Goal: Task Accomplishment & Management: Manage account settings

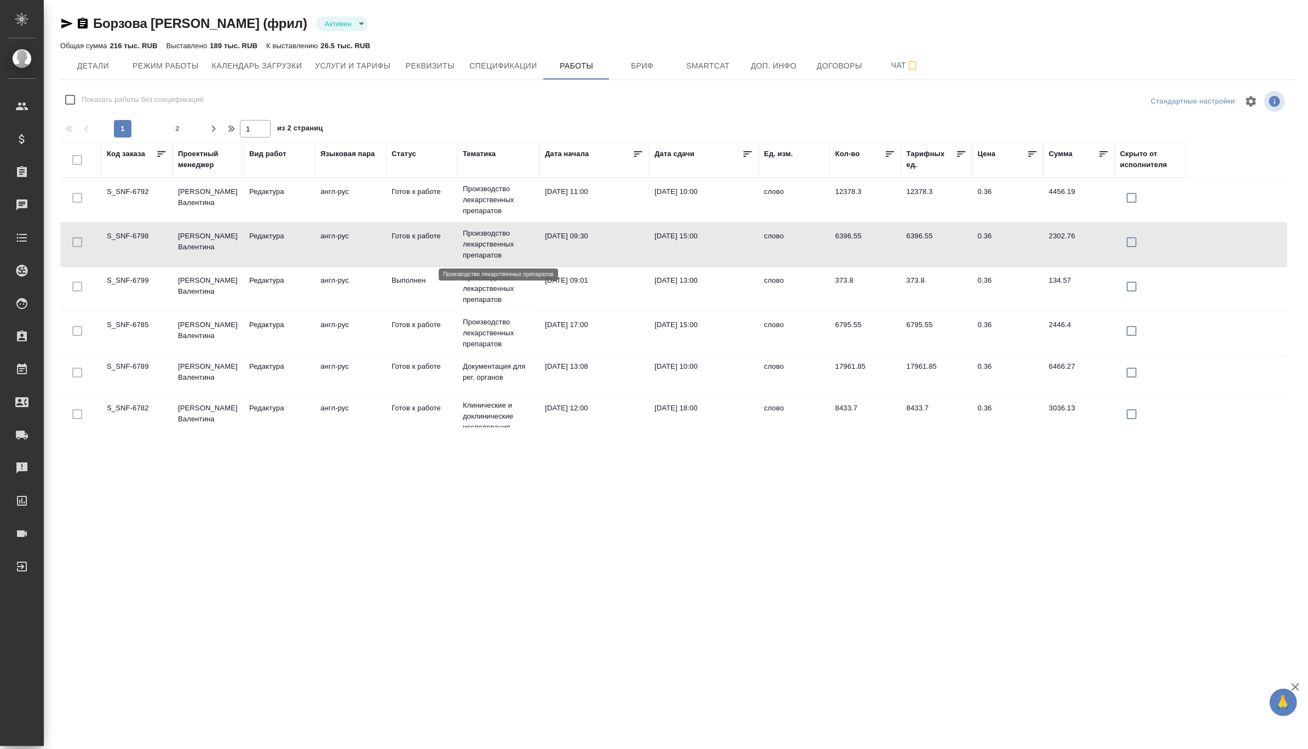
click at [526, 242] on p "Производство лекарственных препаратов" at bounding box center [498, 244] width 71 height 33
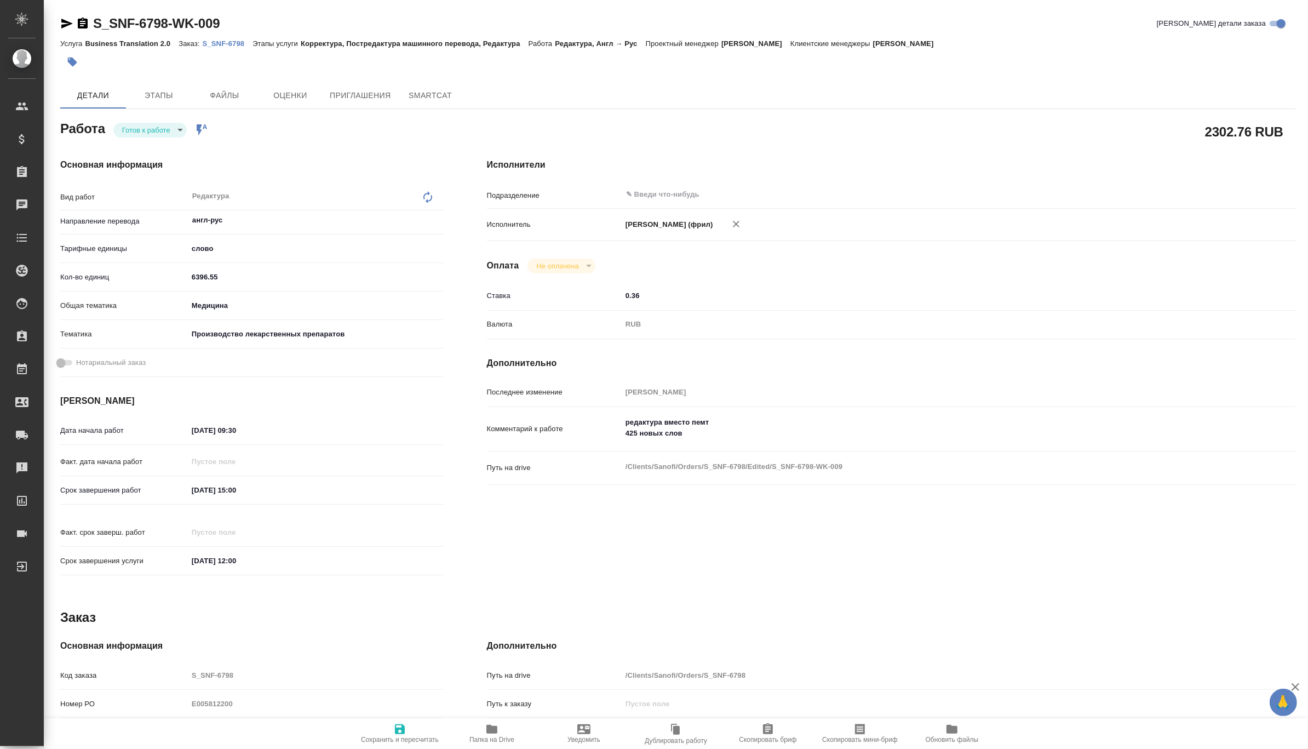
type textarea "x"
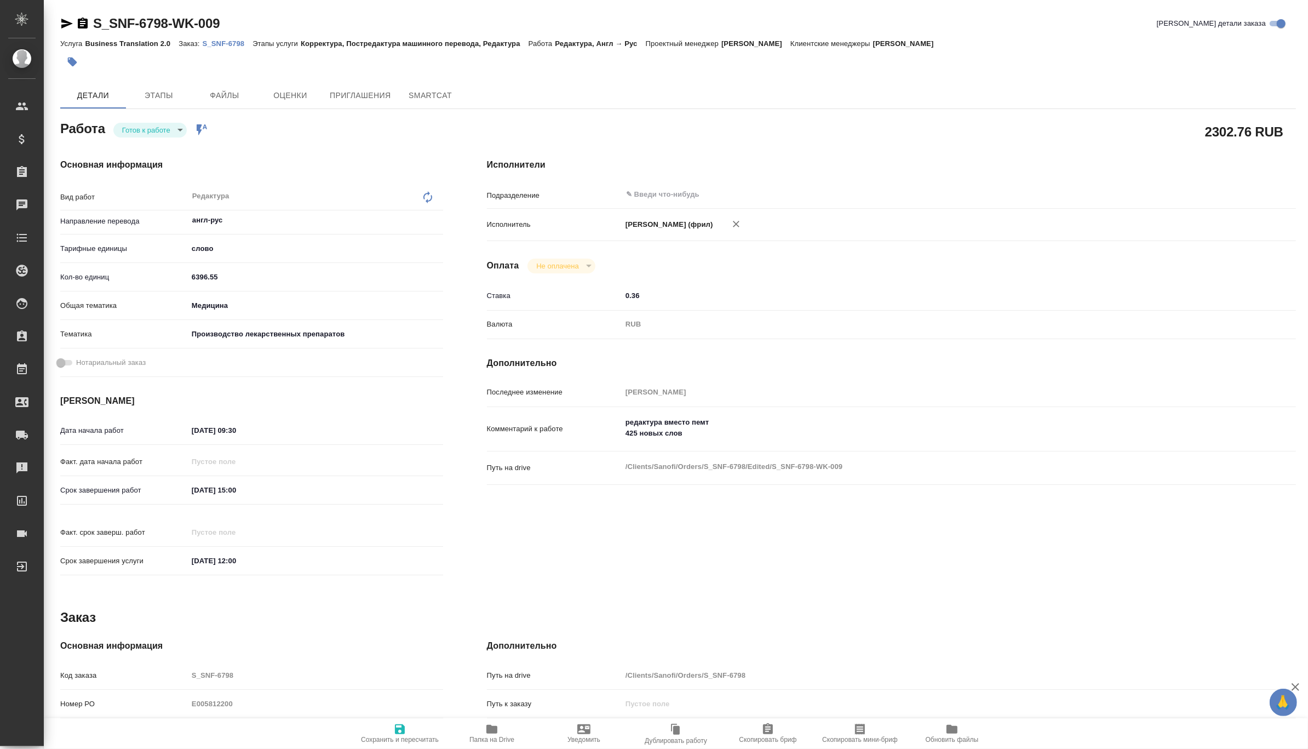
type textarea "x"
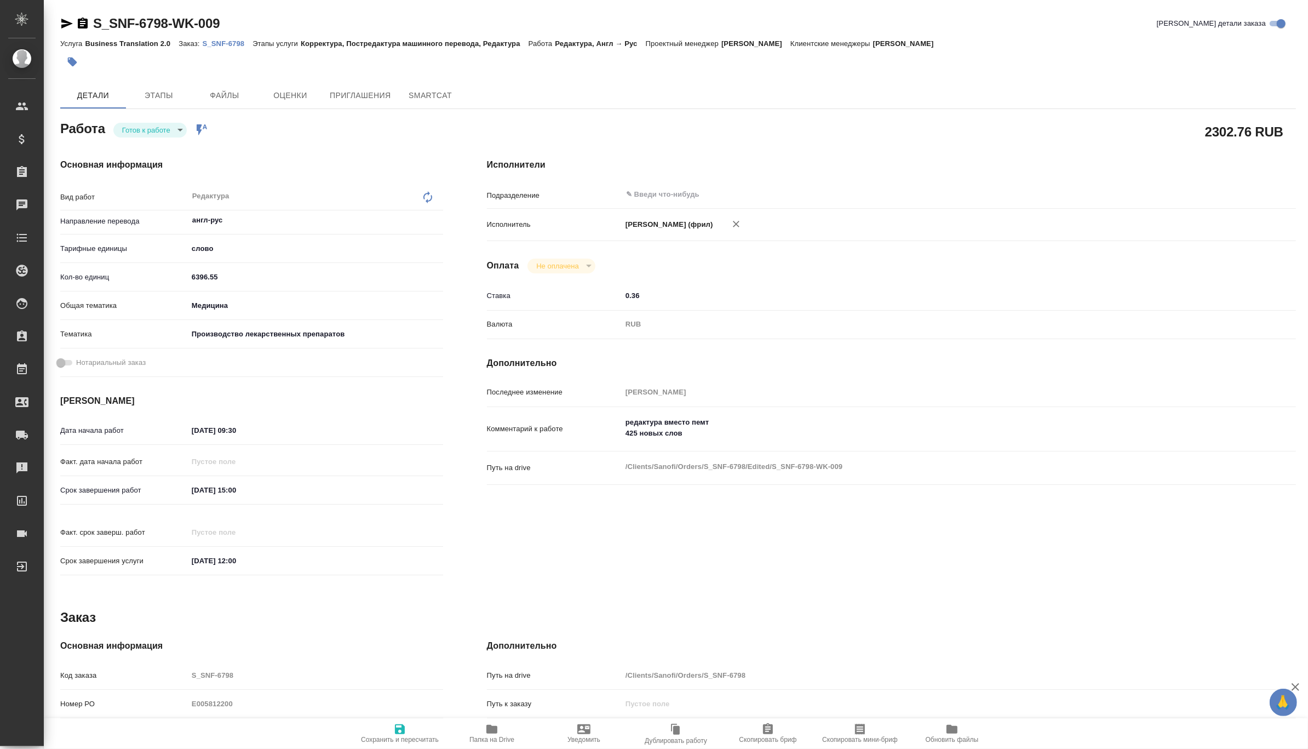
type textarea "x"
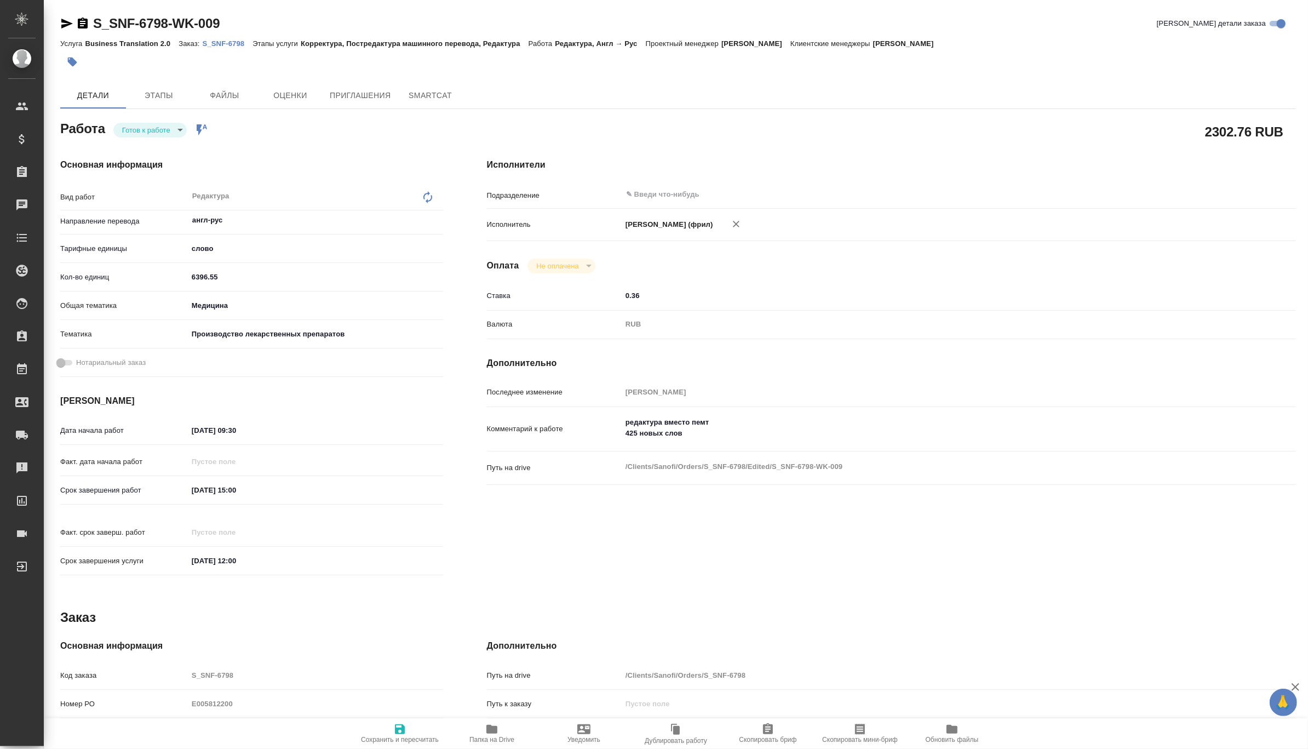
type textarea "x"
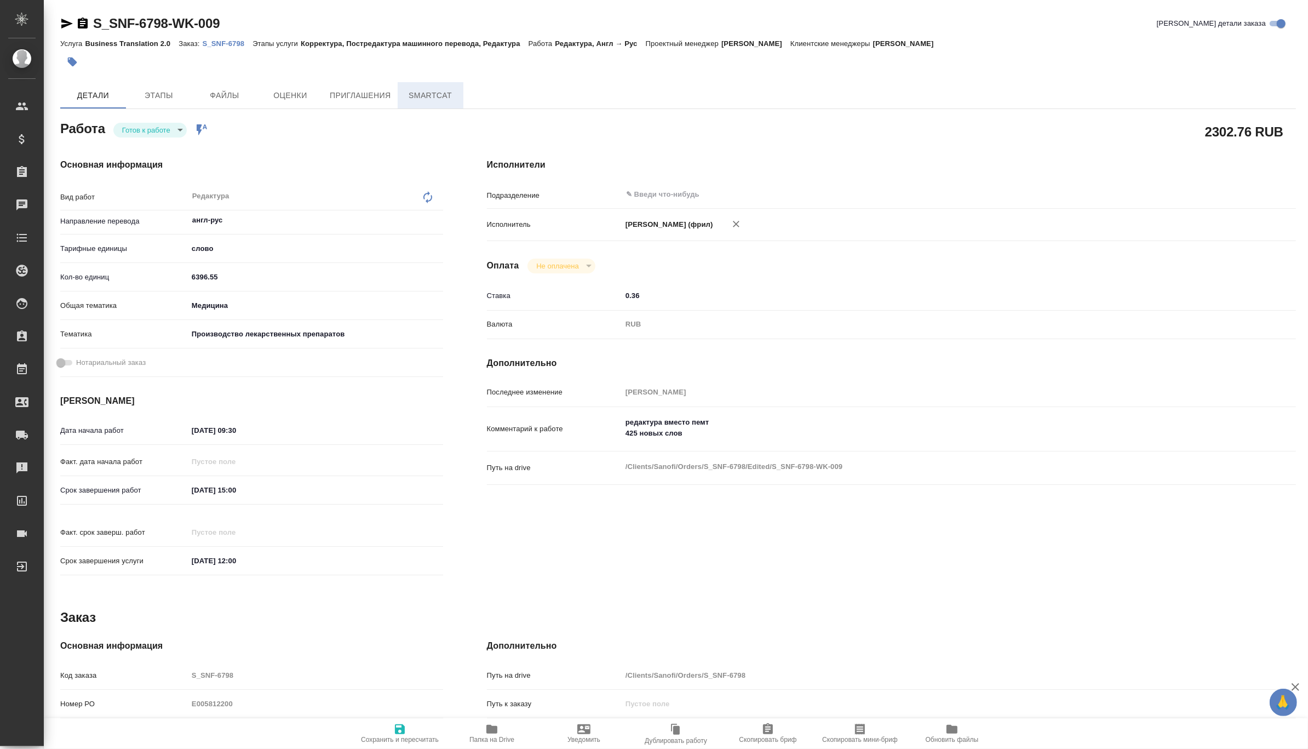
click at [433, 93] on span "SmartCat" at bounding box center [430, 96] width 53 height 14
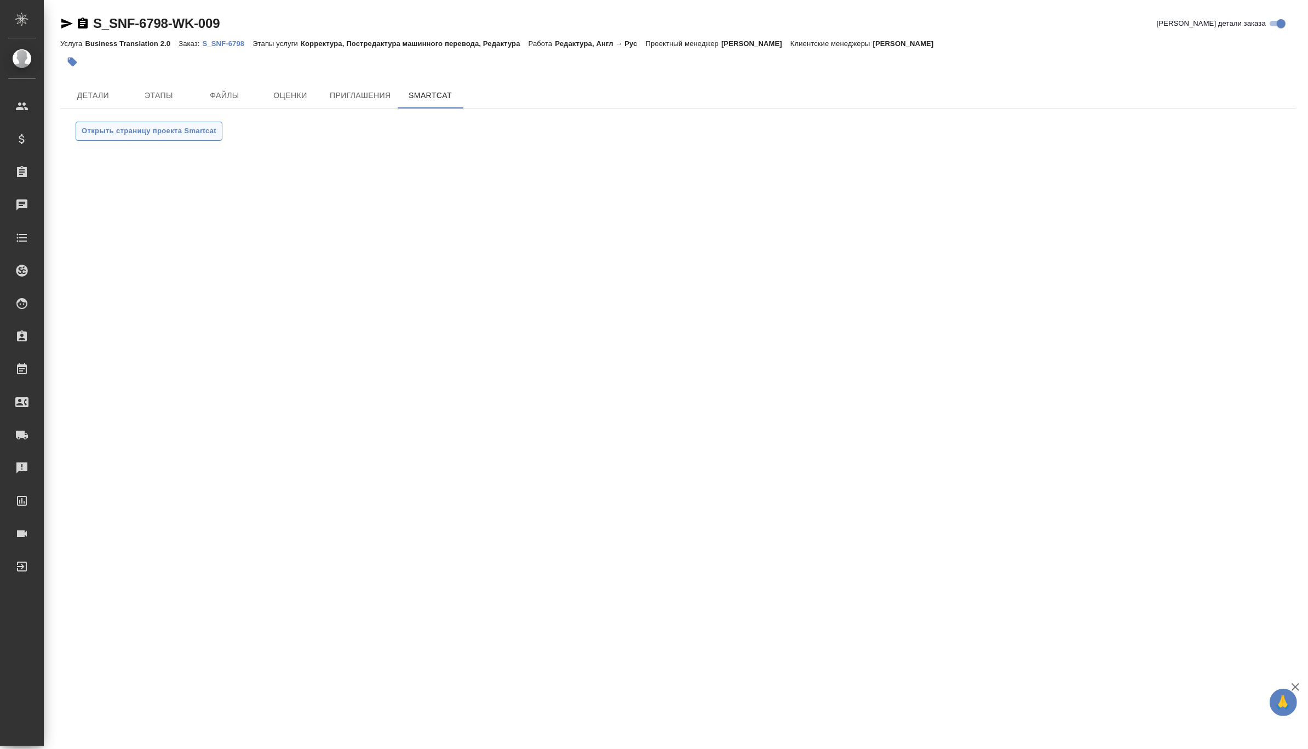
click at [155, 123] on button "Открыть страницу проекта Smartcat" at bounding box center [149, 131] width 147 height 19
click at [77, 89] on span "Детали" at bounding box center [93, 96] width 53 height 14
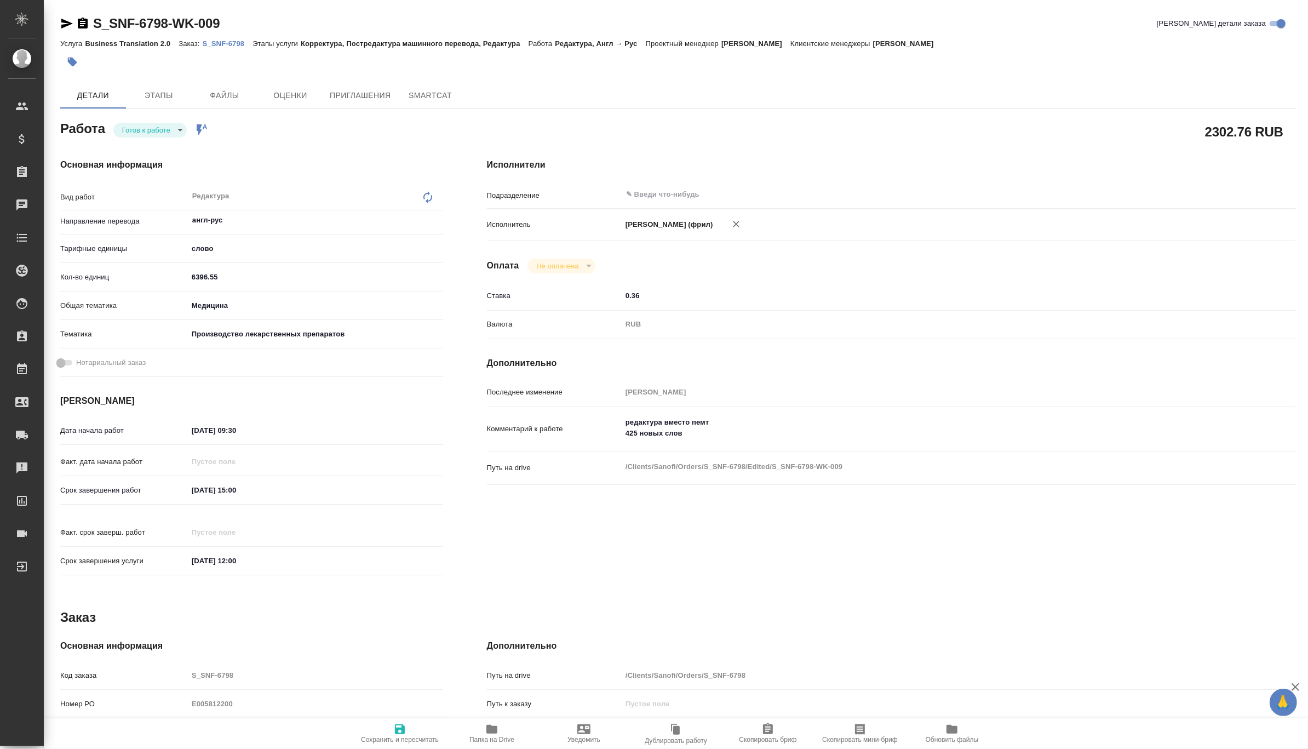
type textarea "x"
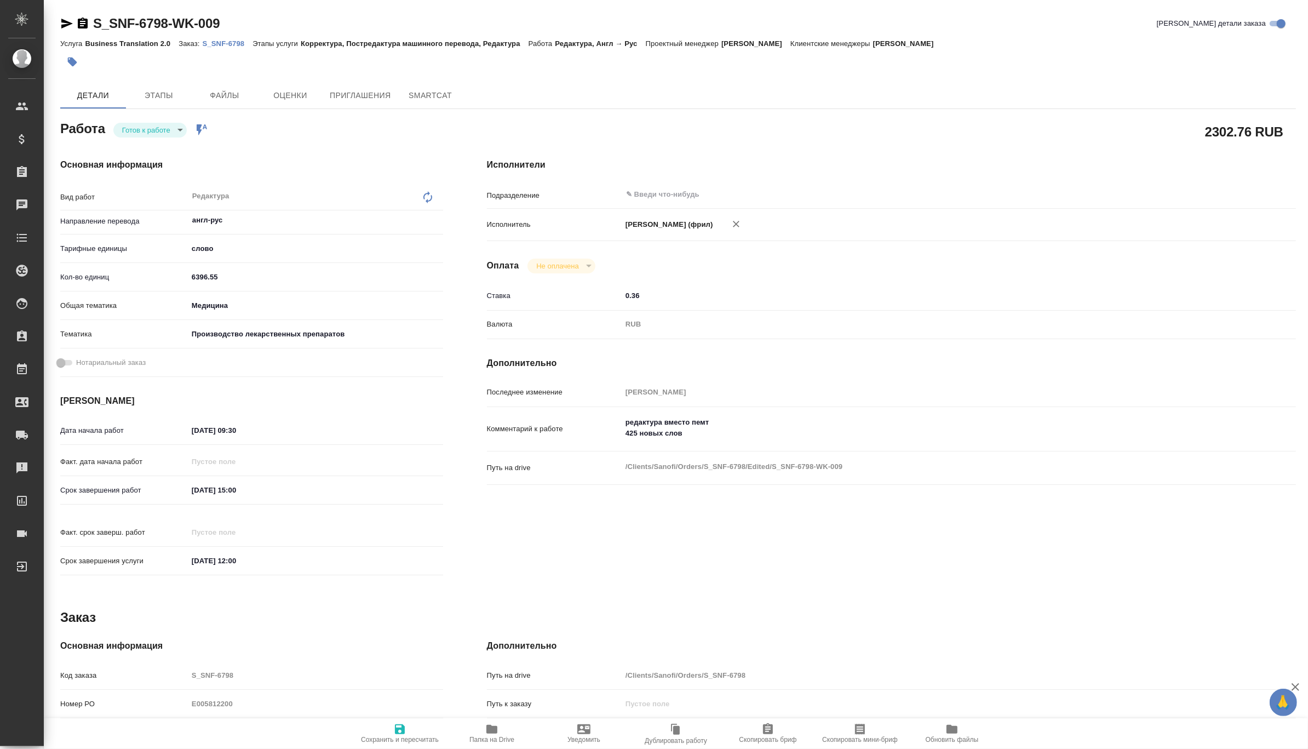
type textarea "x"
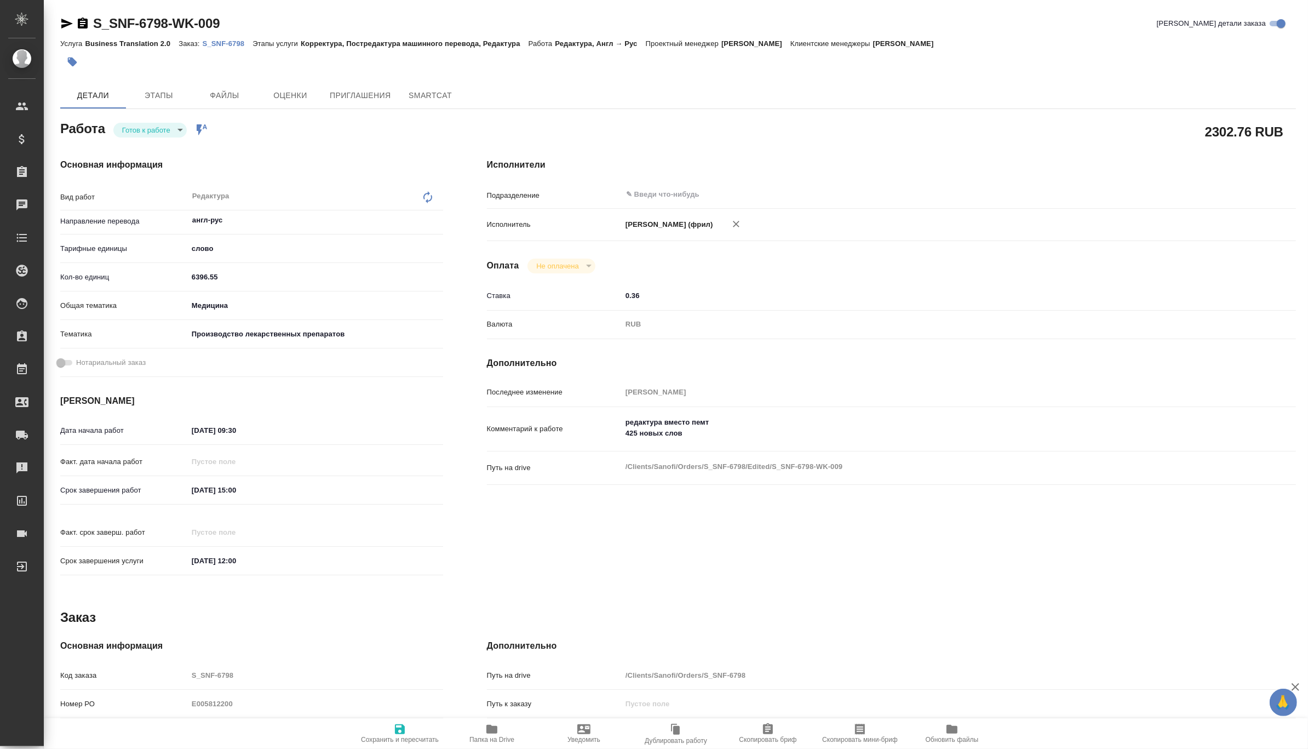
type textarea "x"
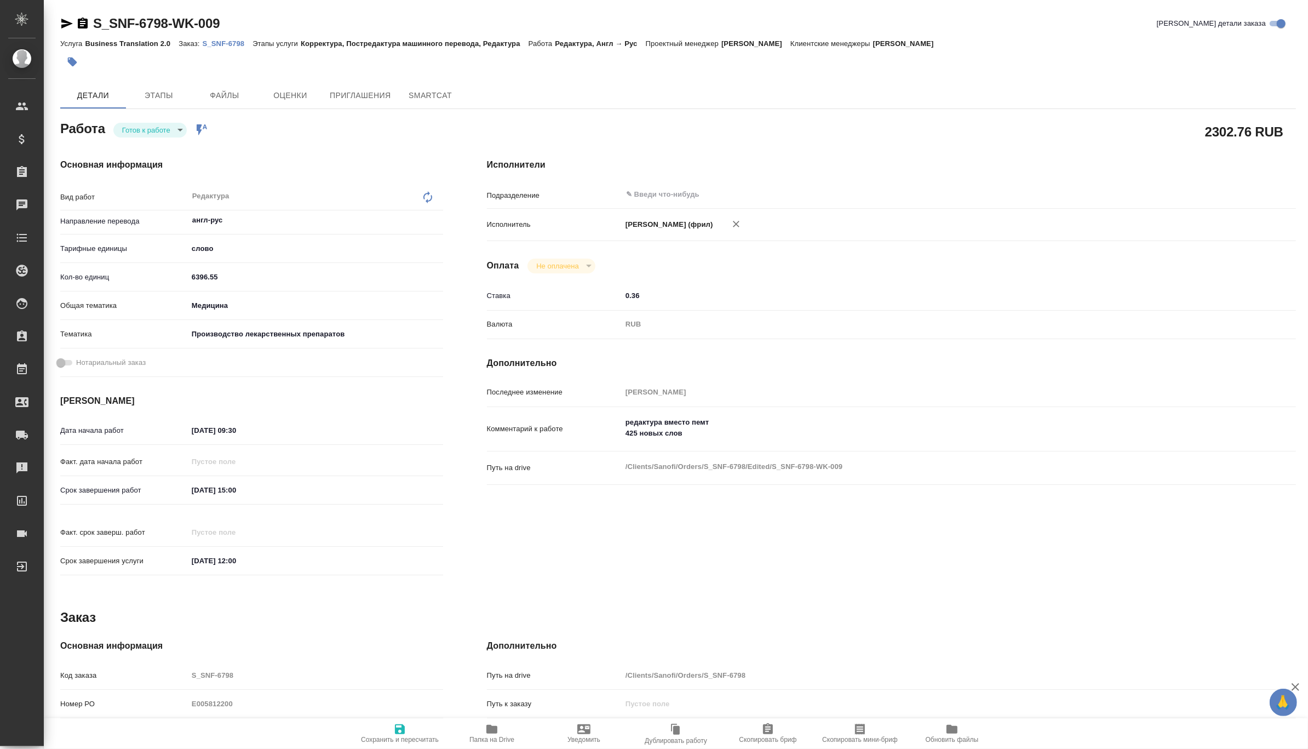
click at [491, 729] on icon "button" at bounding box center [491, 729] width 11 height 9
type textarea "x"
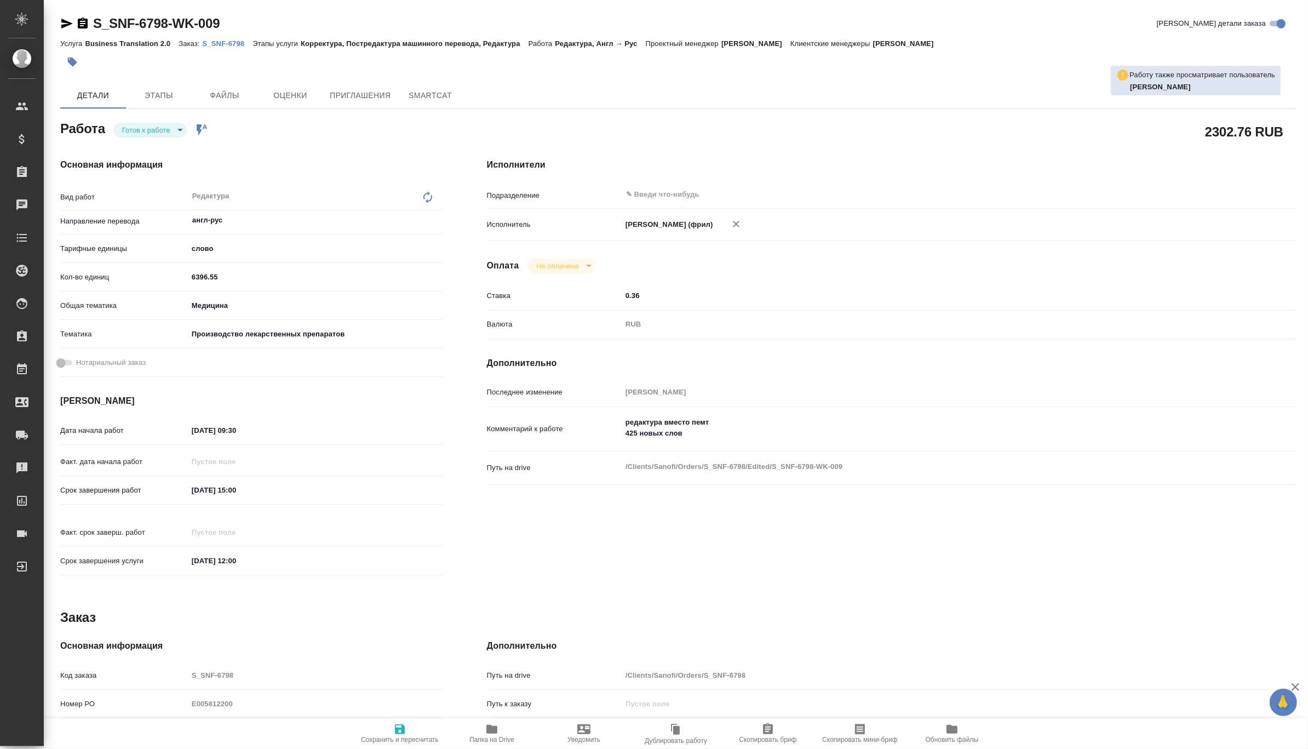
type textarea "x"
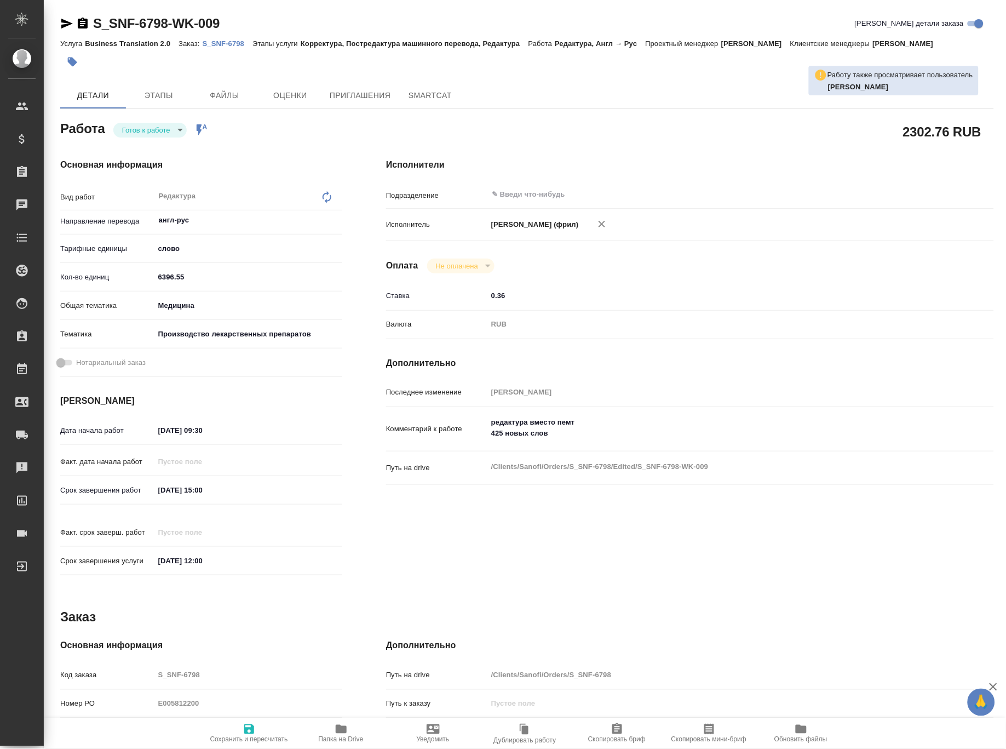
type textarea "x"
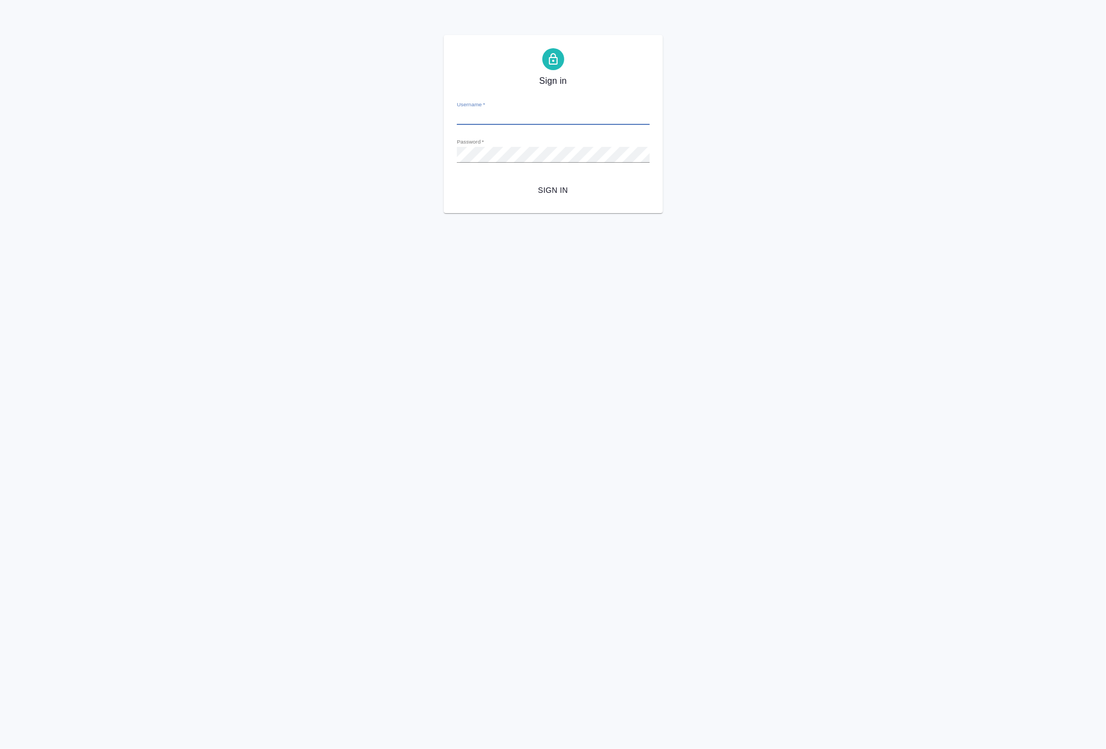
type input "[EMAIL_ADDRESS][DOMAIN_NAME]"
click at [549, 193] on span "Sign in" at bounding box center [553, 190] width 175 height 14
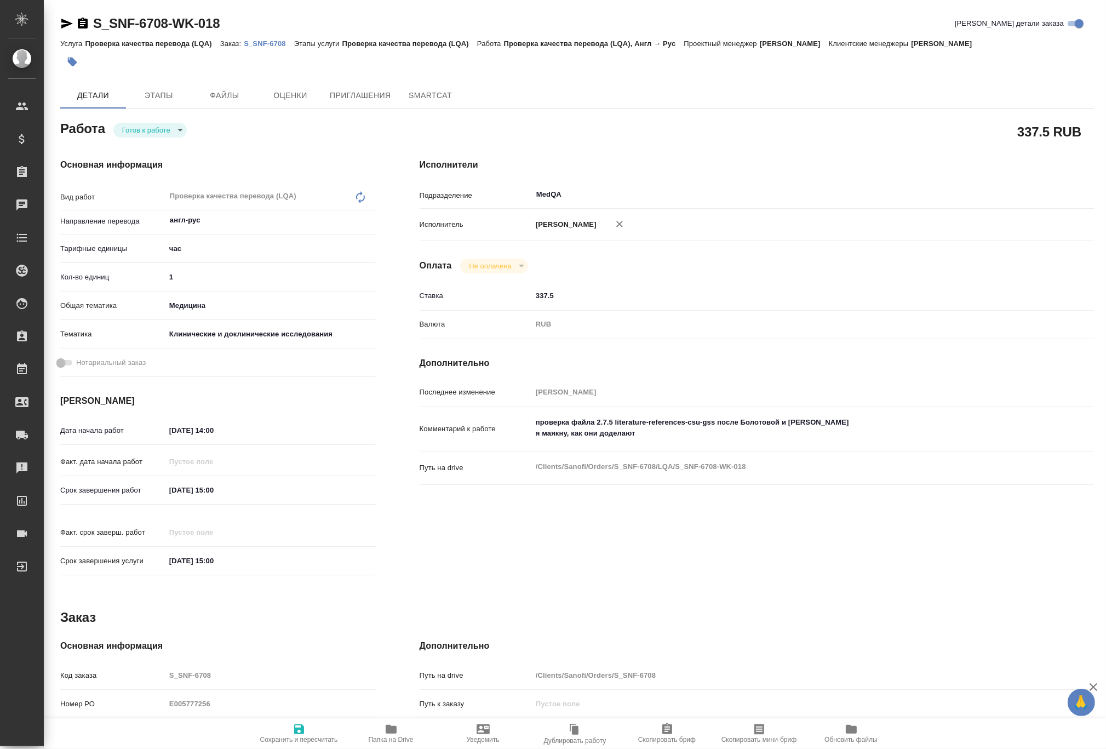
type textarea "x"
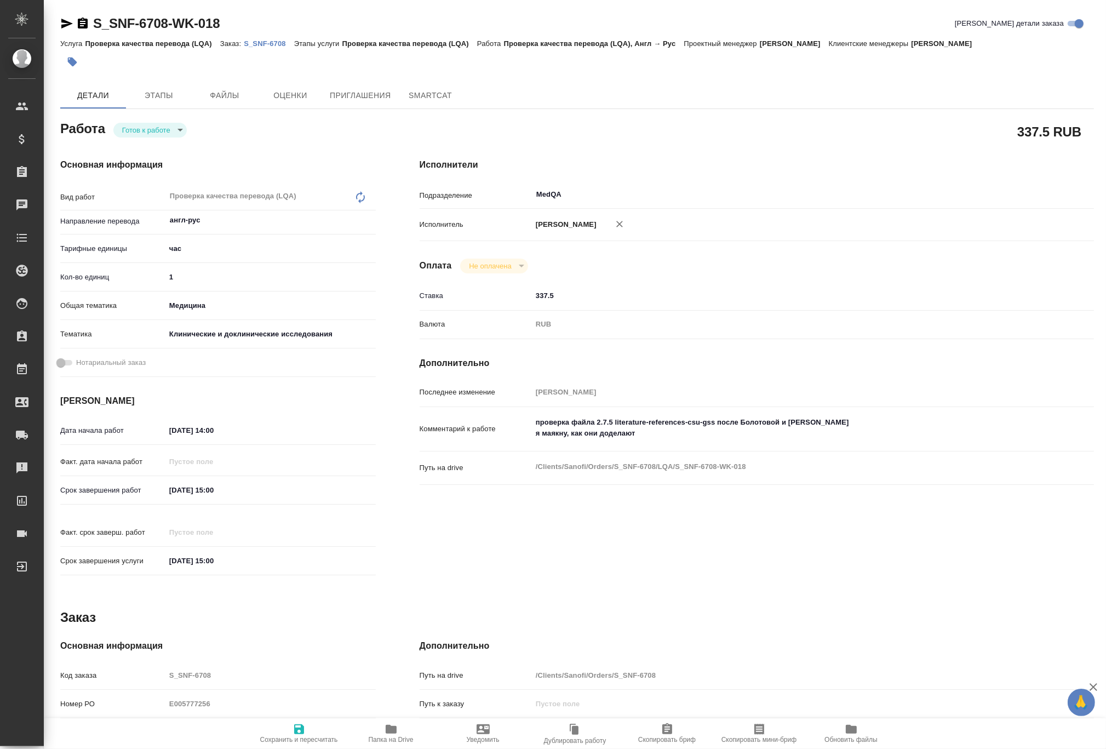
type textarea "x"
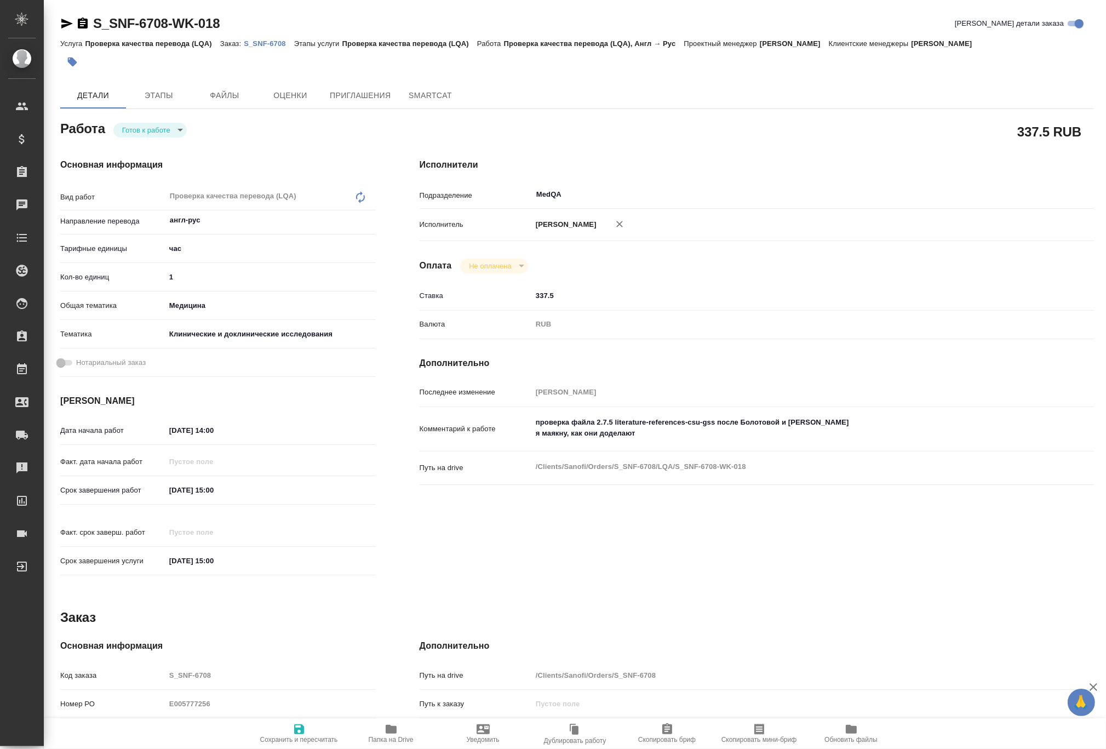
type textarea "x"
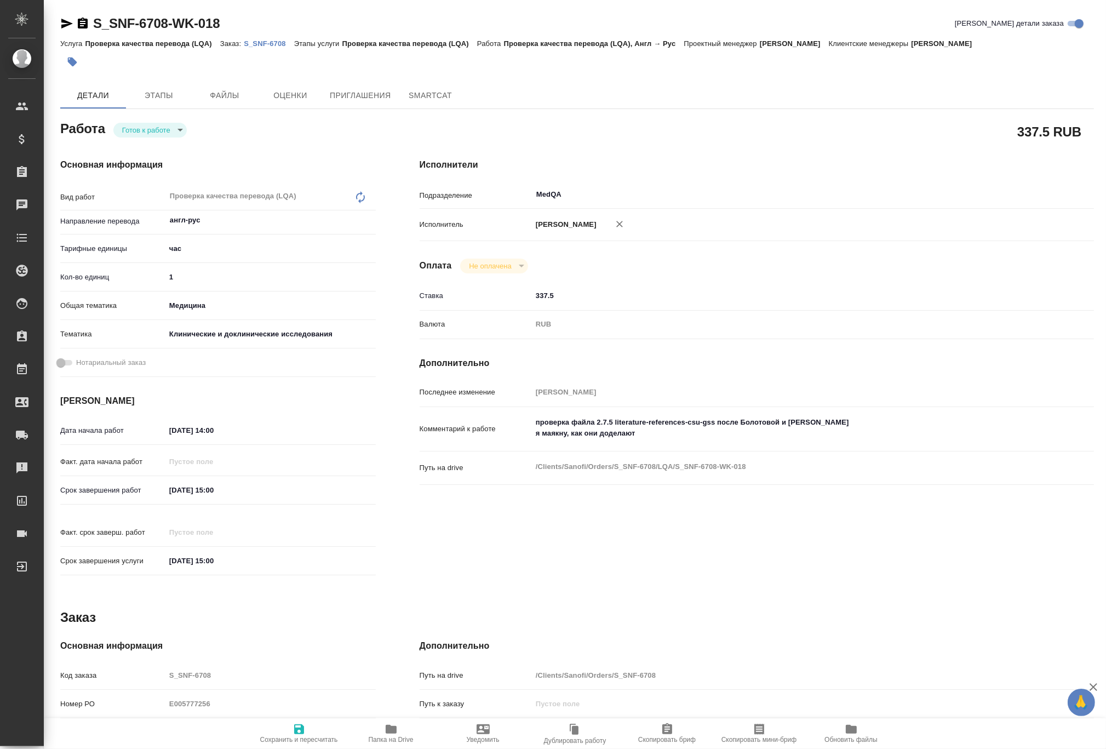
type textarea "x"
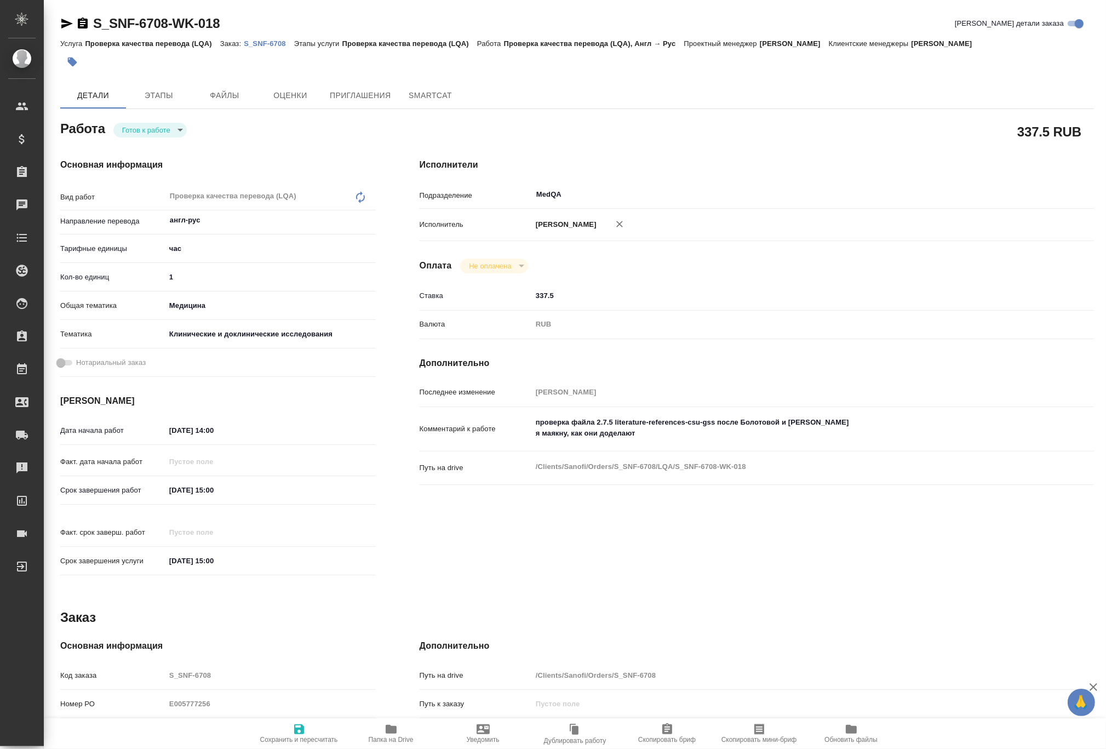
type textarea "x"
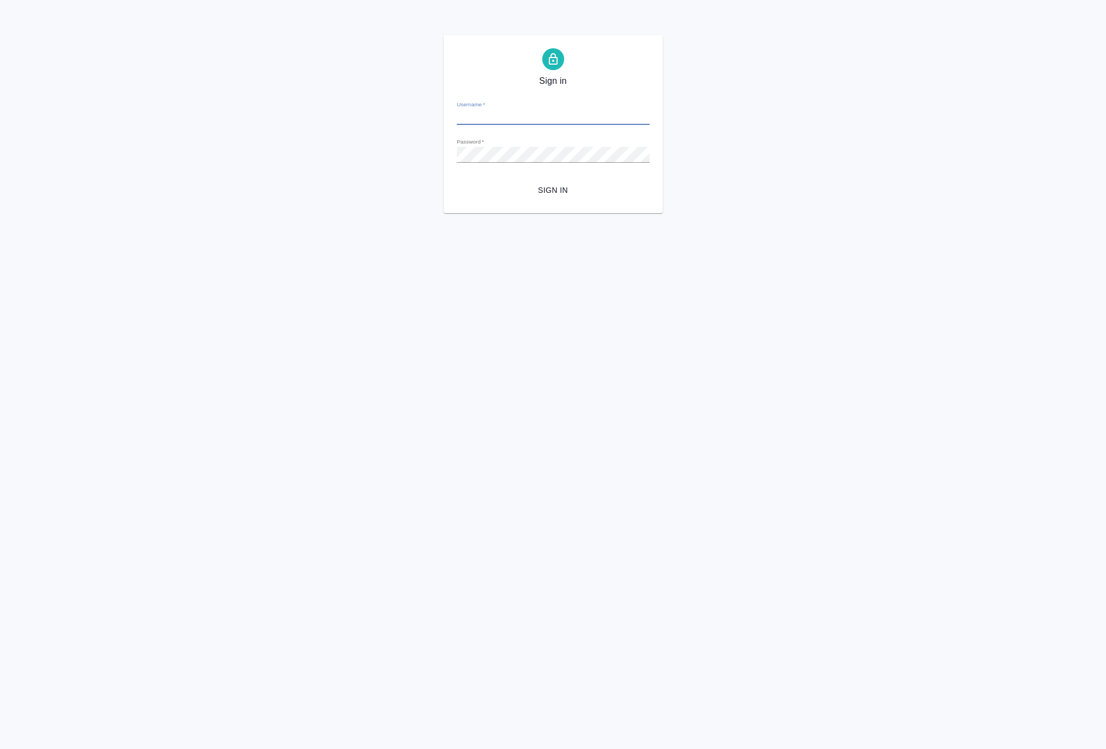
type input "[EMAIL_ADDRESS][DOMAIN_NAME]"
click at [554, 193] on span "Sign in" at bounding box center [553, 190] width 175 height 14
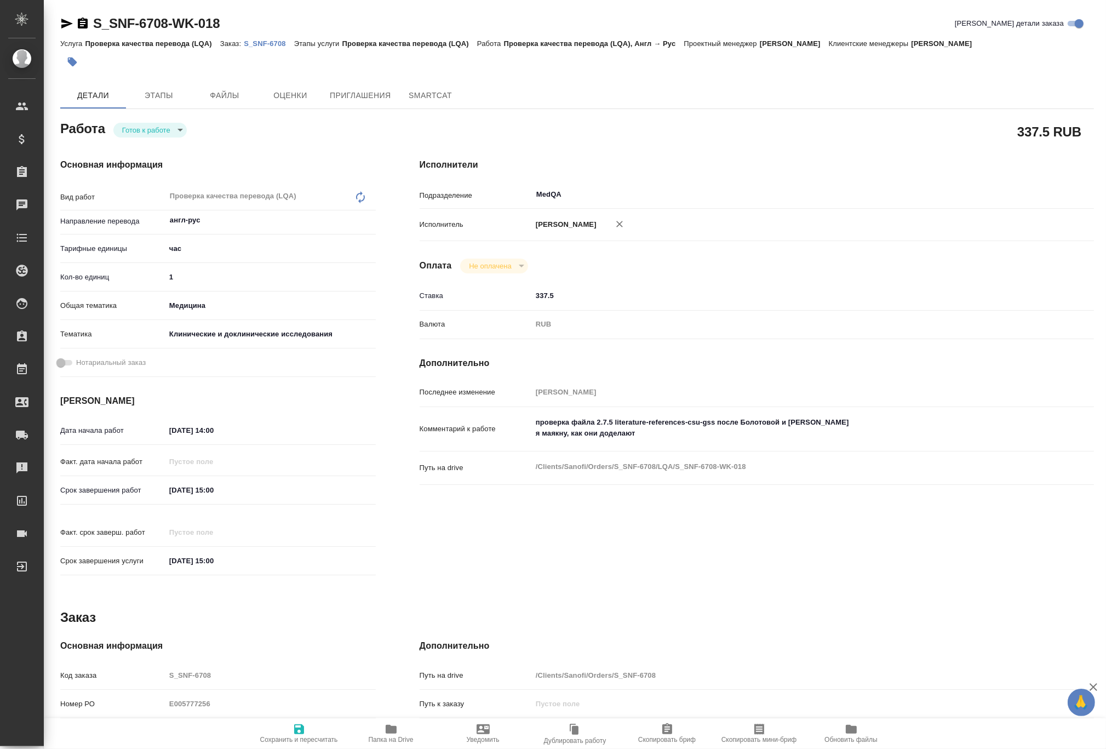
type textarea "x"
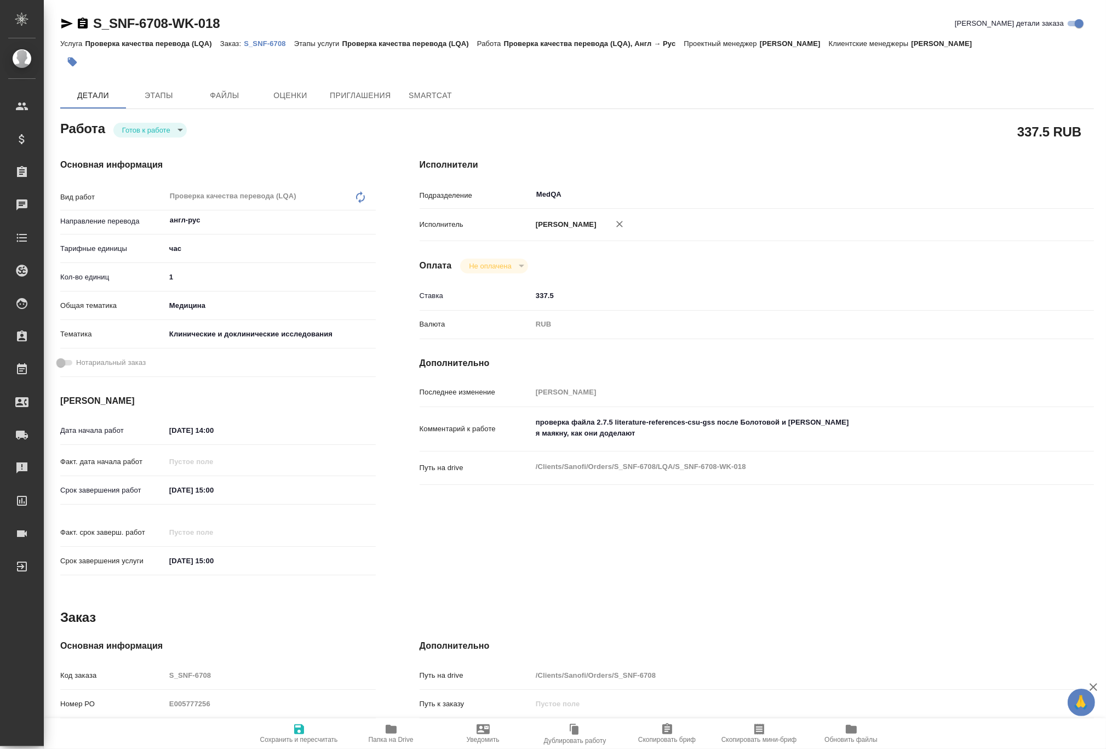
type textarea "x"
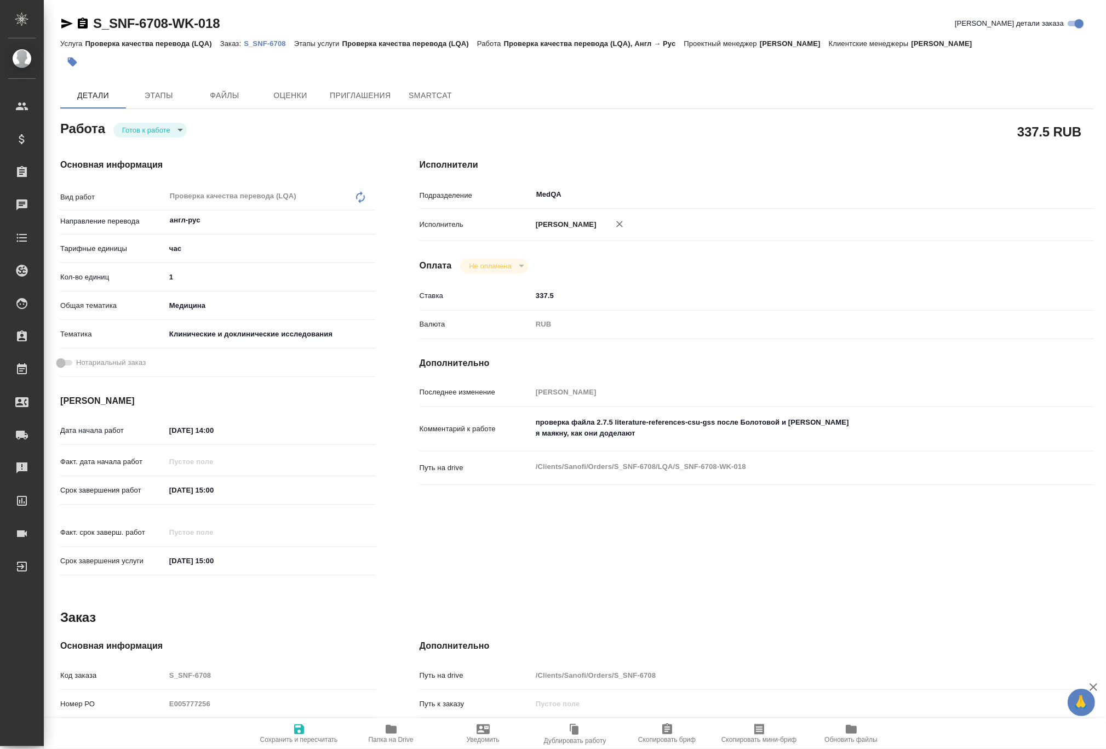
type textarea "x"
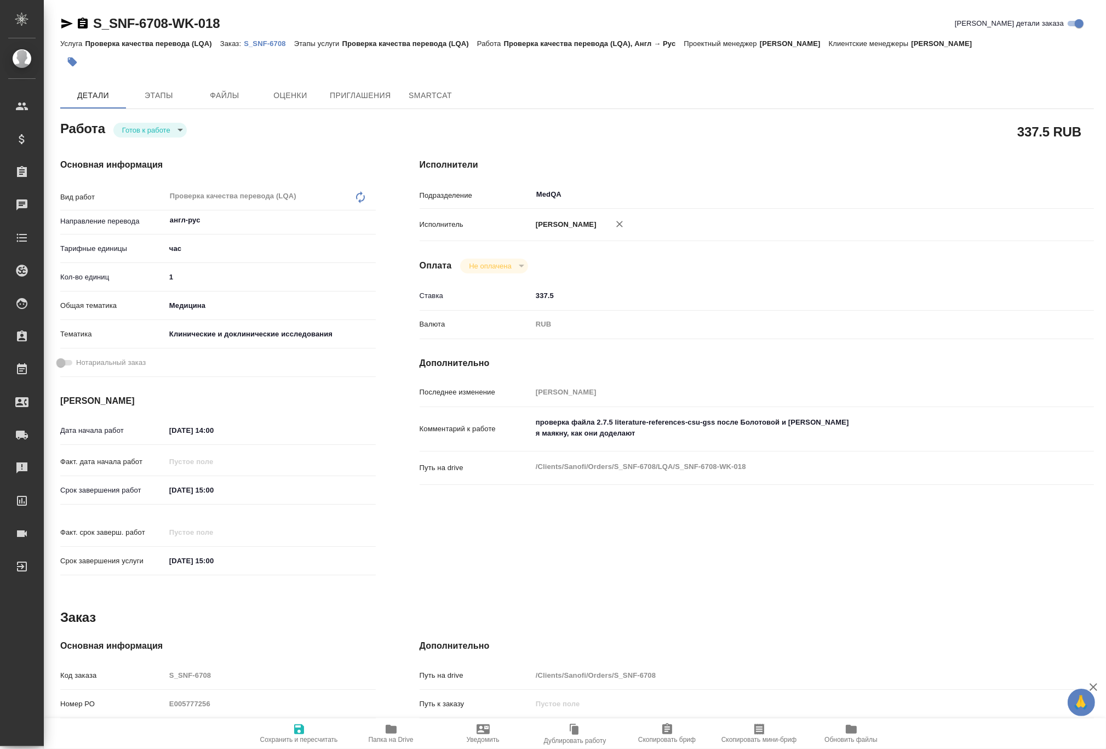
type textarea "x"
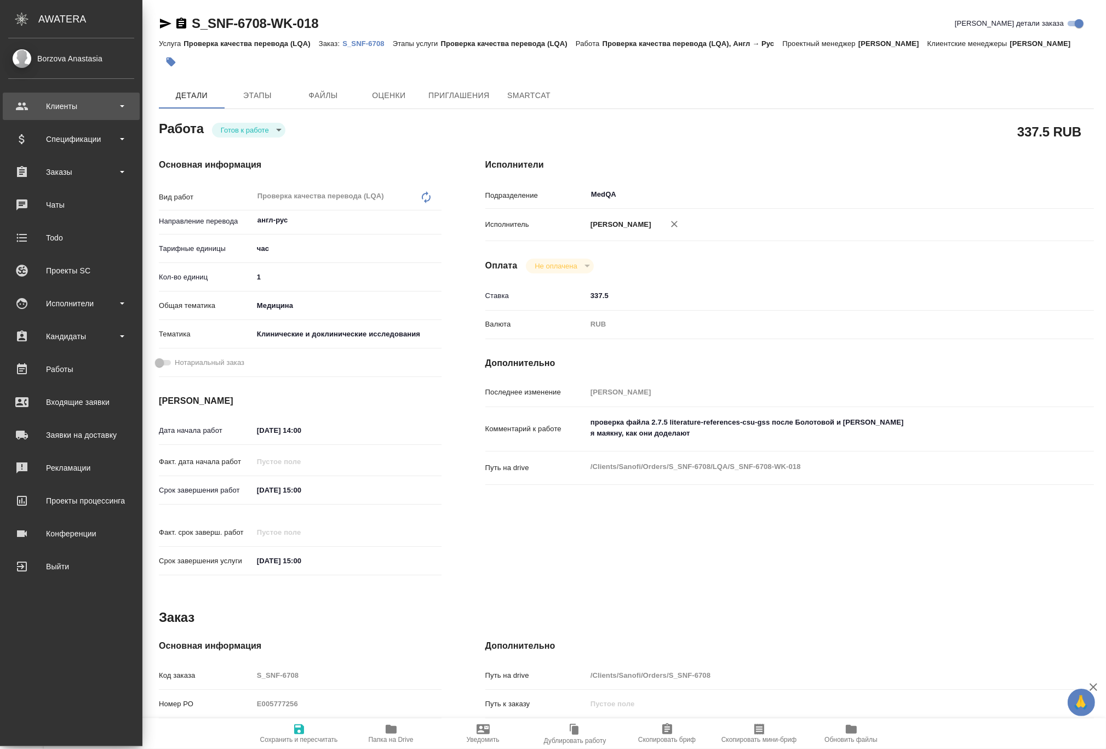
type textarea "x"
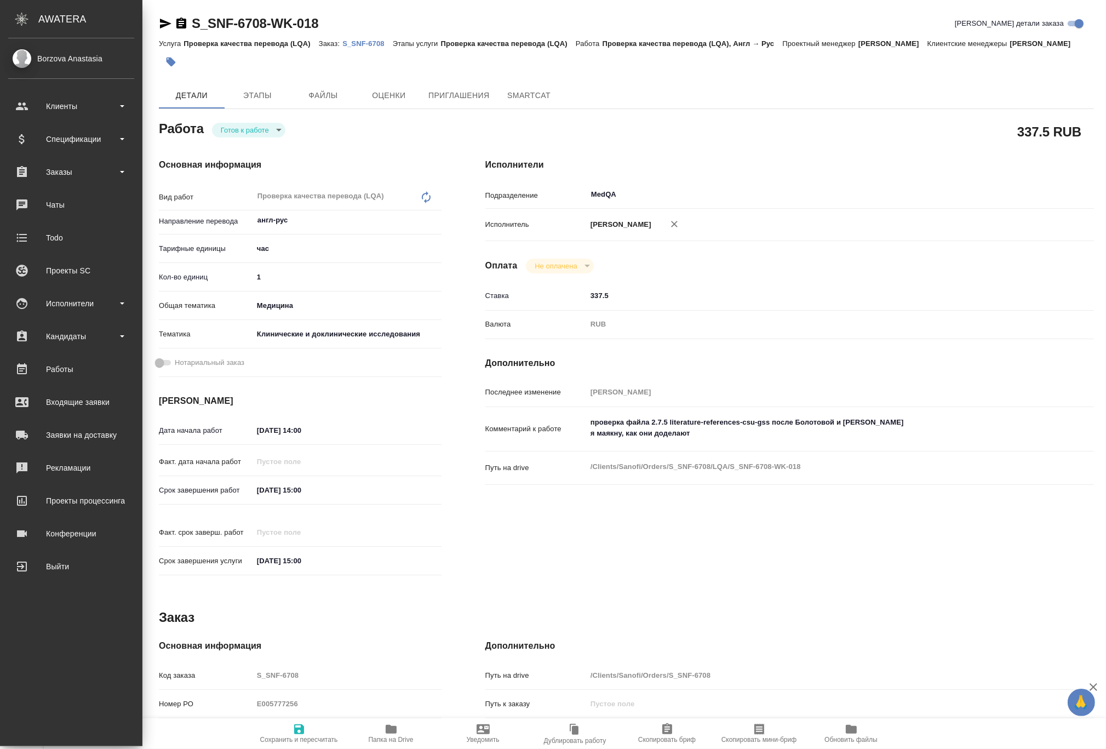
type textarea "x"
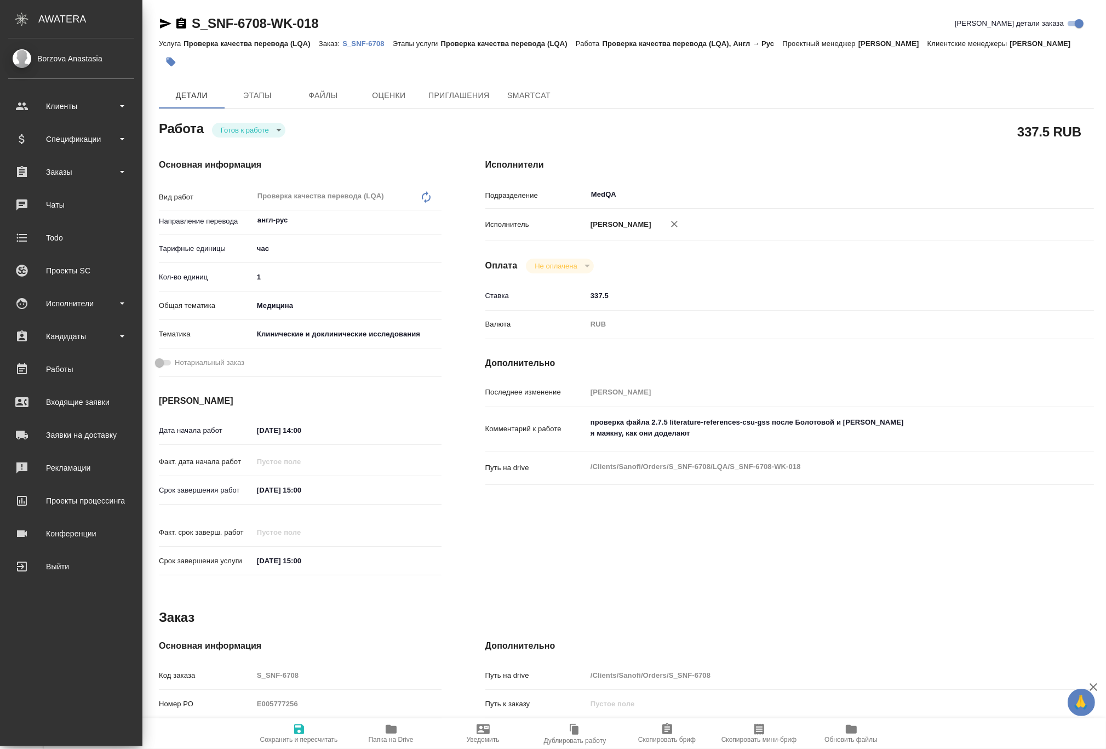
type textarea "x"
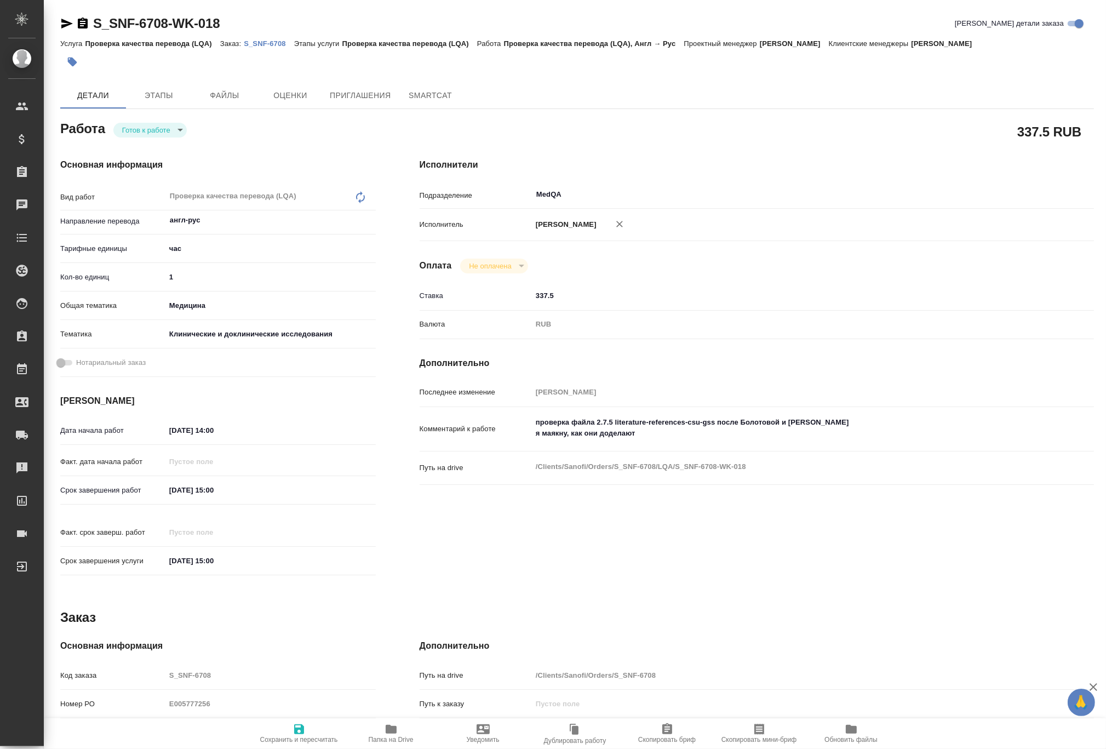
click at [257, 47] on p "S_SNF-6708" at bounding box center [269, 43] width 50 height 8
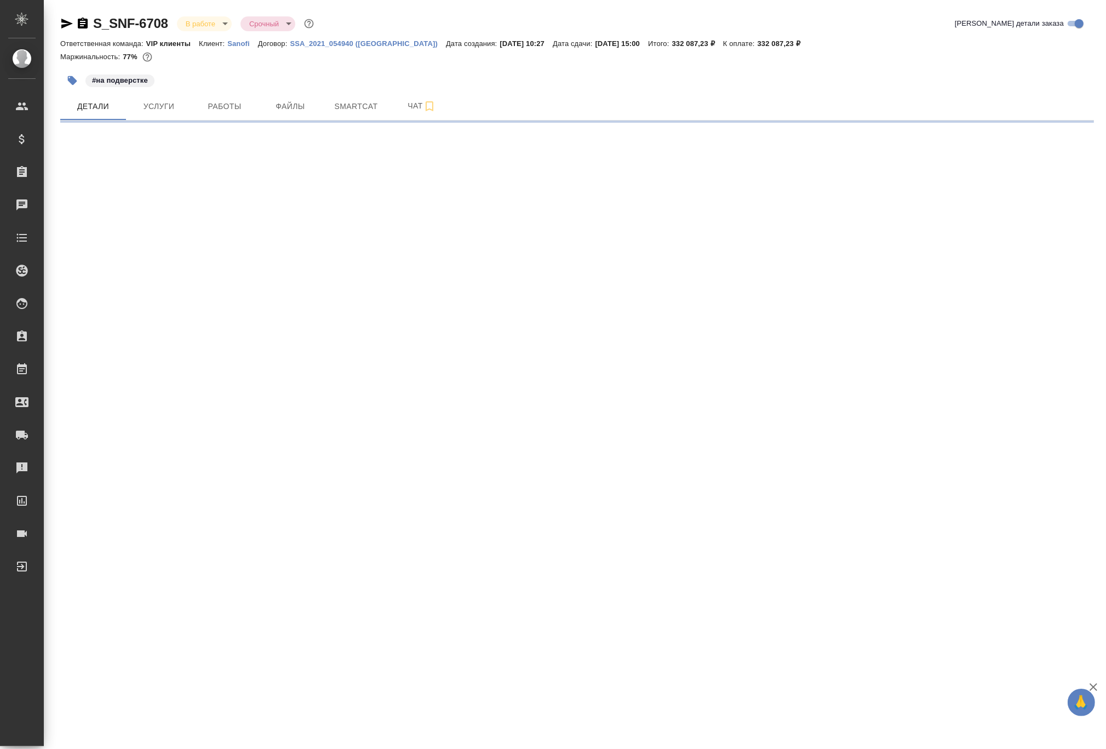
select select "RU"
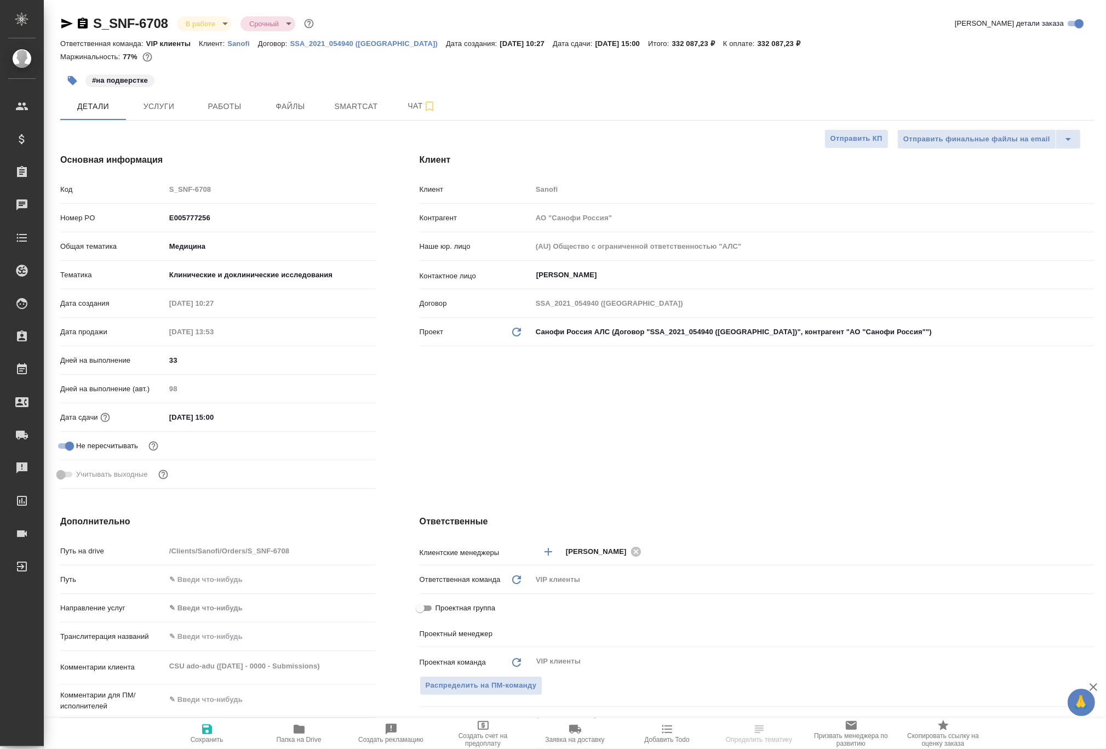
type textarea "x"
type input "[PERSON_NAME] Валентина"
type input "Комаров Роман"
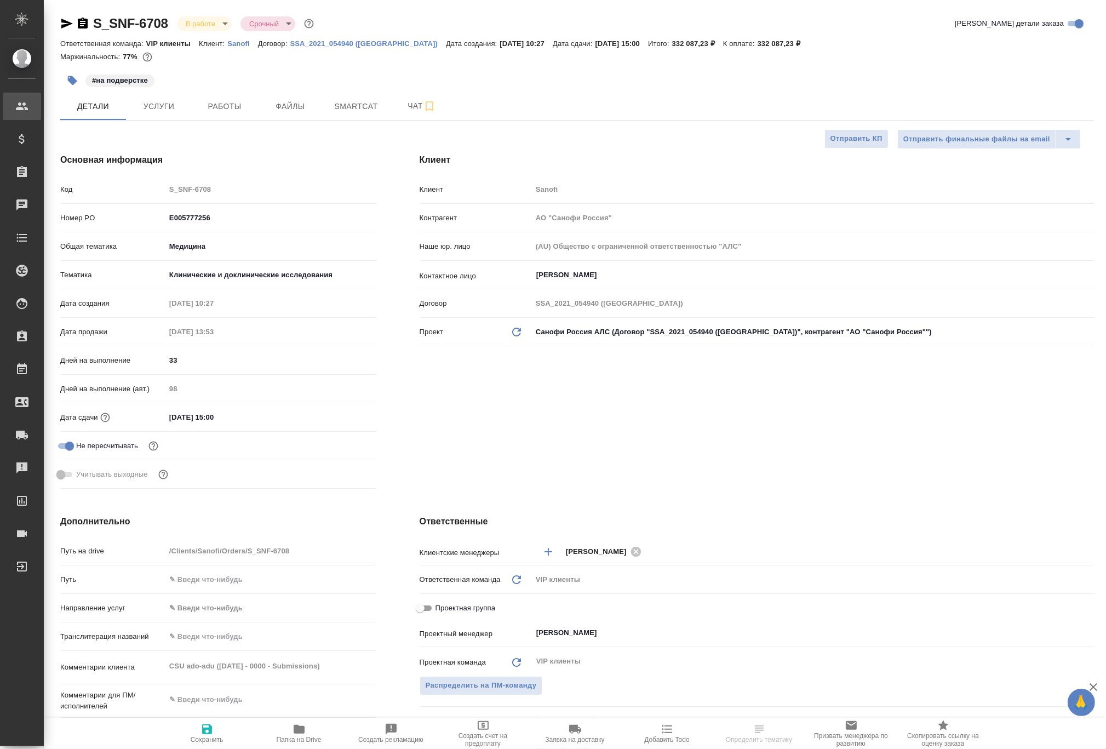
type textarea "x"
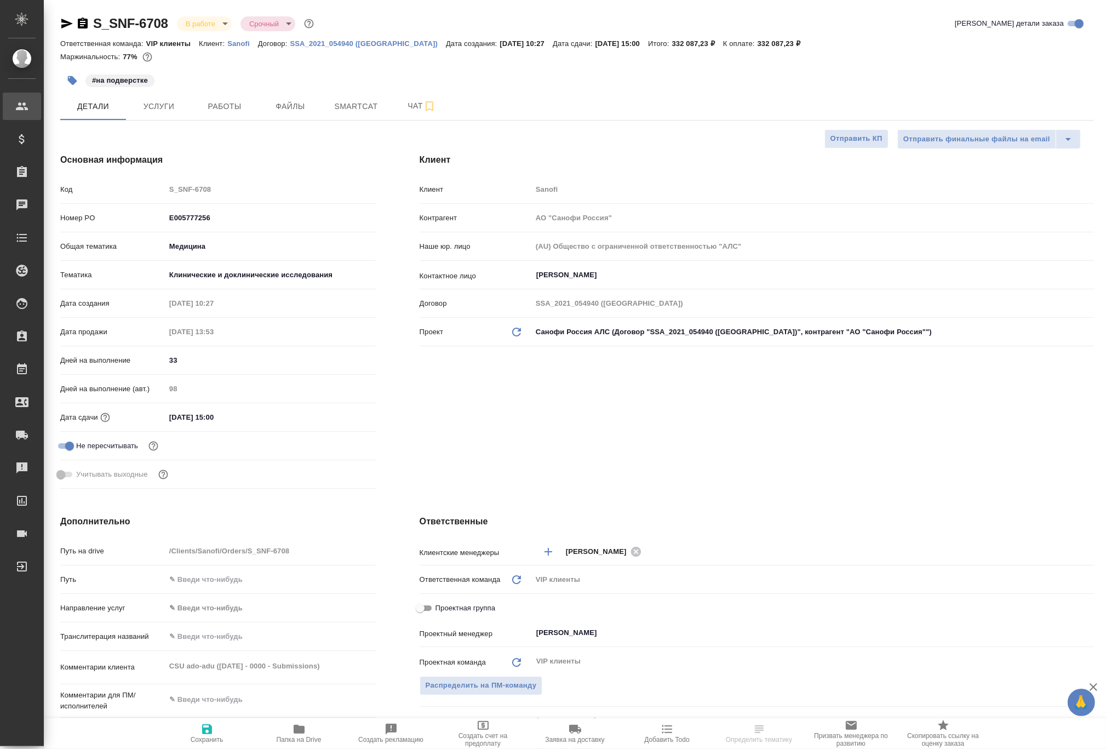
type textarea "x"
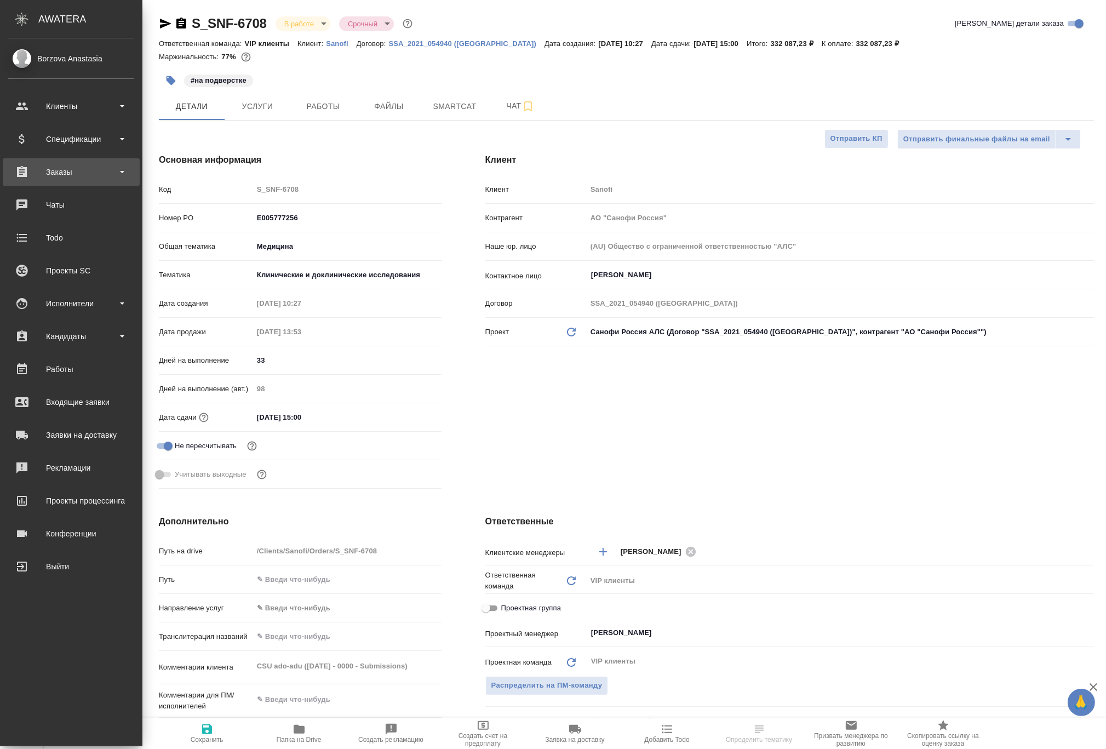
click at [50, 176] on div "Заказы" at bounding box center [71, 172] width 126 height 16
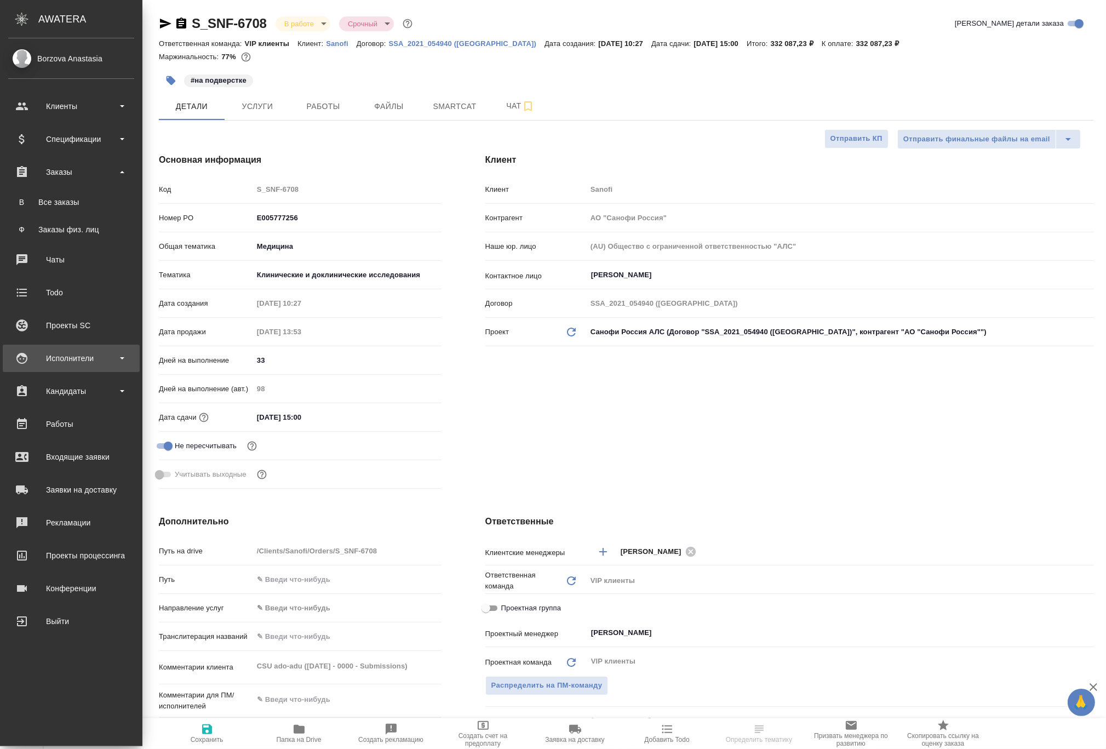
click at [65, 355] on div "Исполнители" at bounding box center [71, 358] width 126 height 16
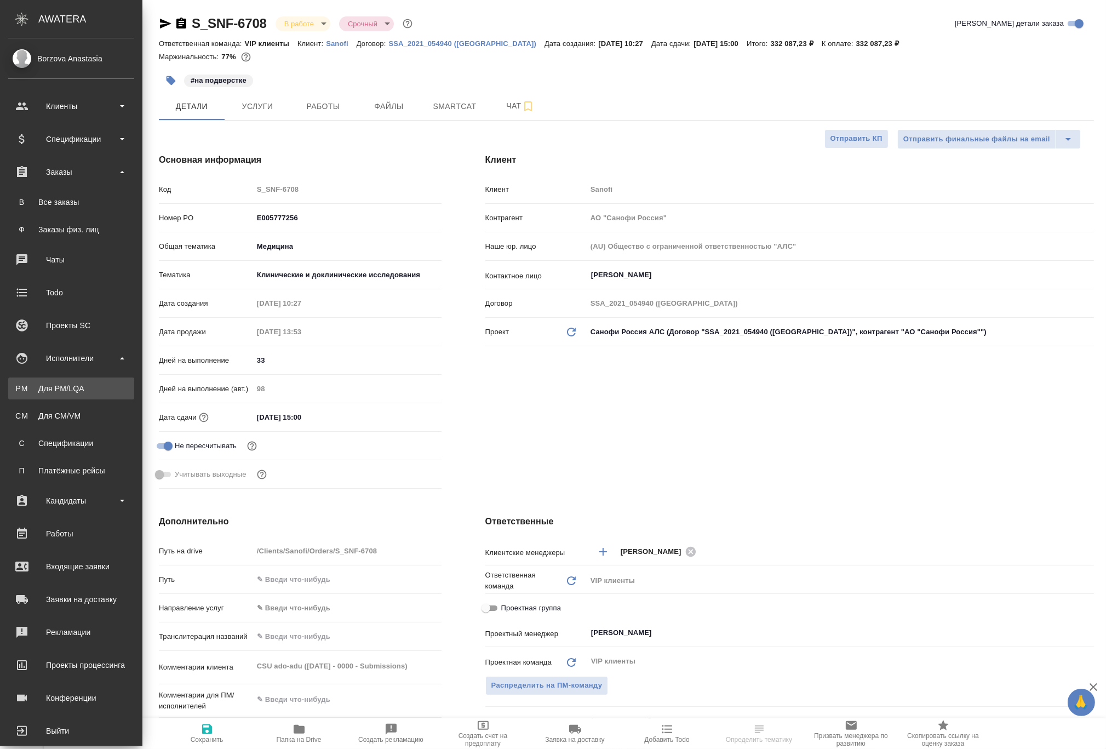
click at [88, 389] on div "Для PM/LQA" at bounding box center [71, 388] width 115 height 11
type textarea "x"
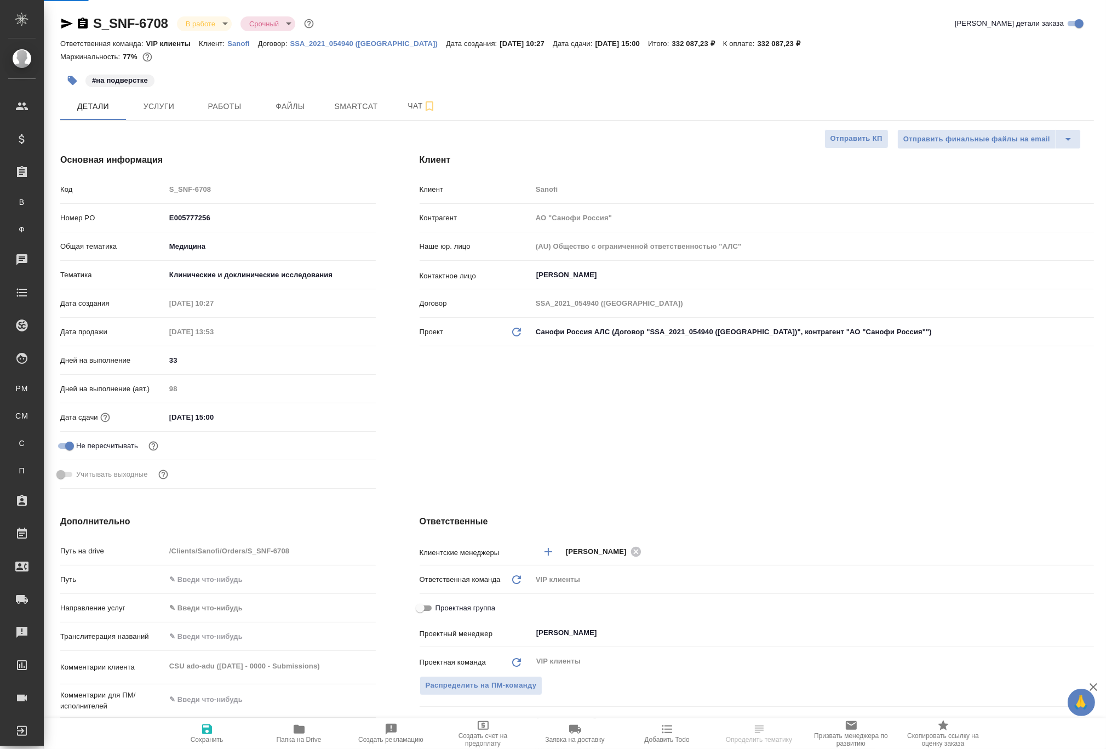
type textarea "x"
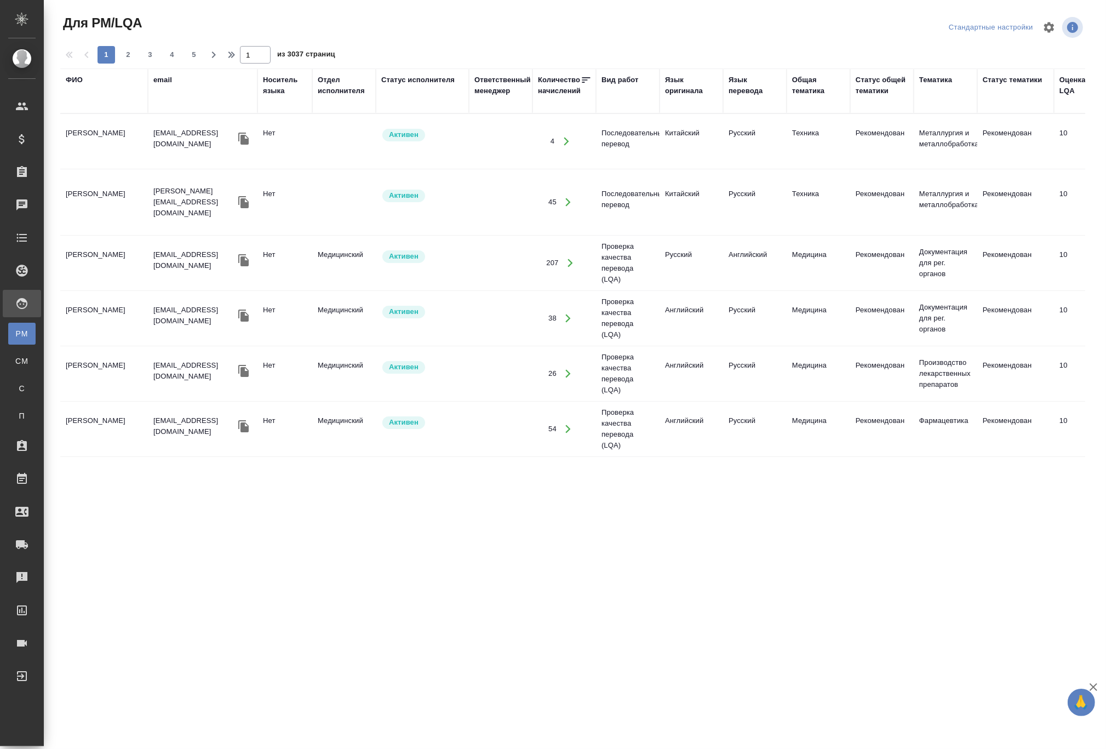
click at [71, 77] on div "ФИО" at bounding box center [74, 79] width 17 height 11
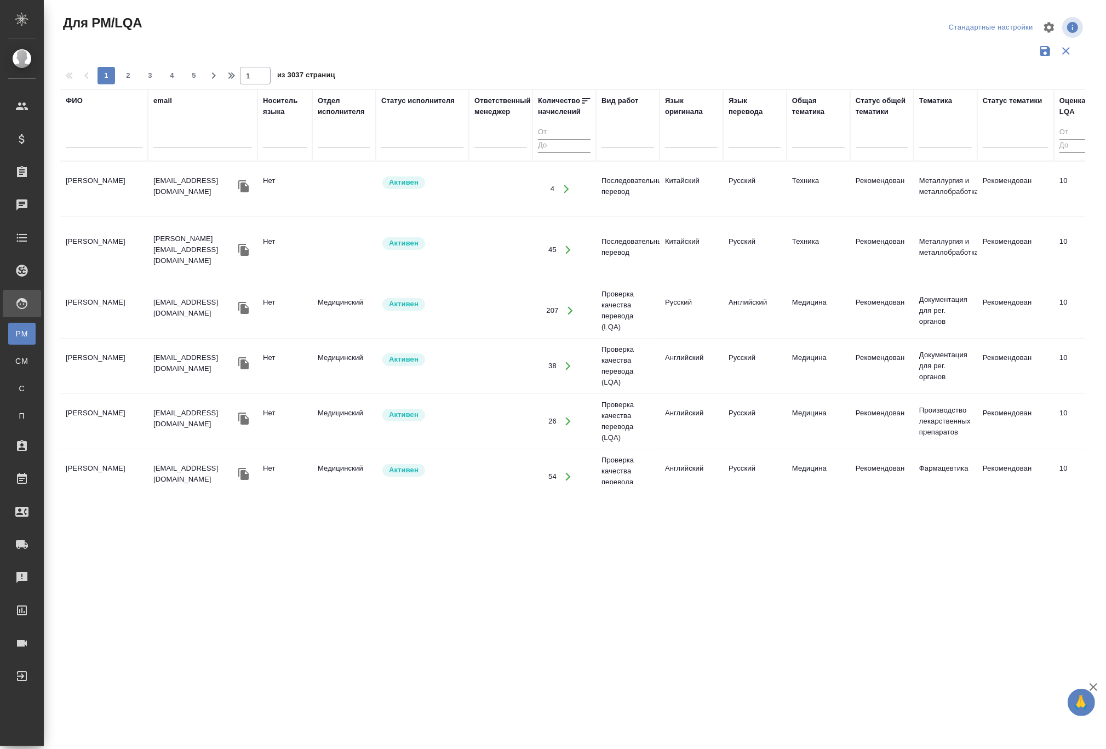
click at [87, 141] on input "text" at bounding box center [104, 141] width 77 height 14
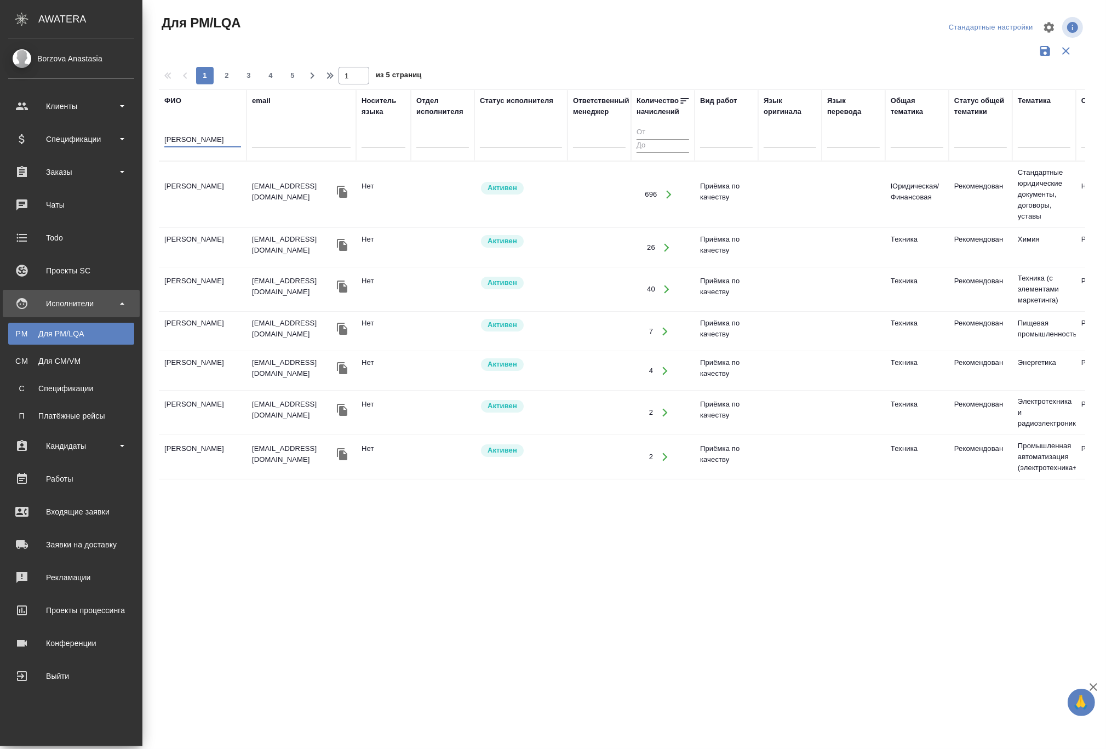
type input "кобзева"
click at [159, 186] on td "[PERSON_NAME]" at bounding box center [203, 194] width 88 height 38
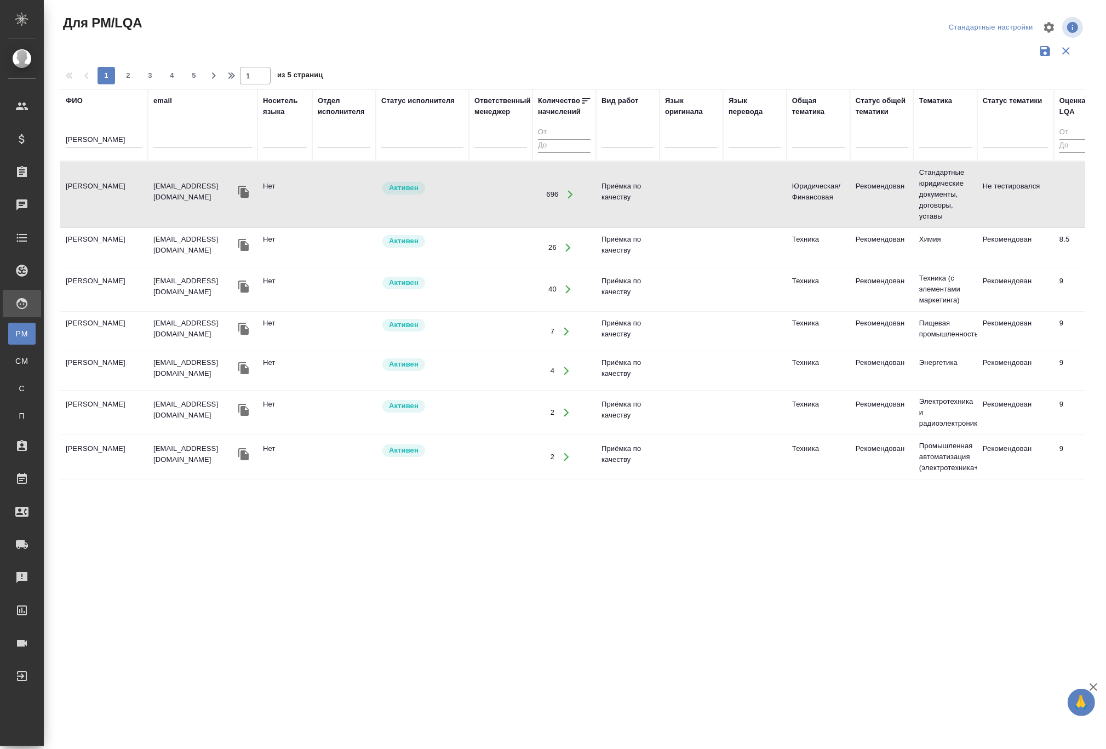
click at [114, 184] on td "[PERSON_NAME]" at bounding box center [104, 194] width 88 height 38
click at [114, 184] on td "Кобзева Елизавета" at bounding box center [104, 194] width 88 height 38
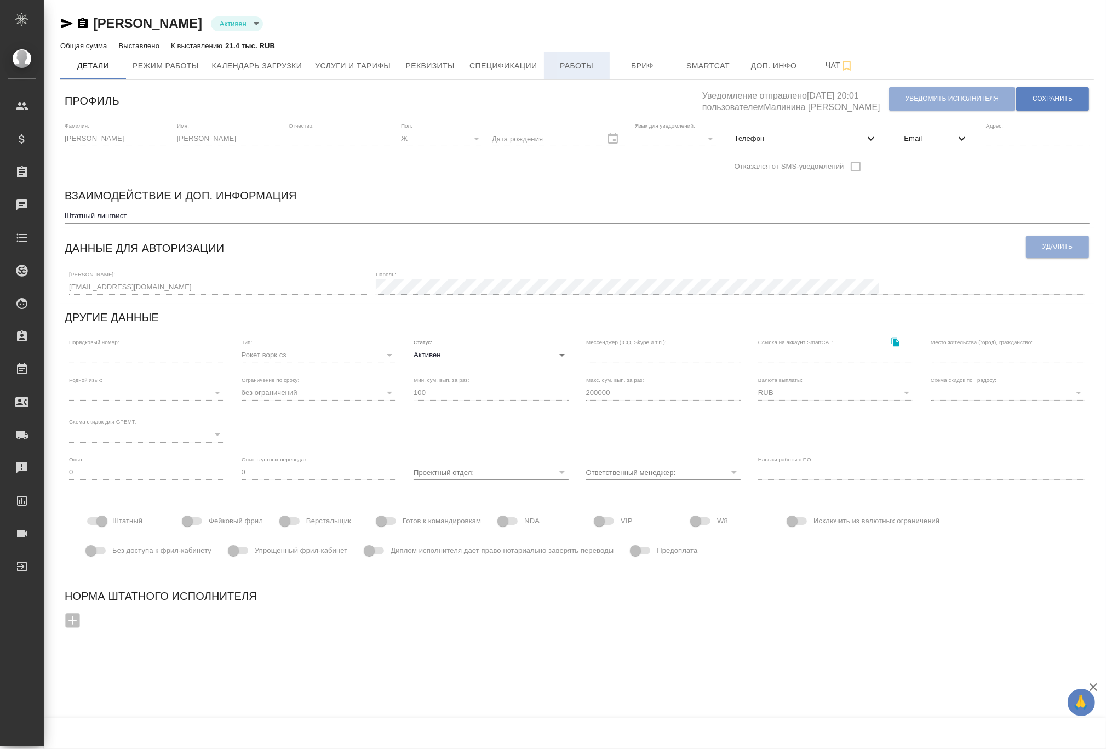
click at [570, 65] on span "Работы" at bounding box center [576, 66] width 53 height 14
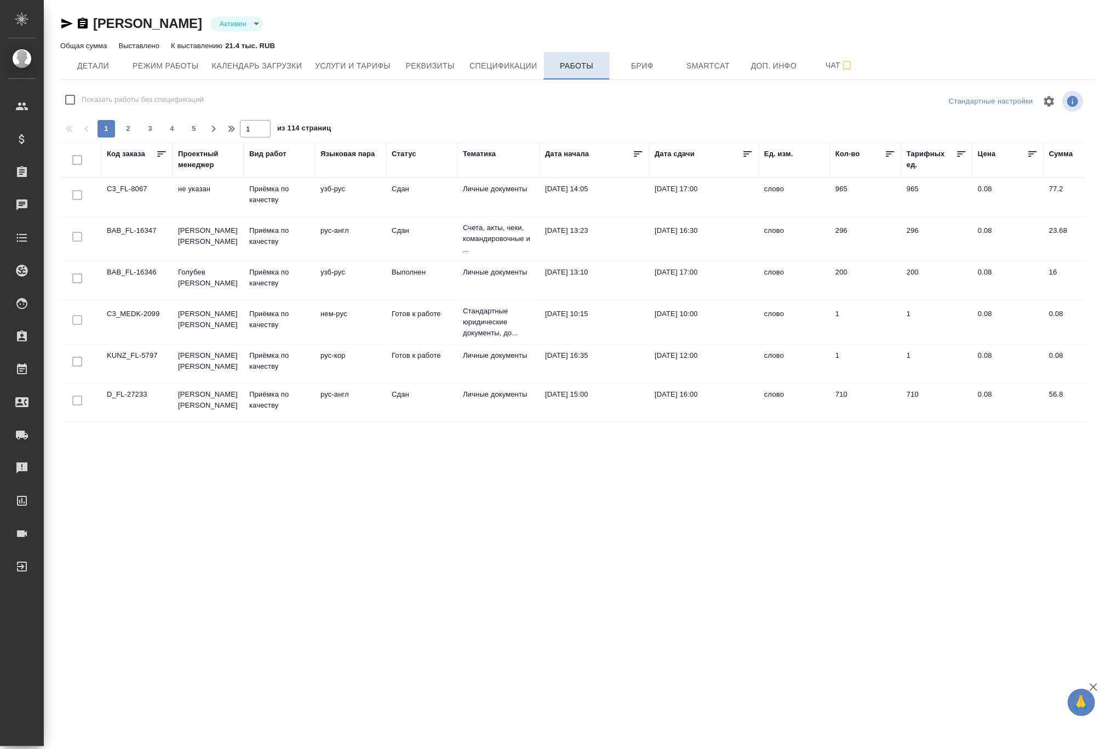
checkbox input "false"
click at [474, 152] on div "Тематика" at bounding box center [479, 153] width 33 height 11
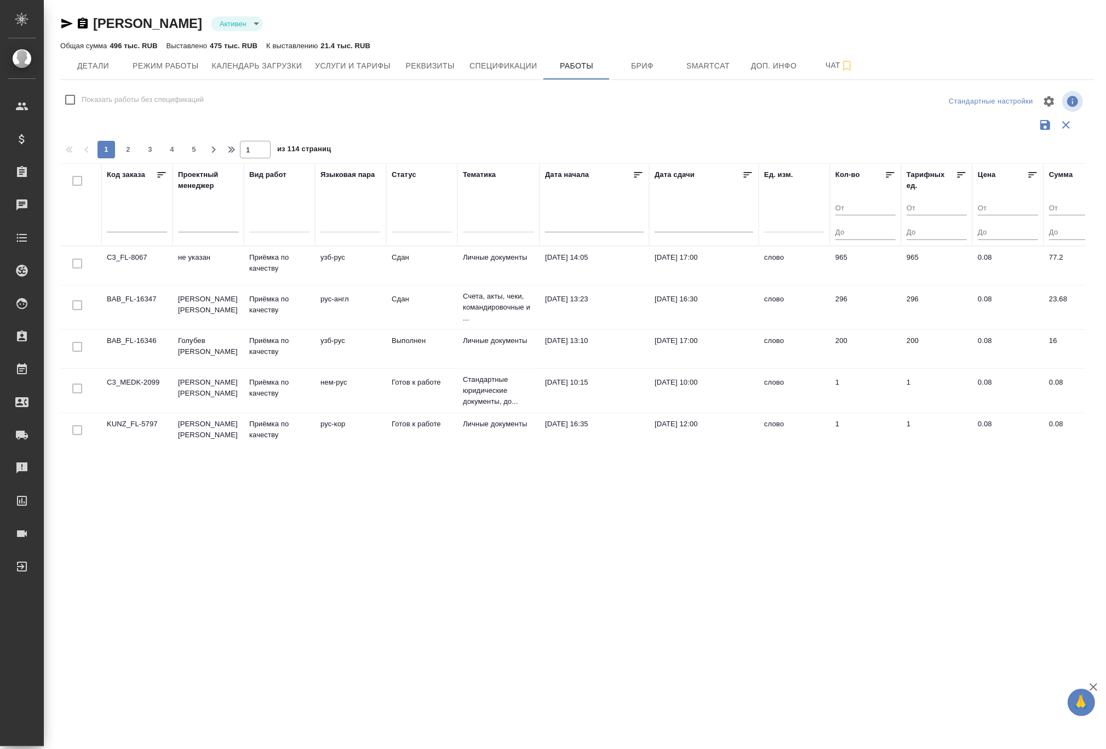
click at [493, 226] on div at bounding box center [498, 222] width 71 height 16
type input "фарм"
click at [502, 267] on div "Фармацевтика" at bounding box center [572, 271] width 219 height 17
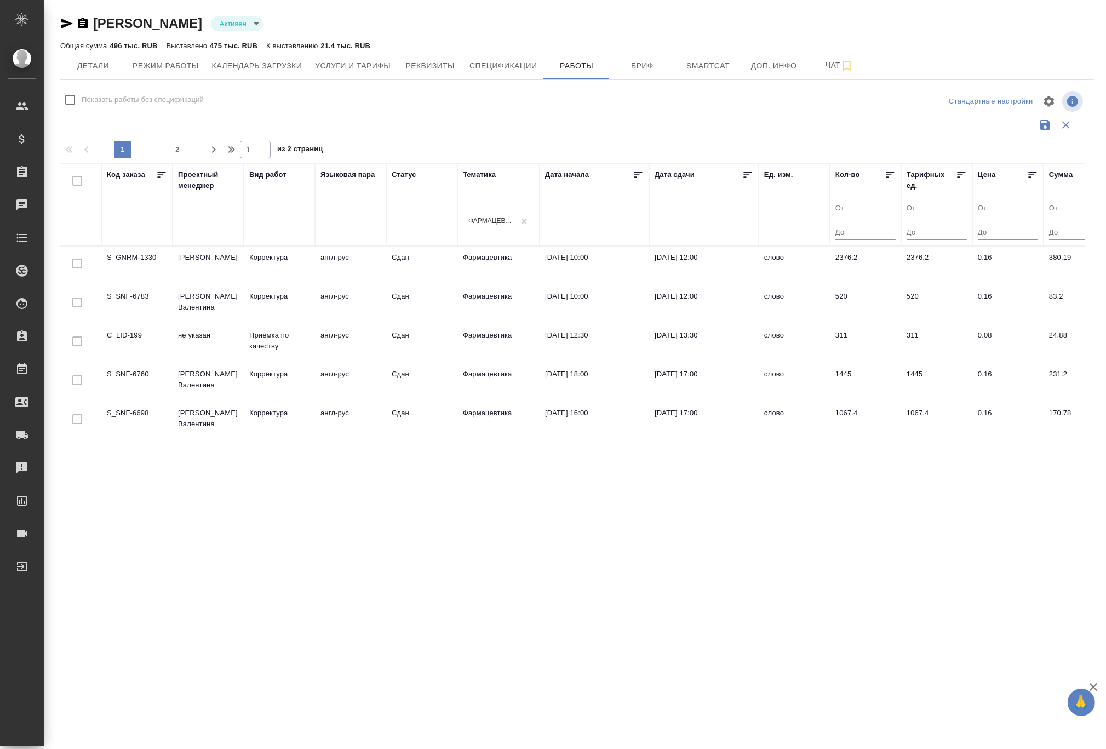
click at [136, 285] on td "S_SNF-6783" at bounding box center [136, 265] width 71 height 38
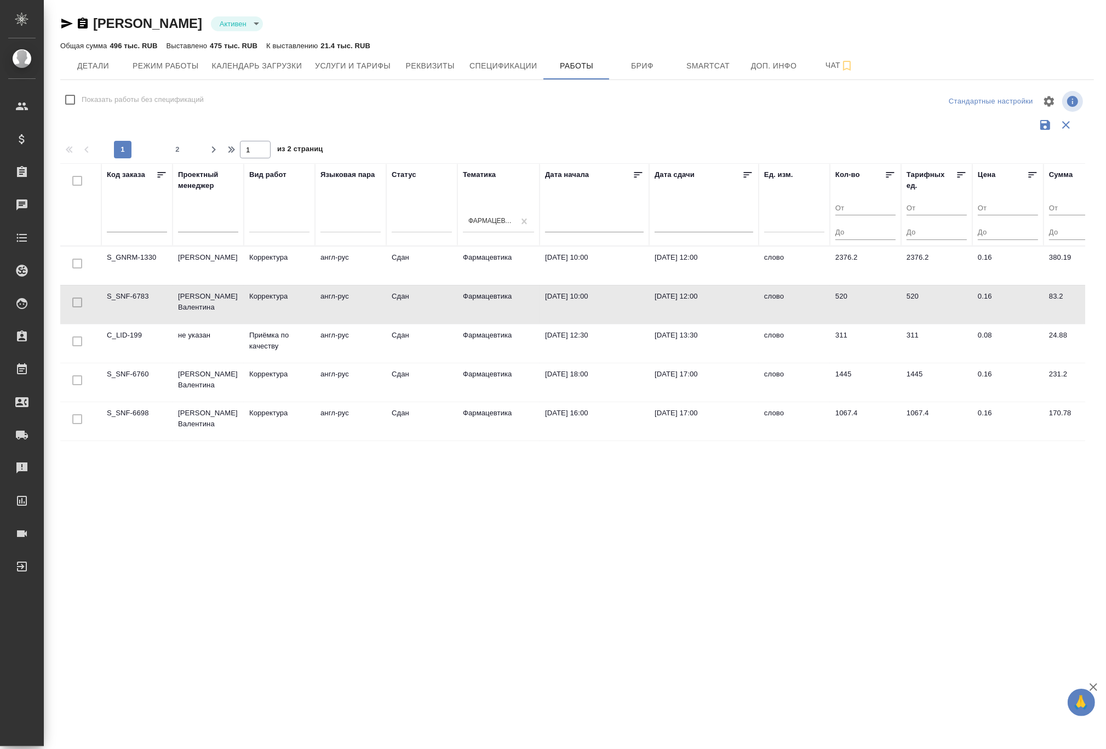
click at [135, 285] on td "S_SNF-6783" at bounding box center [136, 265] width 71 height 38
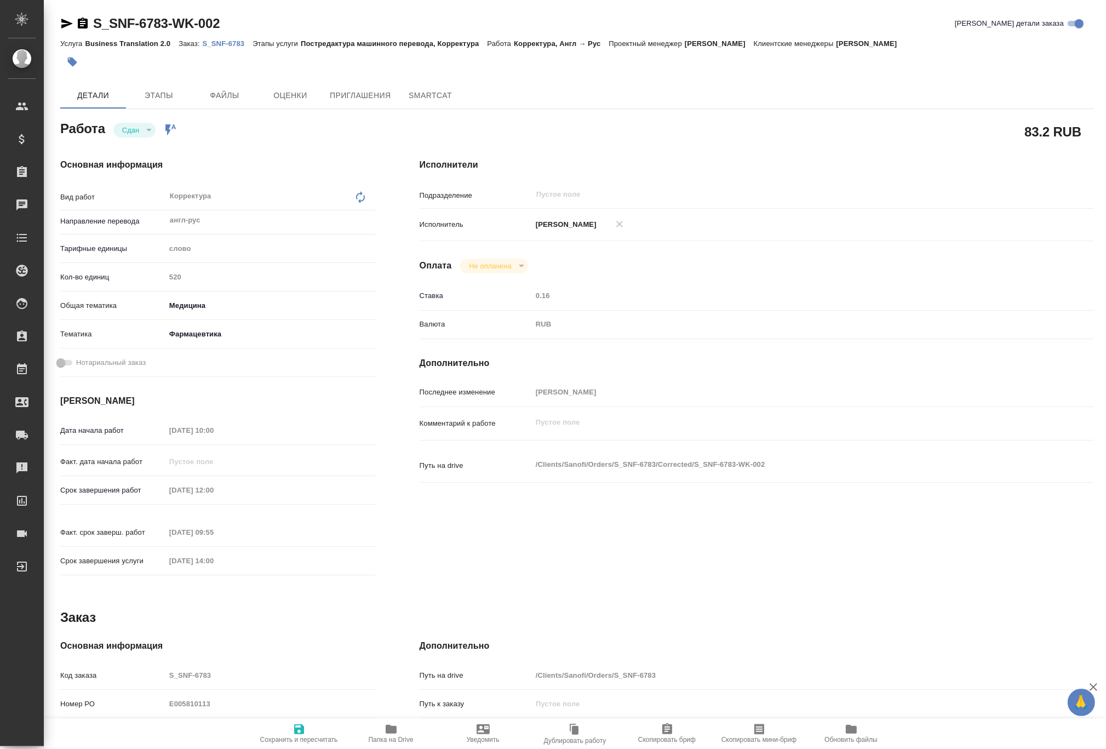
type textarea "x"
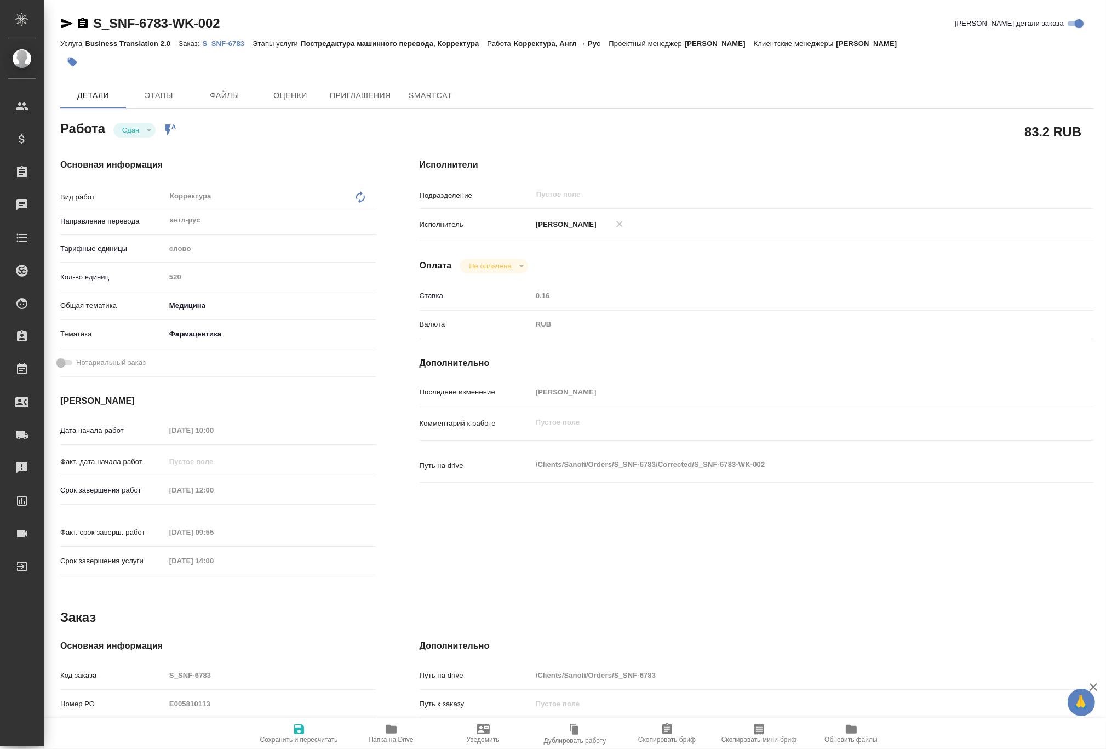
type textarea "x"
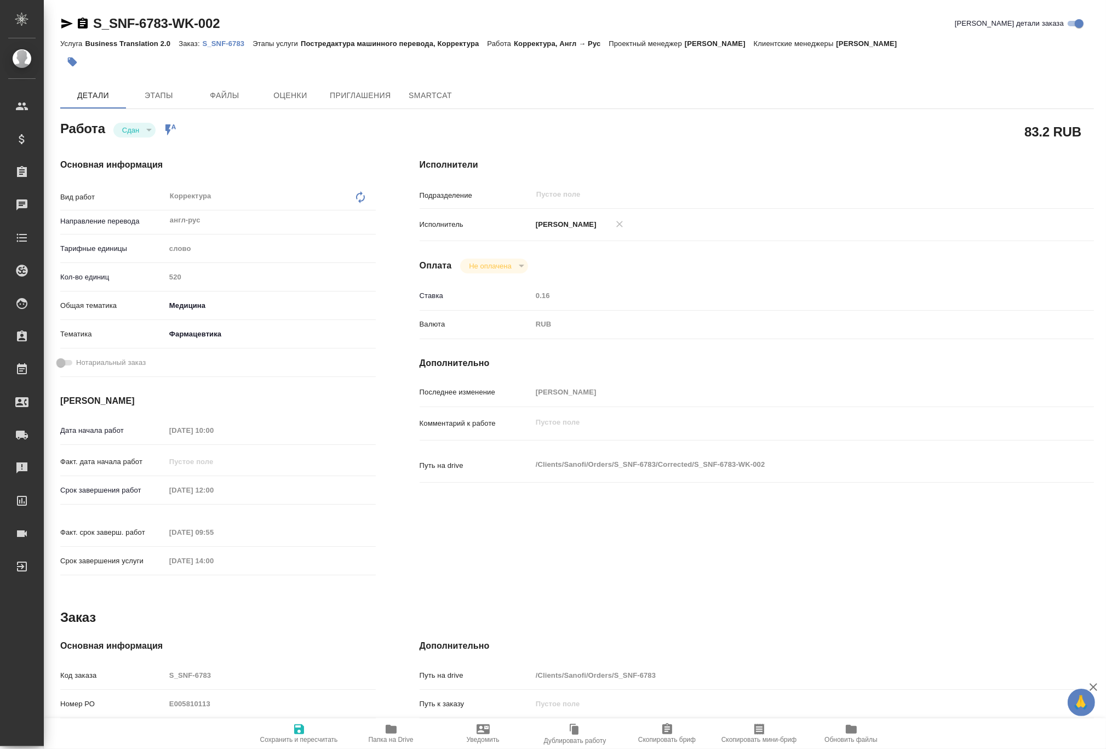
type textarea "x"
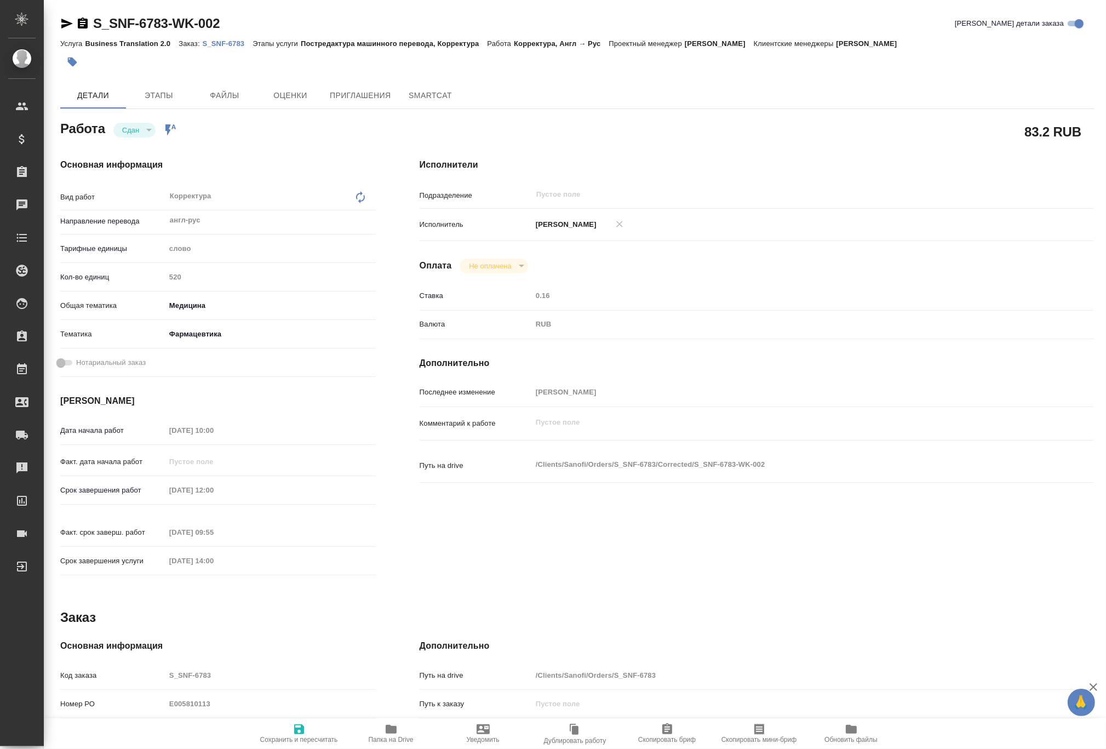
type textarea "x"
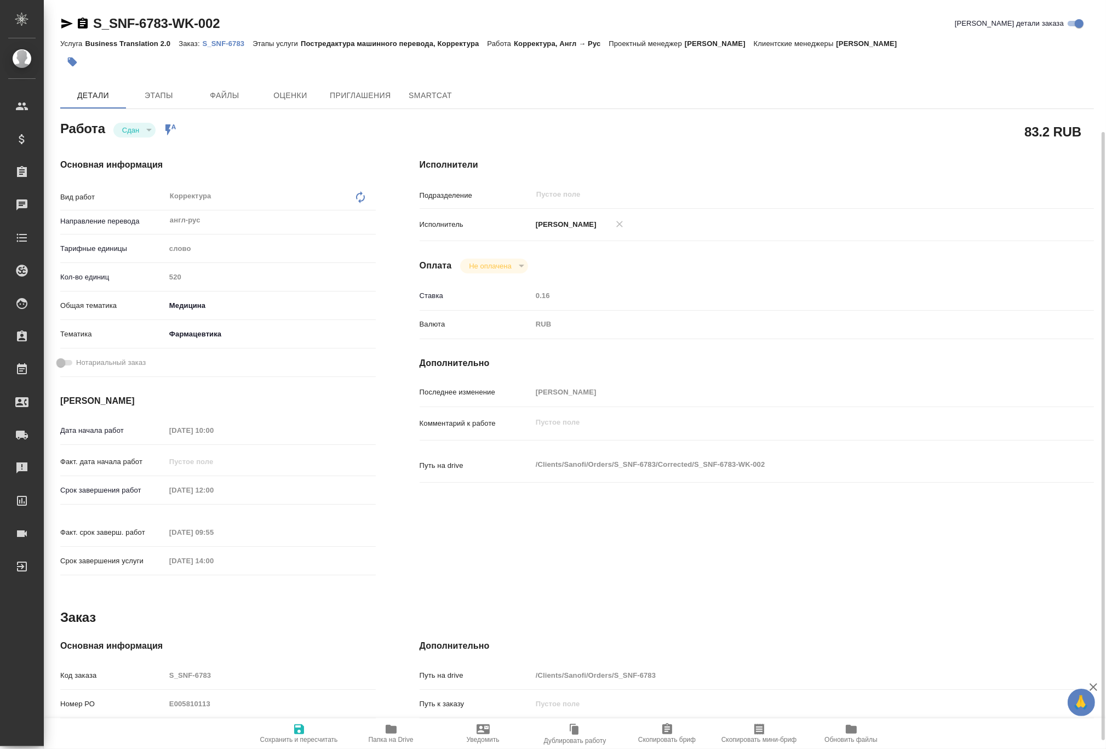
scroll to position [73, 0]
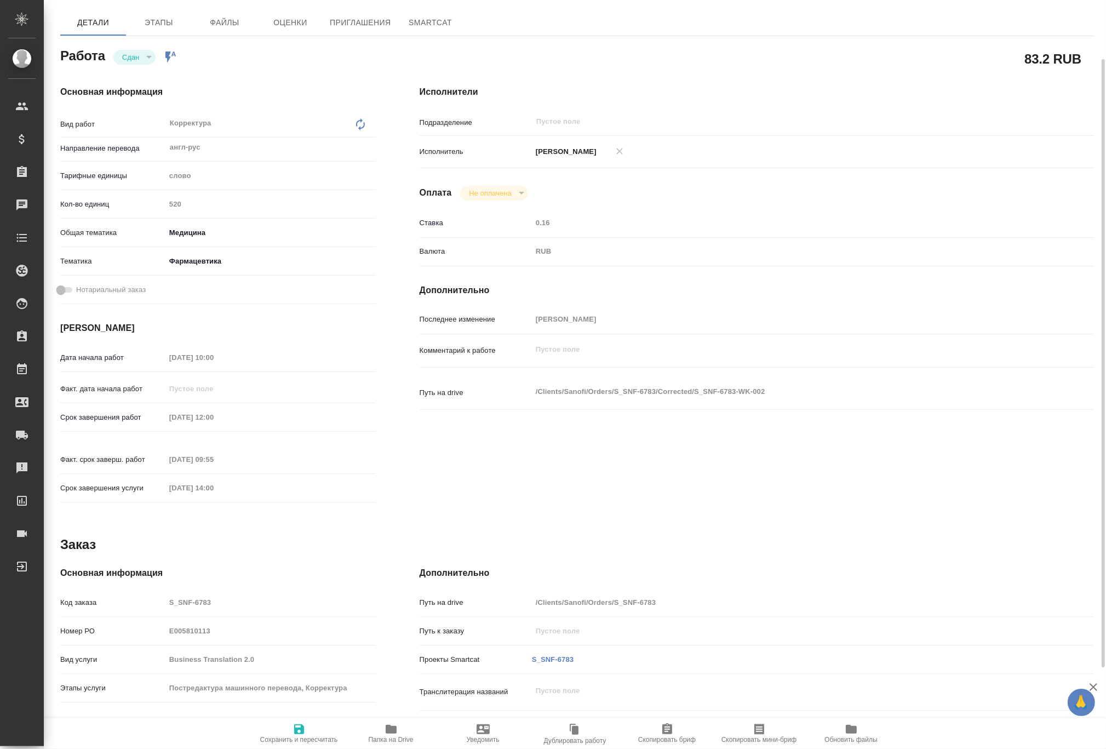
click at [389, 728] on icon "button" at bounding box center [391, 729] width 11 height 9
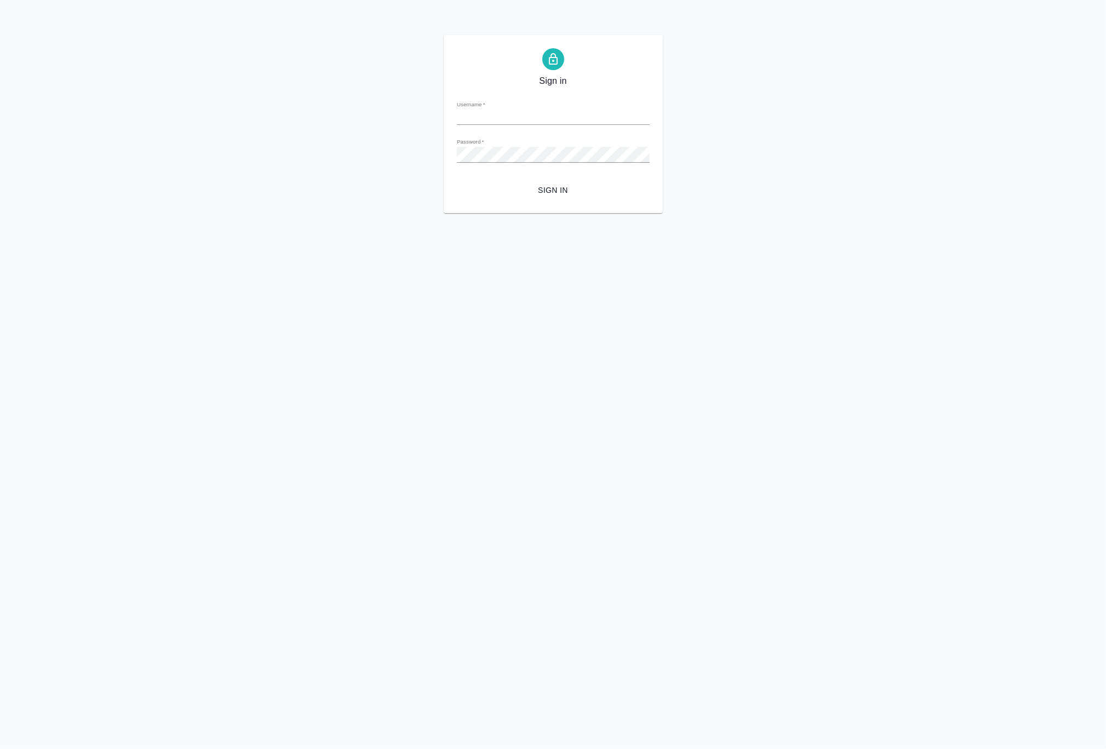
type input "[EMAIL_ADDRESS][DOMAIN_NAME]"
click at [552, 187] on span "Sign in" at bounding box center [553, 190] width 175 height 14
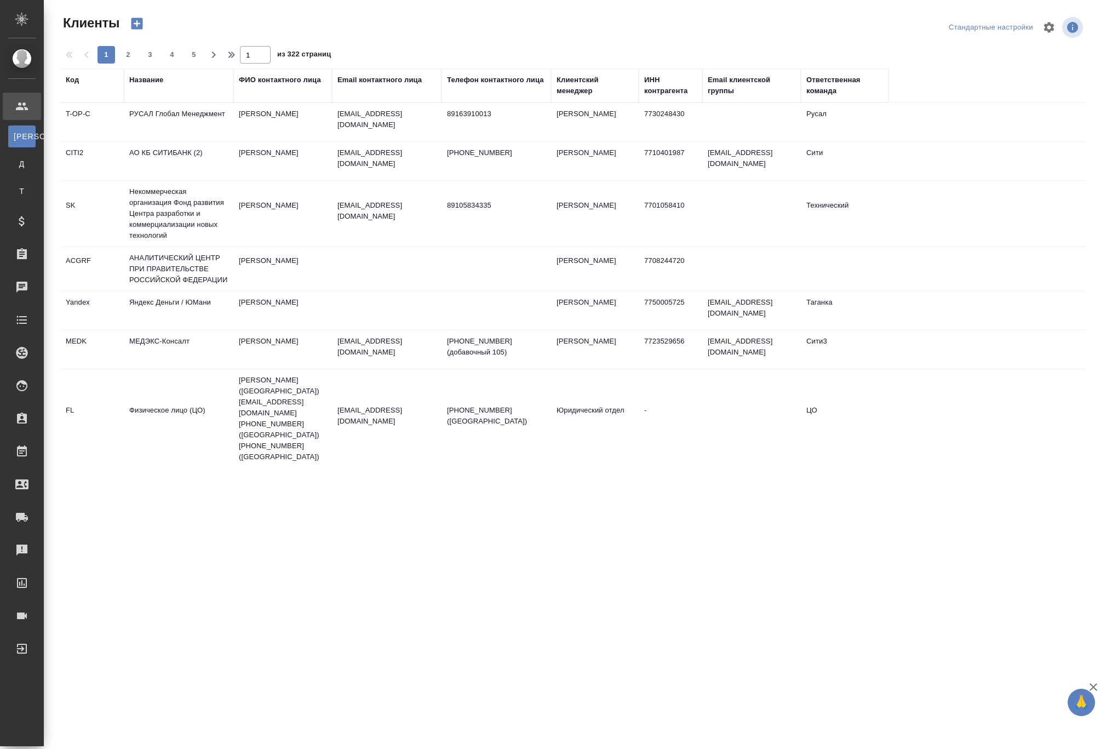
select select "RU"
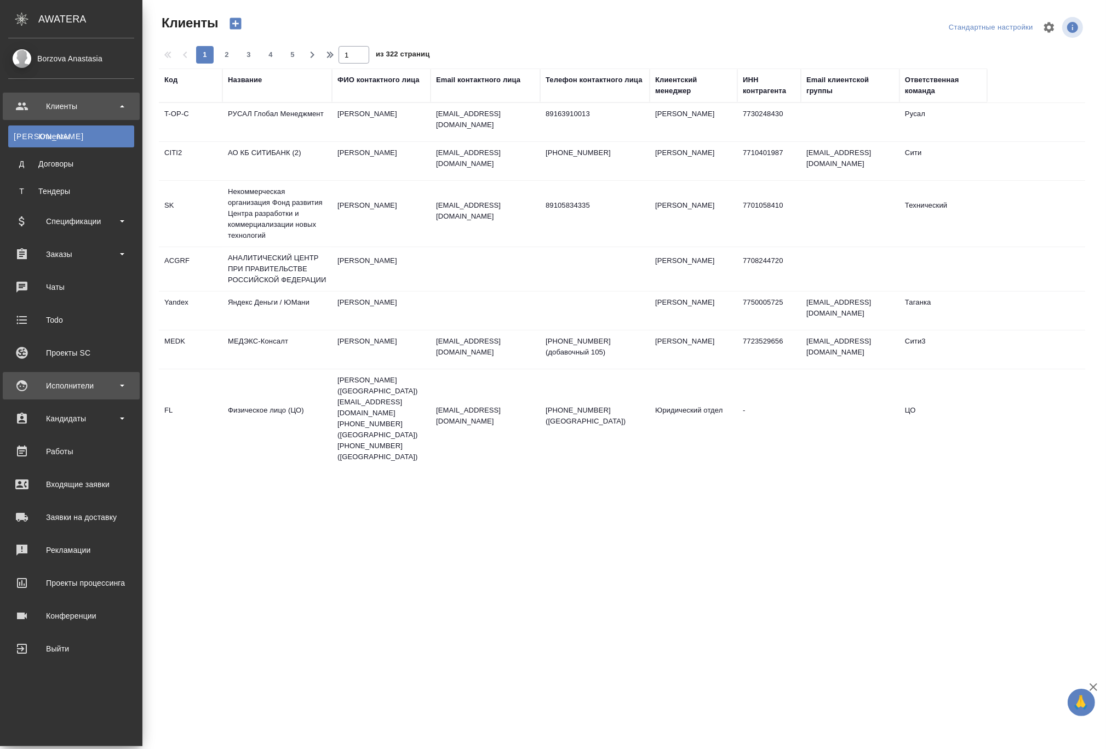
click at [82, 388] on div "Исполнители" at bounding box center [71, 385] width 126 height 16
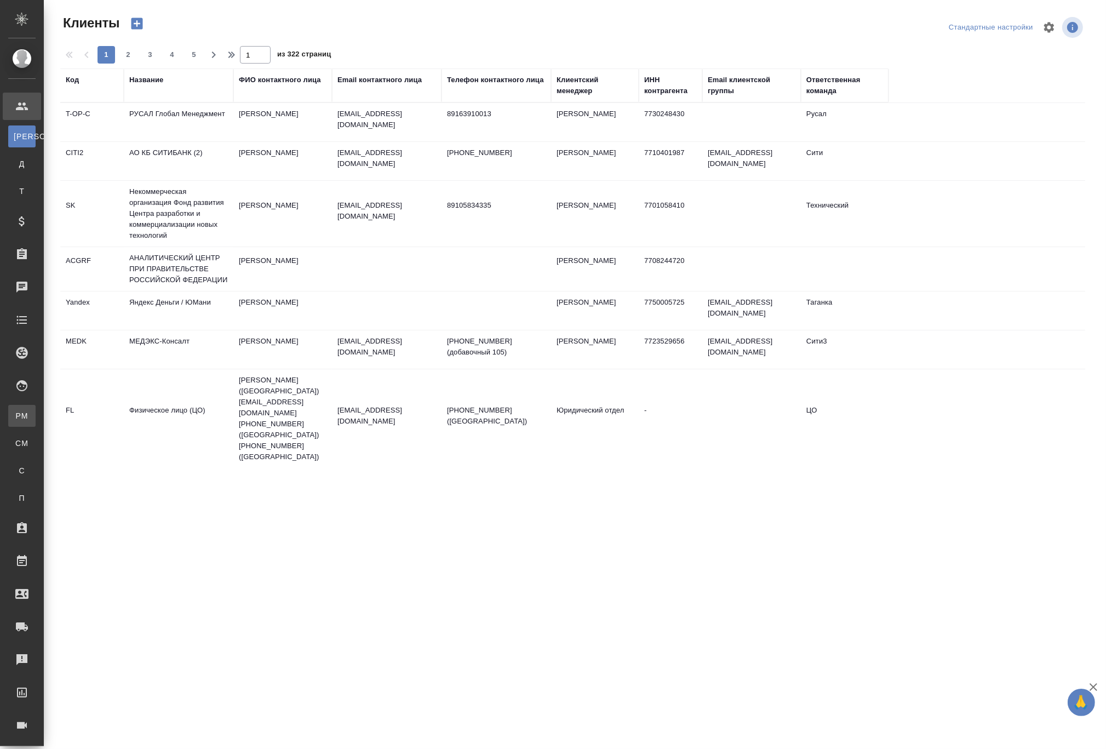
click at [36, 409] on link "PM Для PM/LQA" at bounding box center [21, 416] width 27 height 22
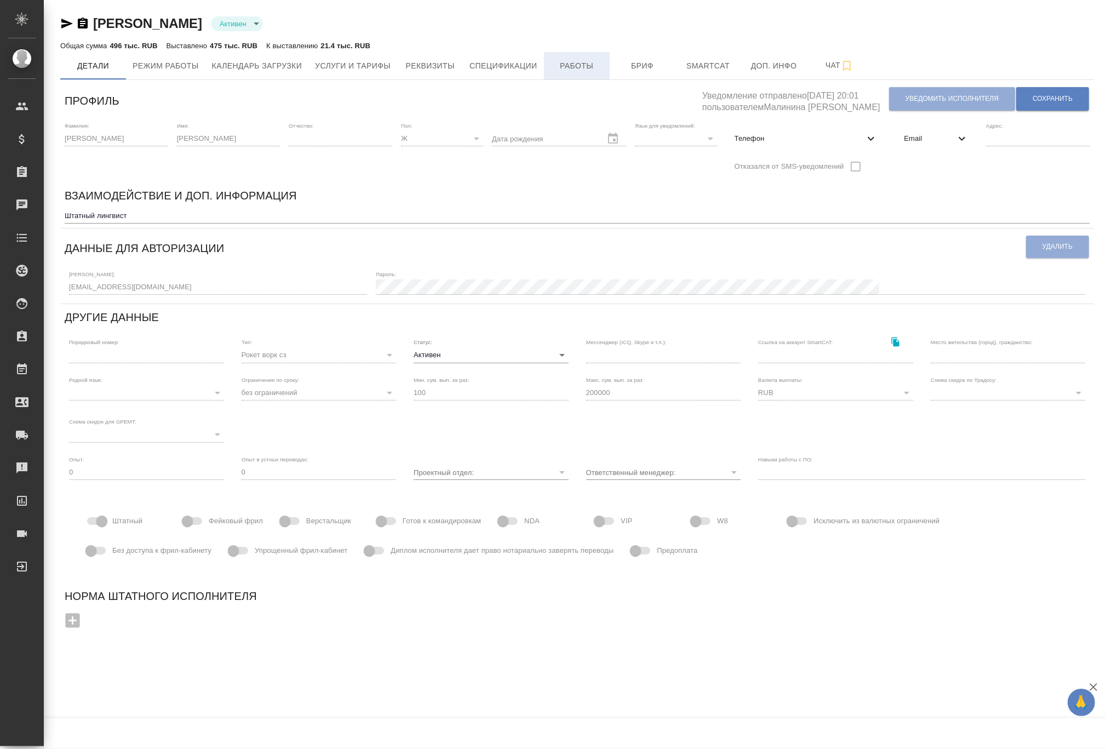
click at [596, 59] on span "Работы" at bounding box center [576, 66] width 53 height 14
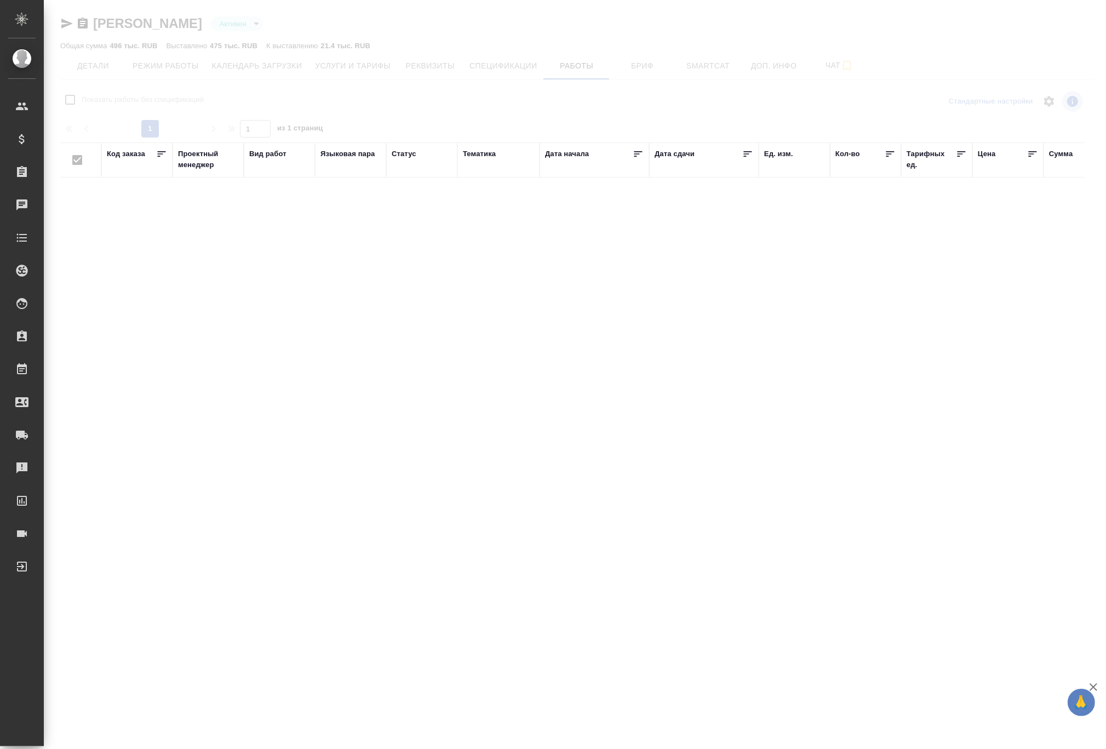
checkbox input "false"
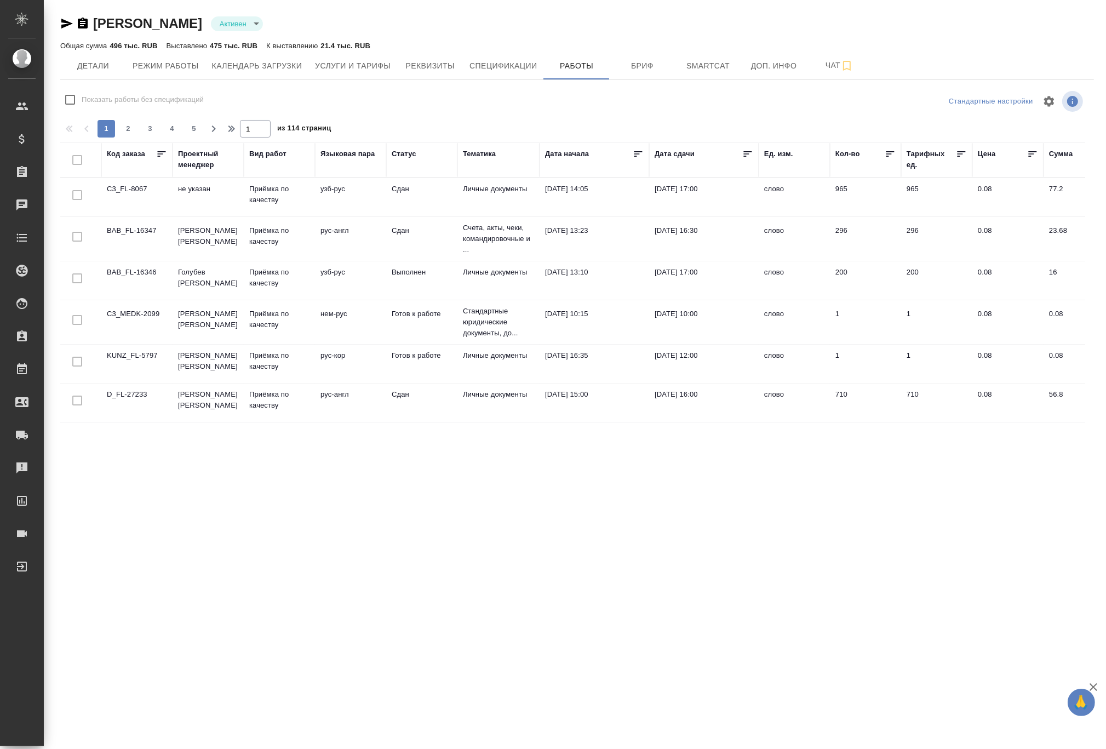
click at [495, 152] on div "Тематика" at bounding box center [479, 153] width 33 height 11
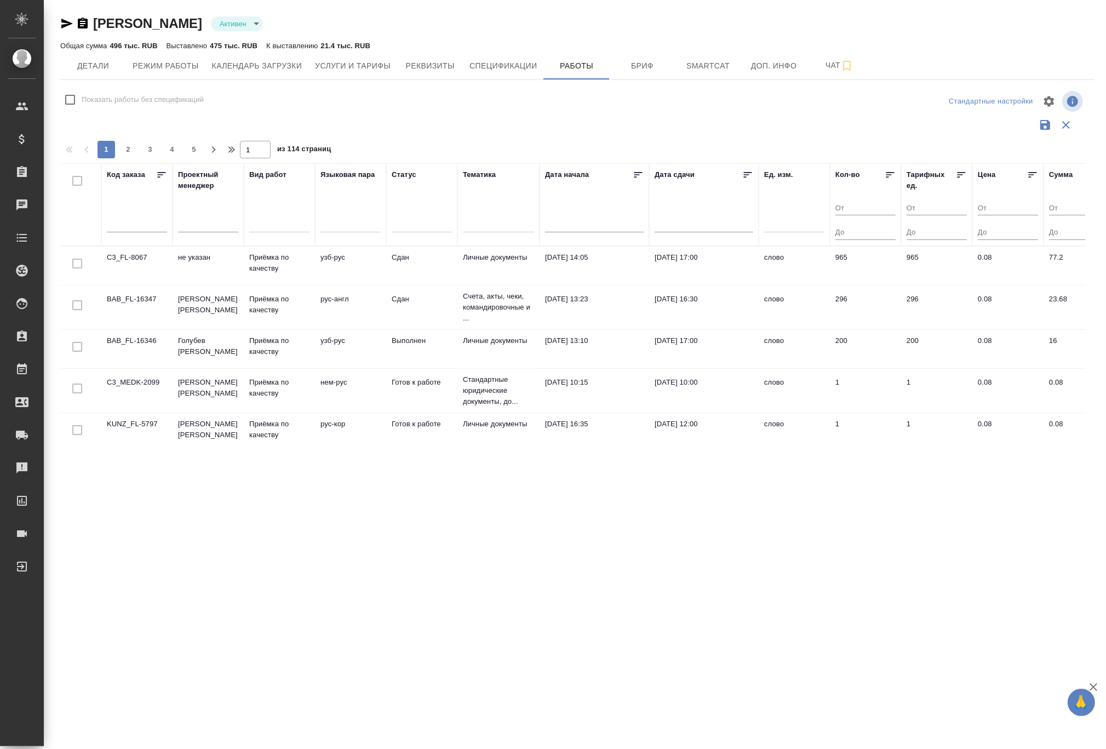
click at [492, 224] on div at bounding box center [498, 222] width 71 height 16
type input "фар"
click at [507, 273] on div "Фармацевтика" at bounding box center [572, 271] width 219 height 17
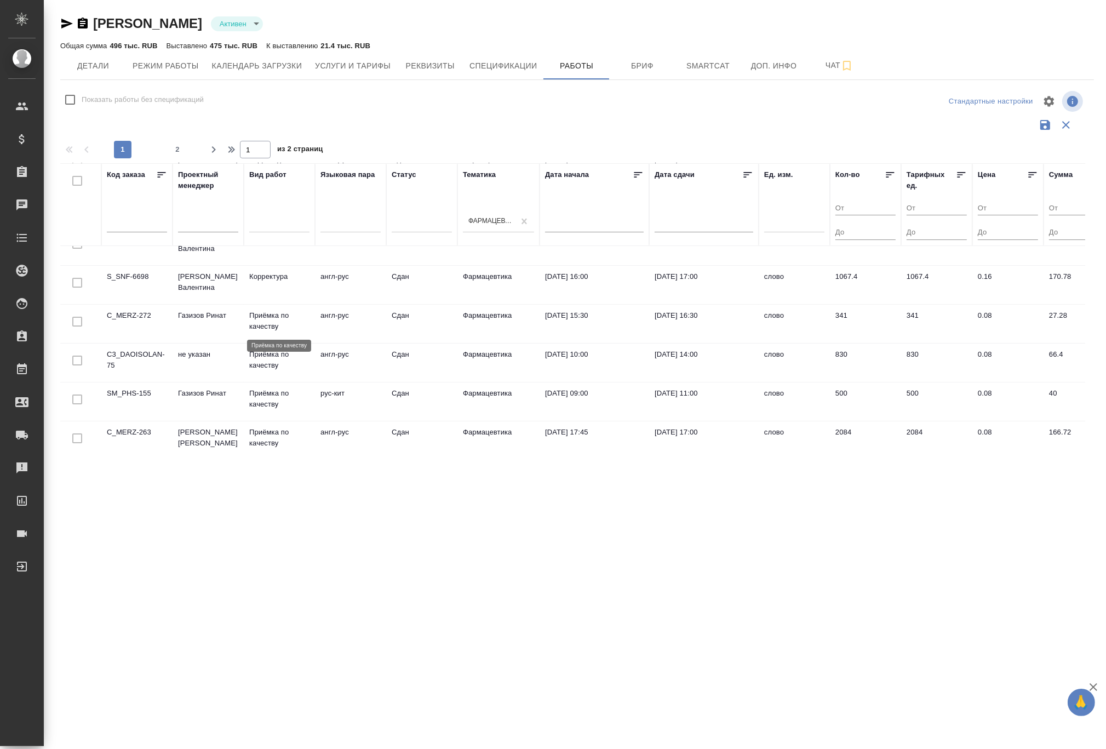
scroll to position [150, 0]
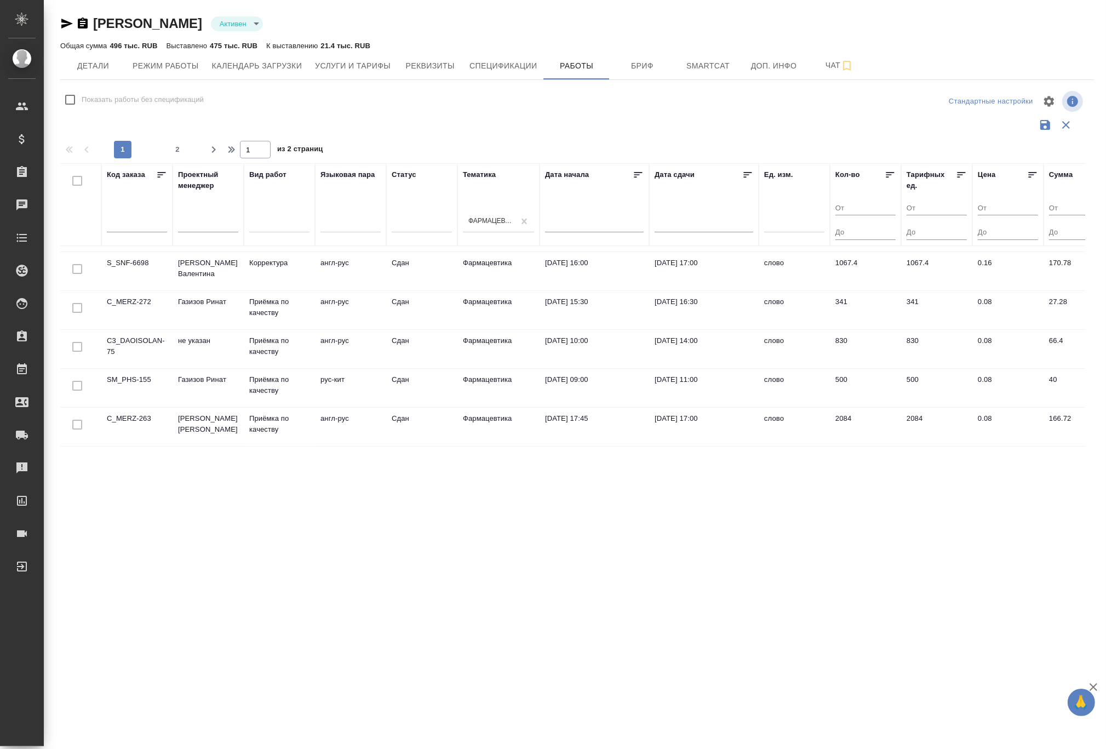
click at [202, 135] on td "Газизов Ринат" at bounding box center [208, 115] width 71 height 38
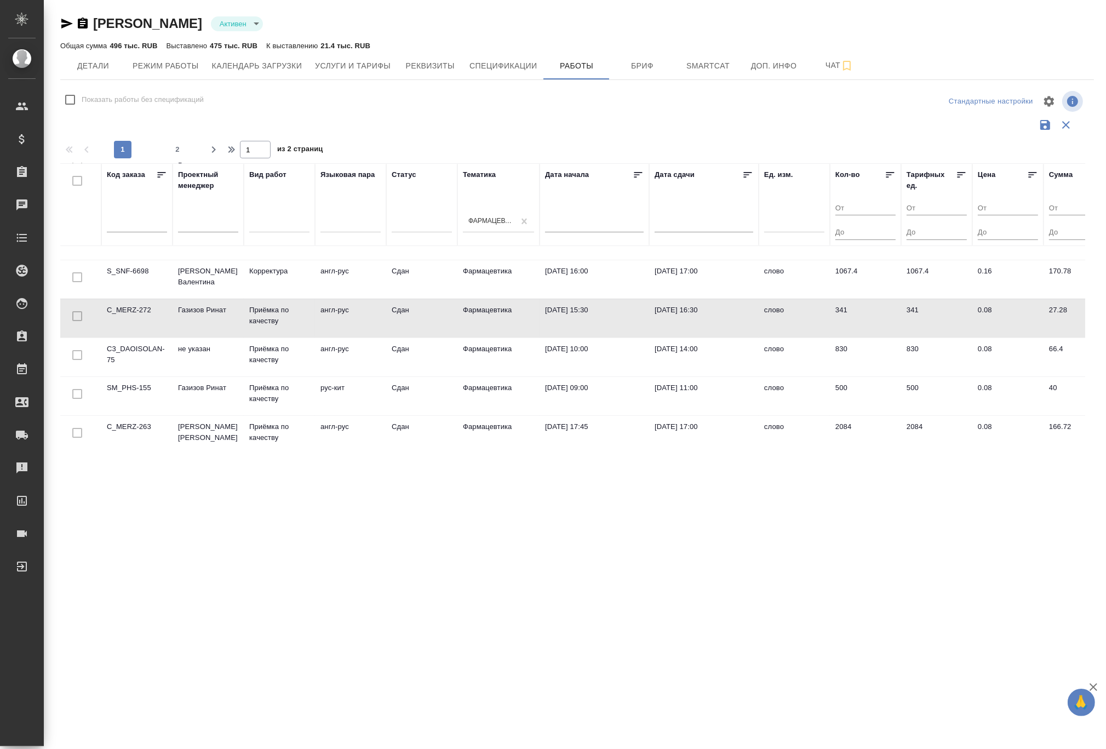
scroll to position [151, 0]
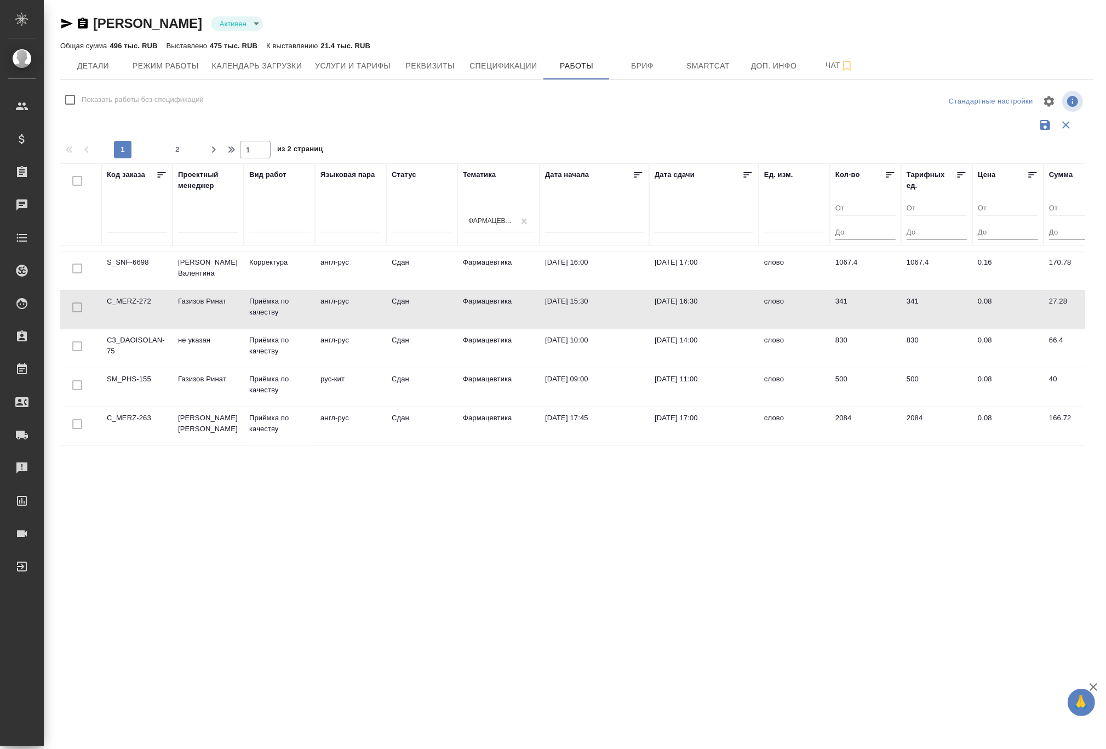
click at [239, 134] on td "не указан" at bounding box center [208, 115] width 71 height 38
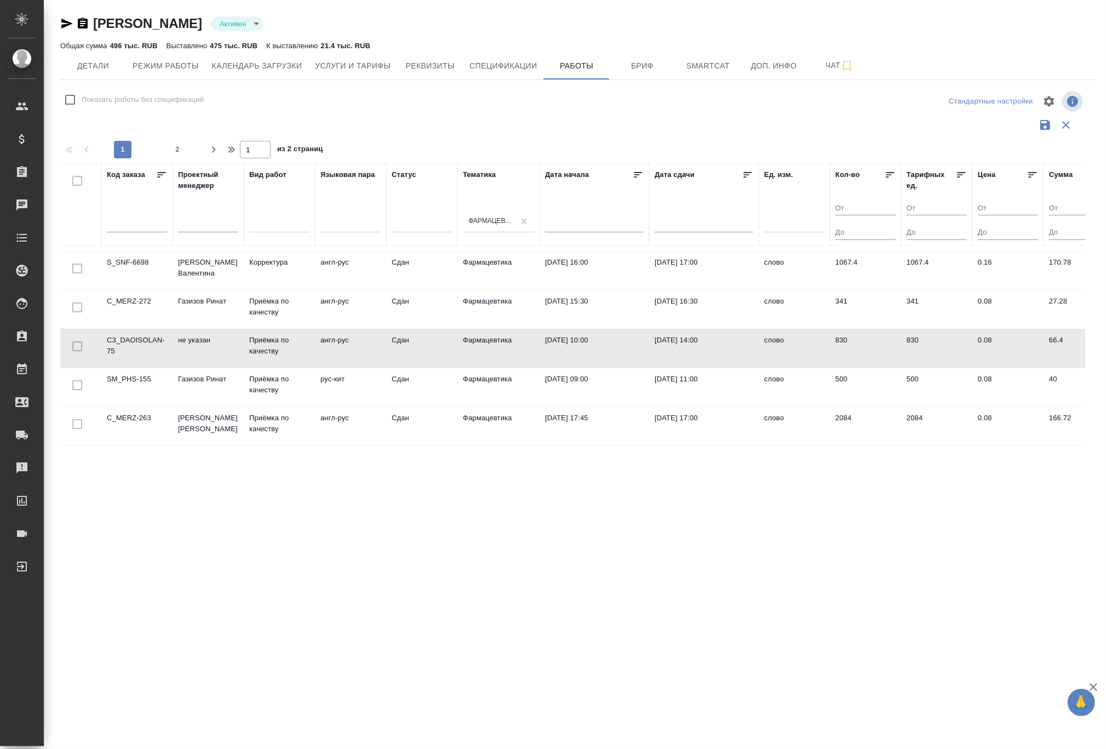
click at [239, 134] on td "не указан" at bounding box center [208, 115] width 71 height 38
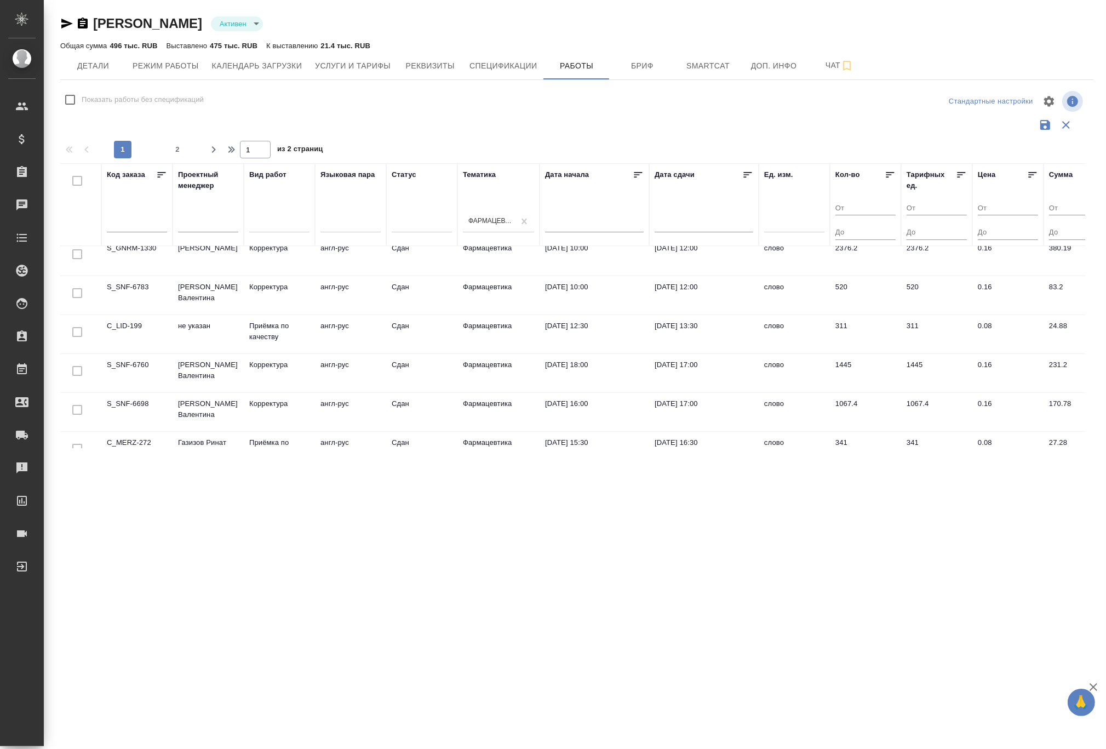
scroll to position [3, 0]
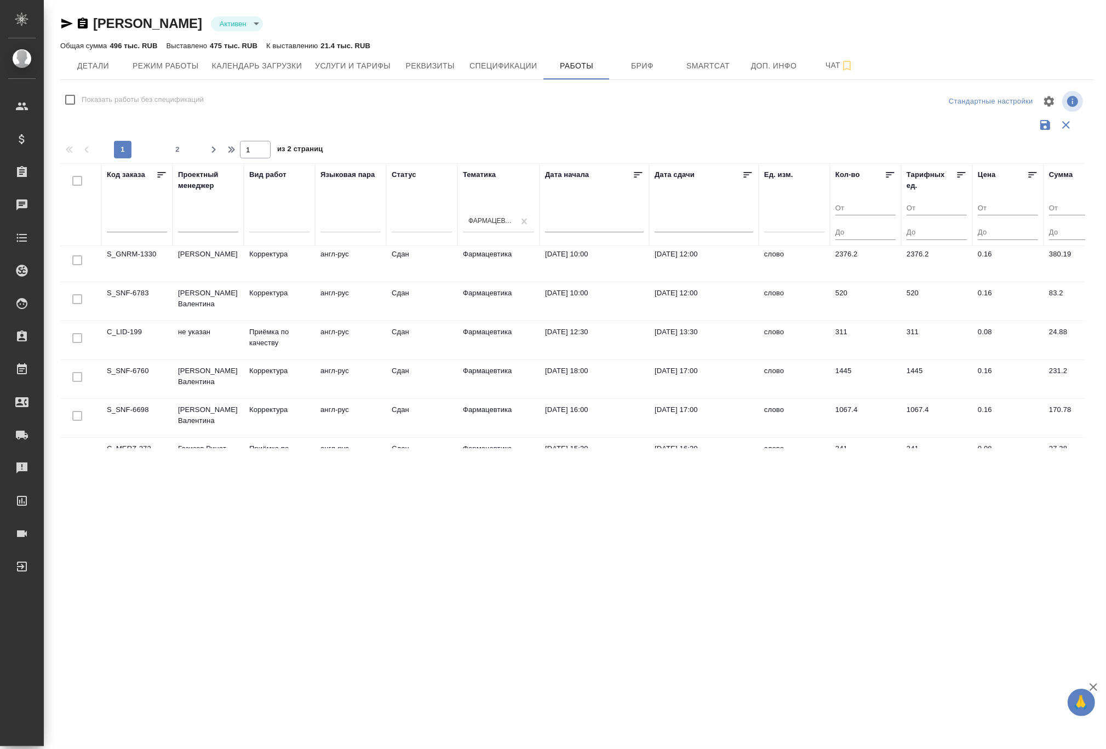
click at [133, 282] on td "S_SNF-6760" at bounding box center [136, 262] width 71 height 38
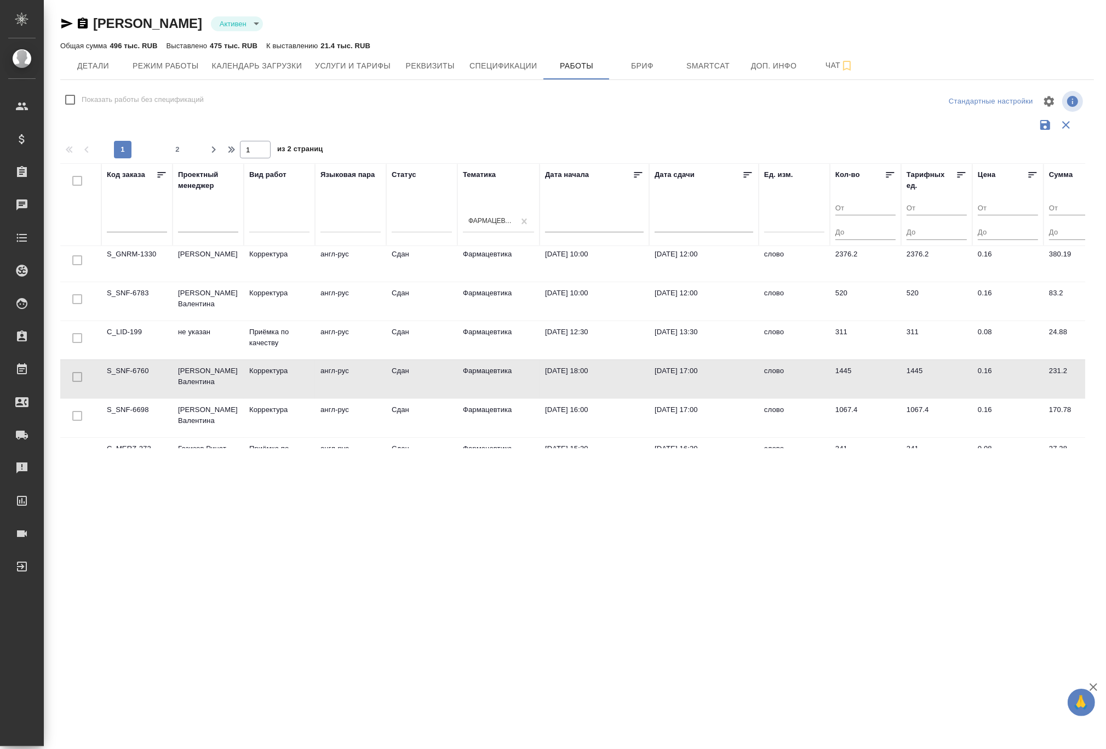
click at [133, 282] on td "S_SNF-6760" at bounding box center [136, 262] width 71 height 38
click at [265, 257] on p "Корректура" at bounding box center [279, 257] width 60 height 11
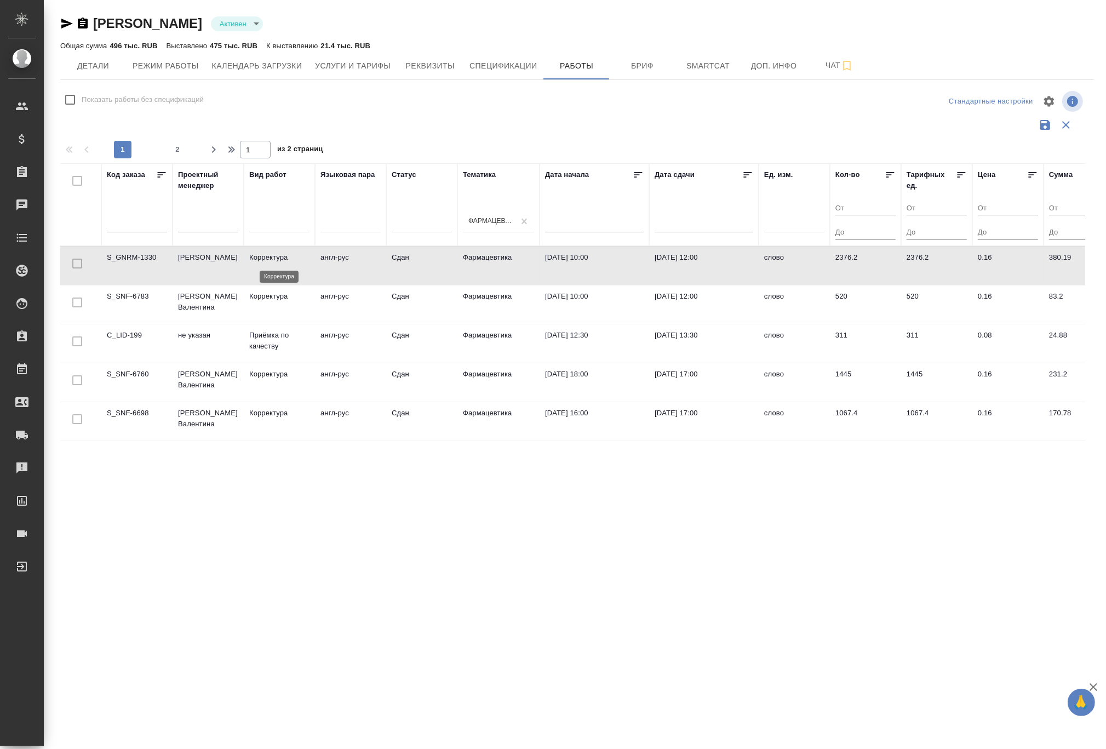
click at [265, 257] on p "Корректура" at bounding box center [279, 257] width 60 height 11
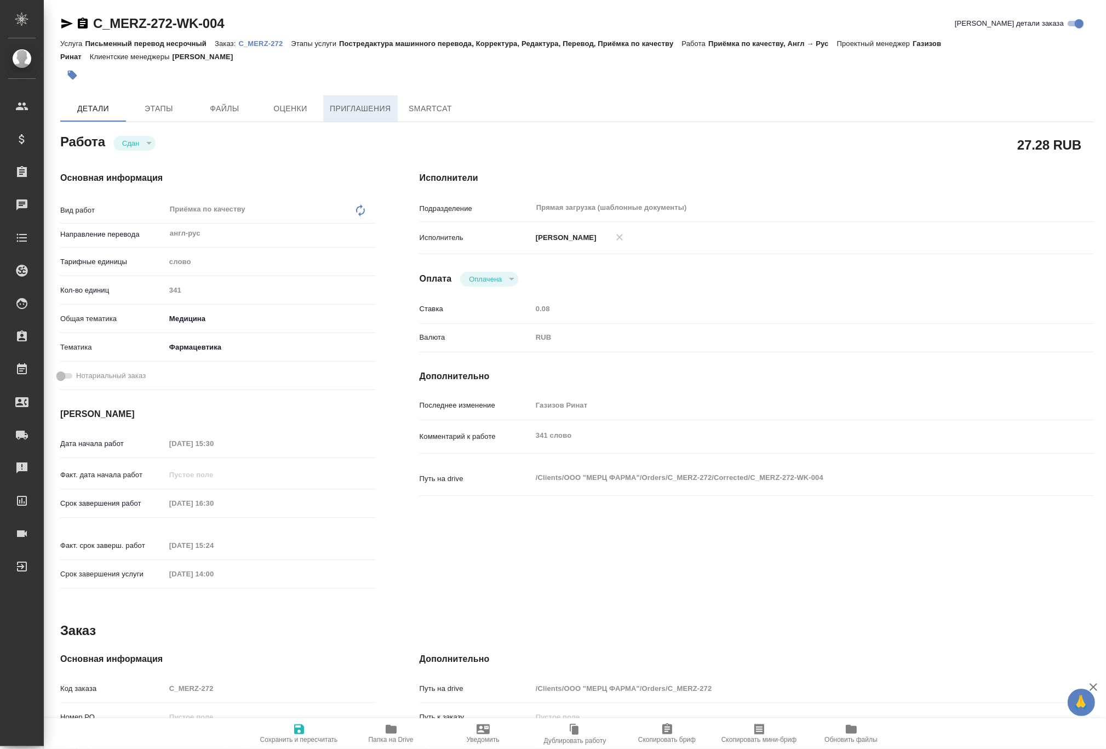
type textarea "x"
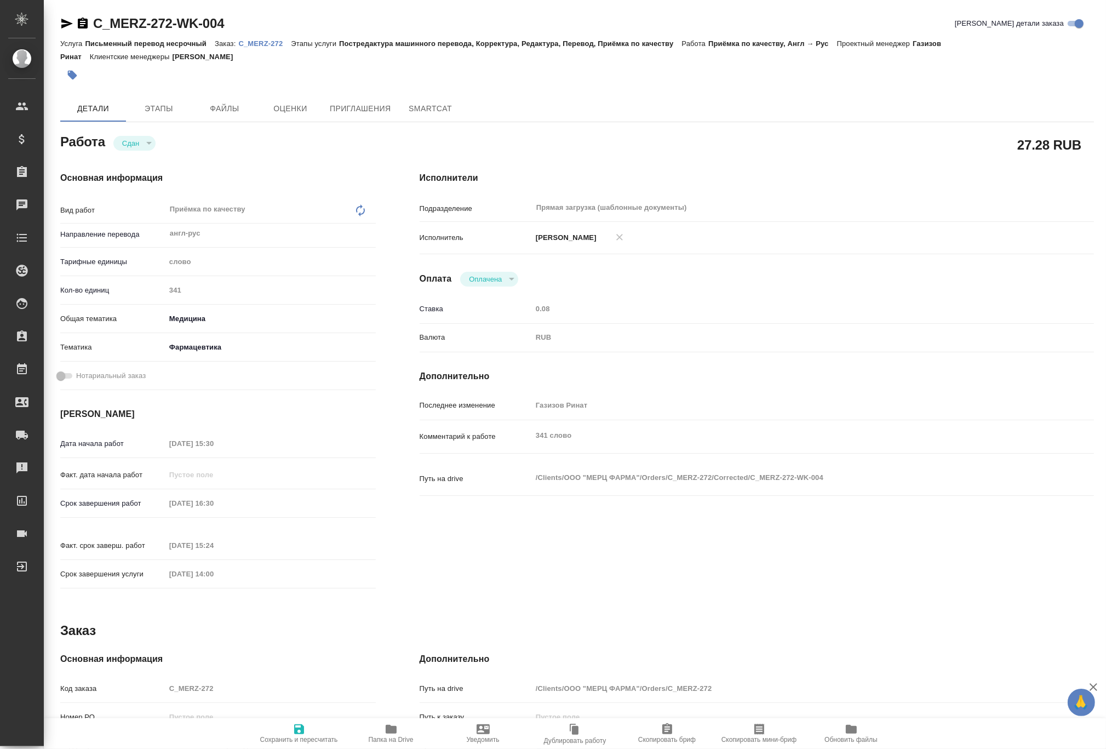
type textarea "x"
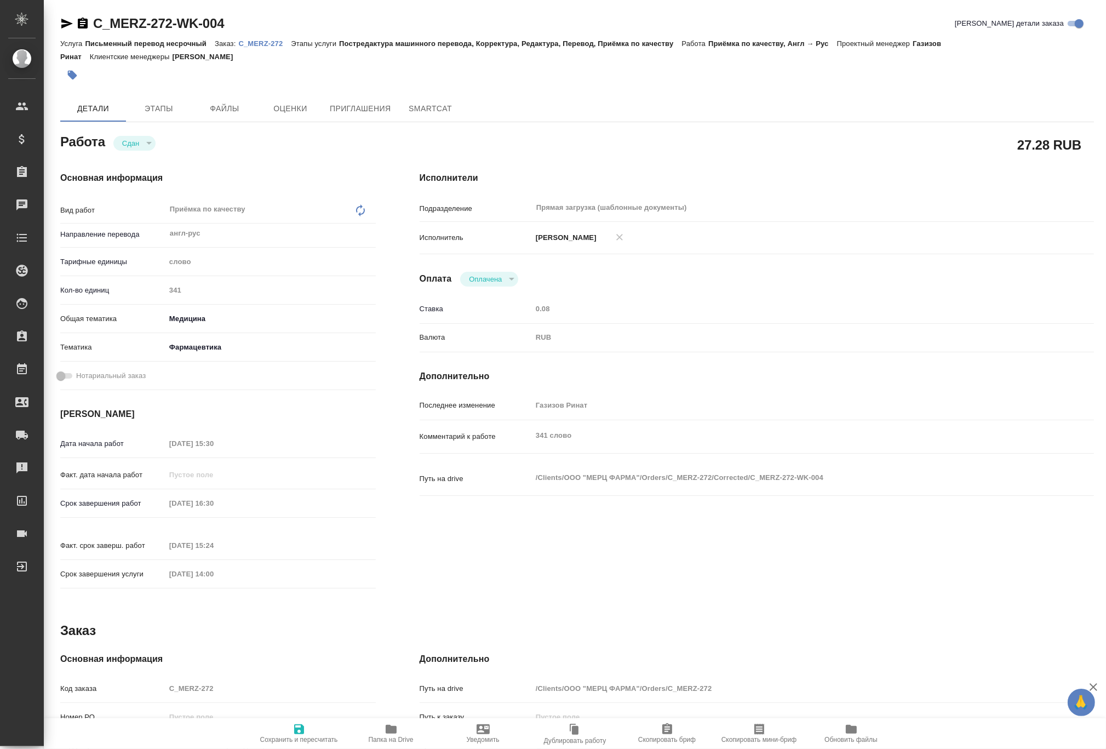
type textarea "x"
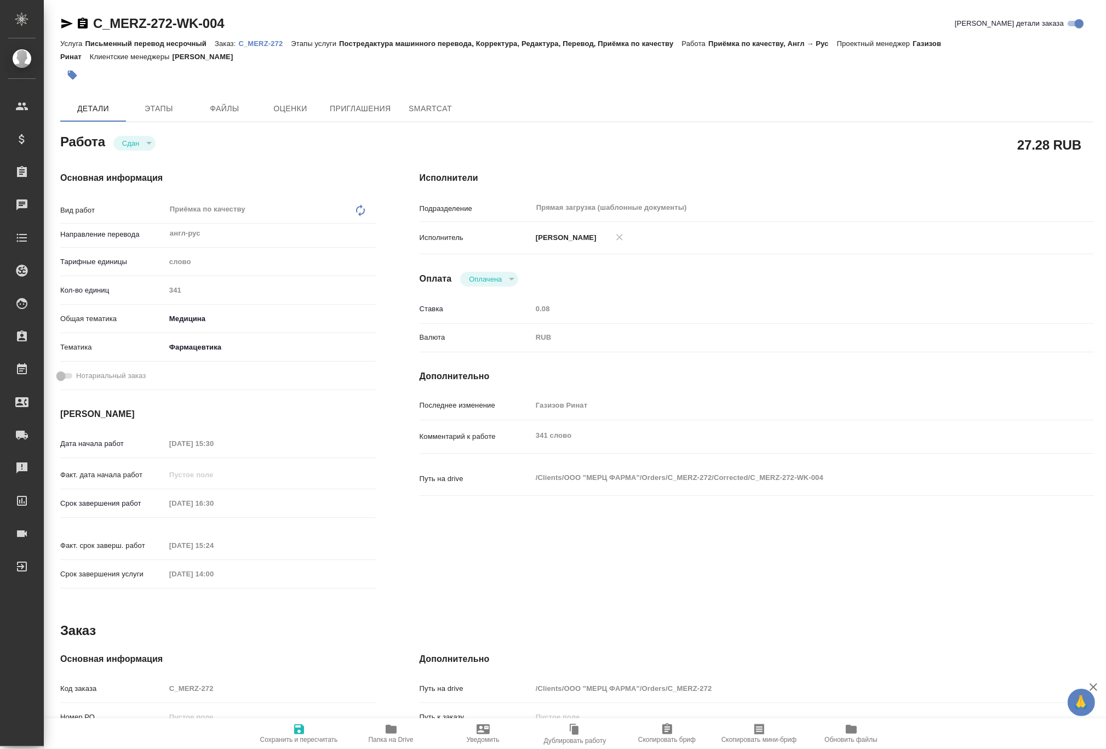
type textarea "x"
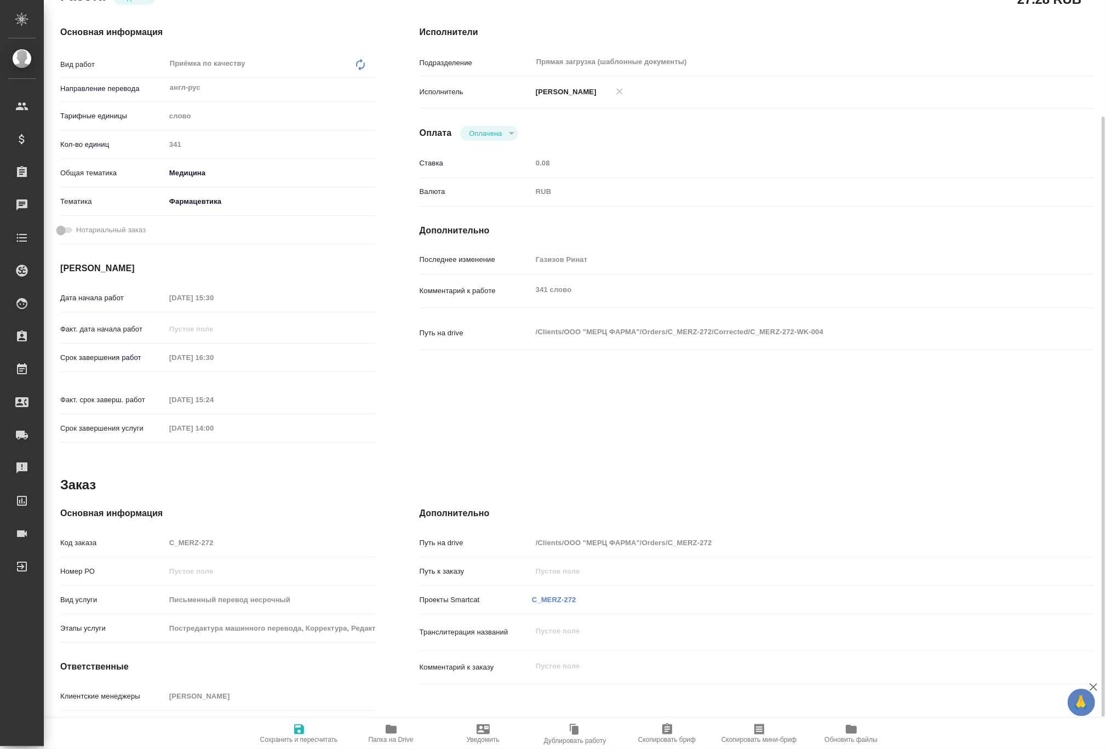
type textarea "x"
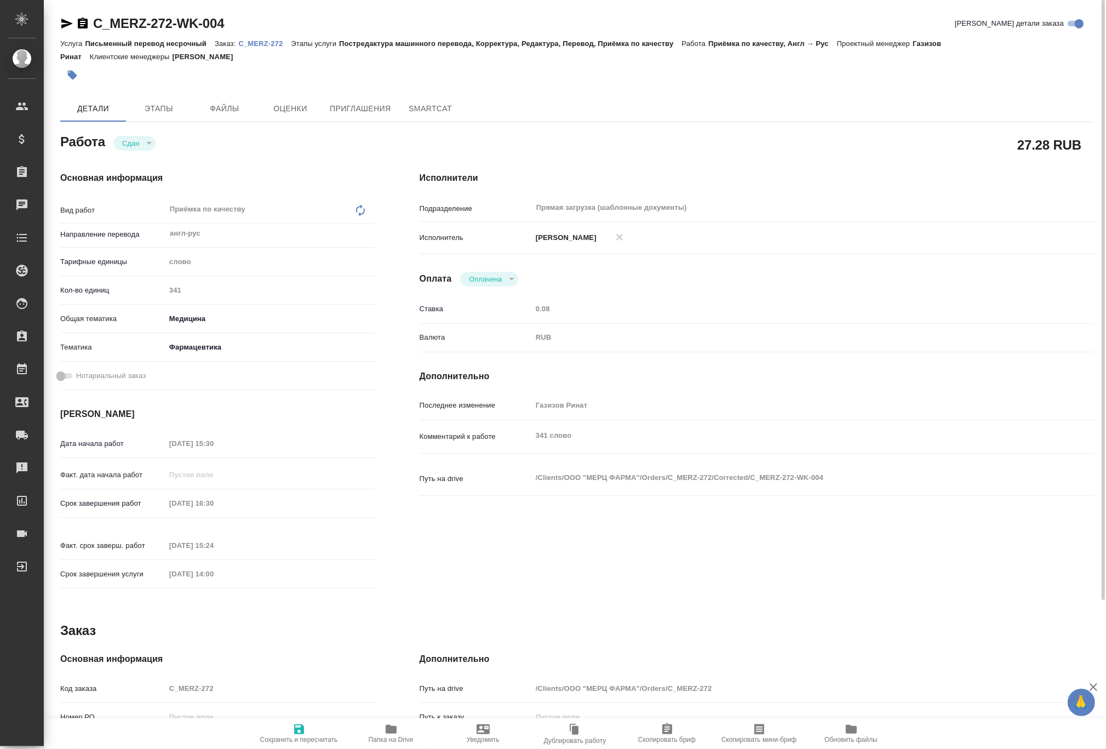
click at [260, 44] on p "C_MERZ-272" at bounding box center [264, 43] width 53 height 8
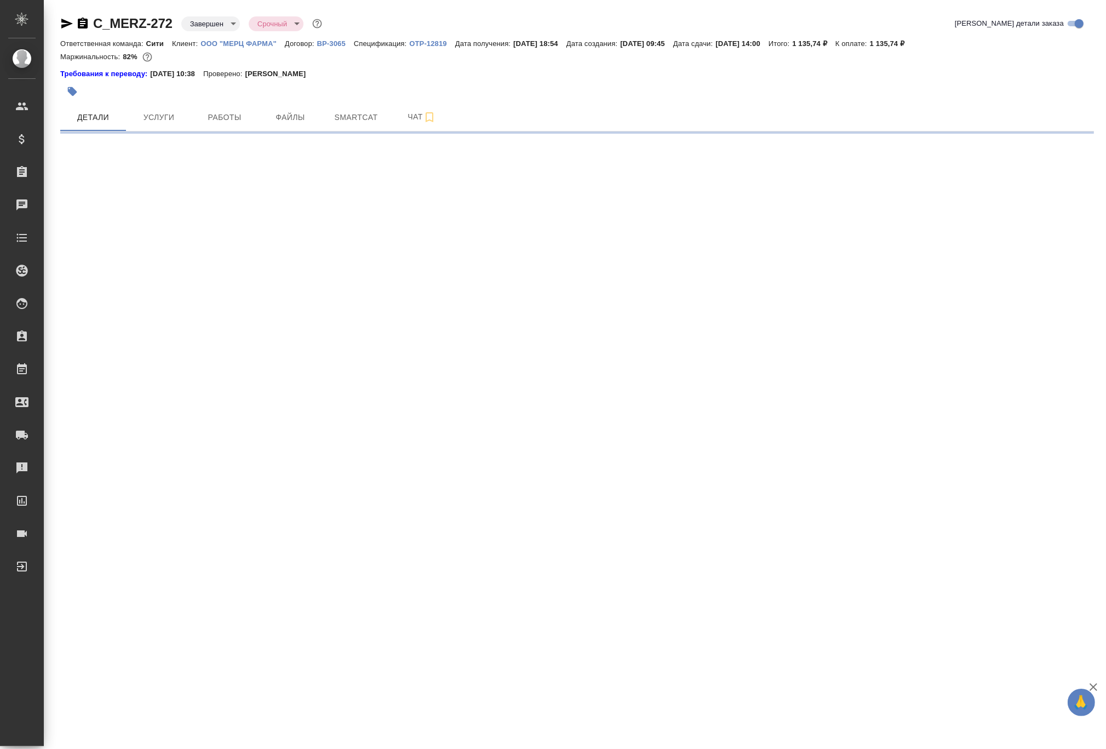
select select "RU"
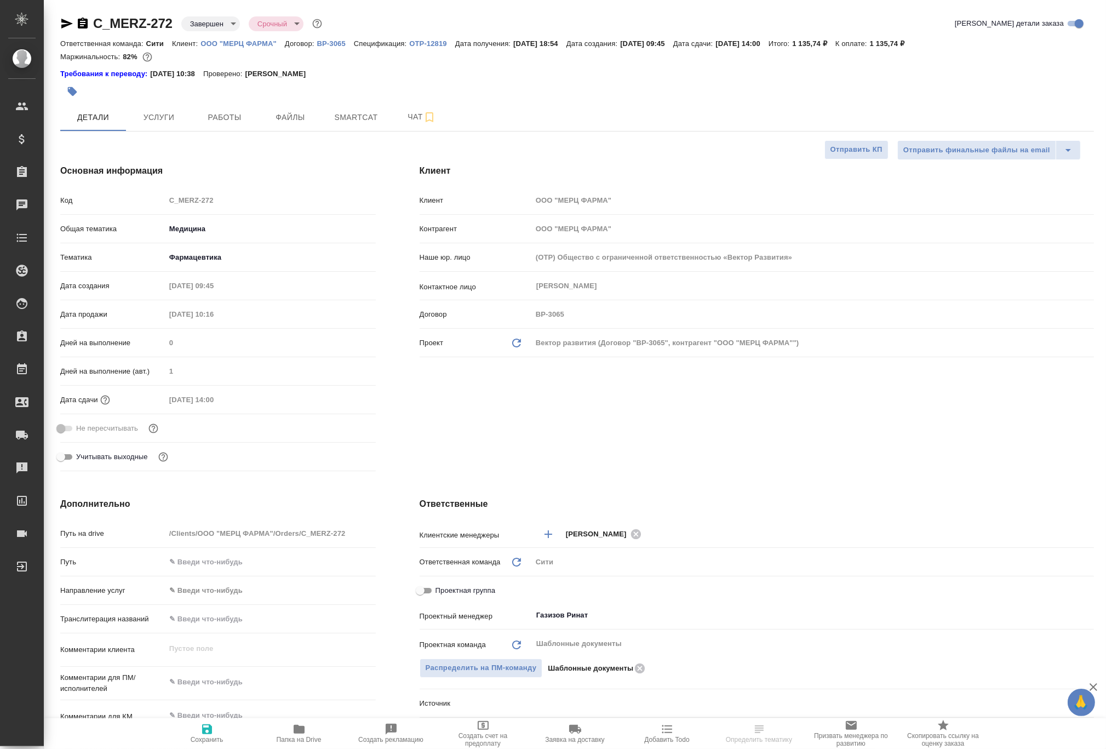
type textarea "x"
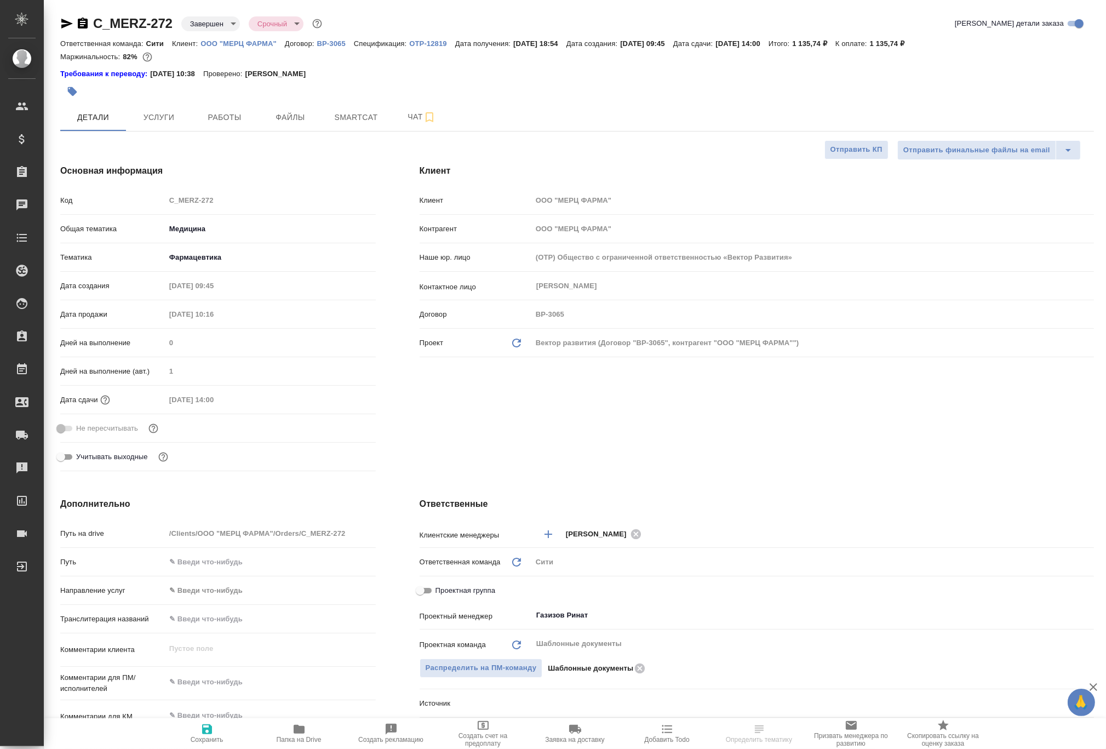
type textarea "x"
click at [358, 119] on span "Smartcat" at bounding box center [356, 118] width 53 height 14
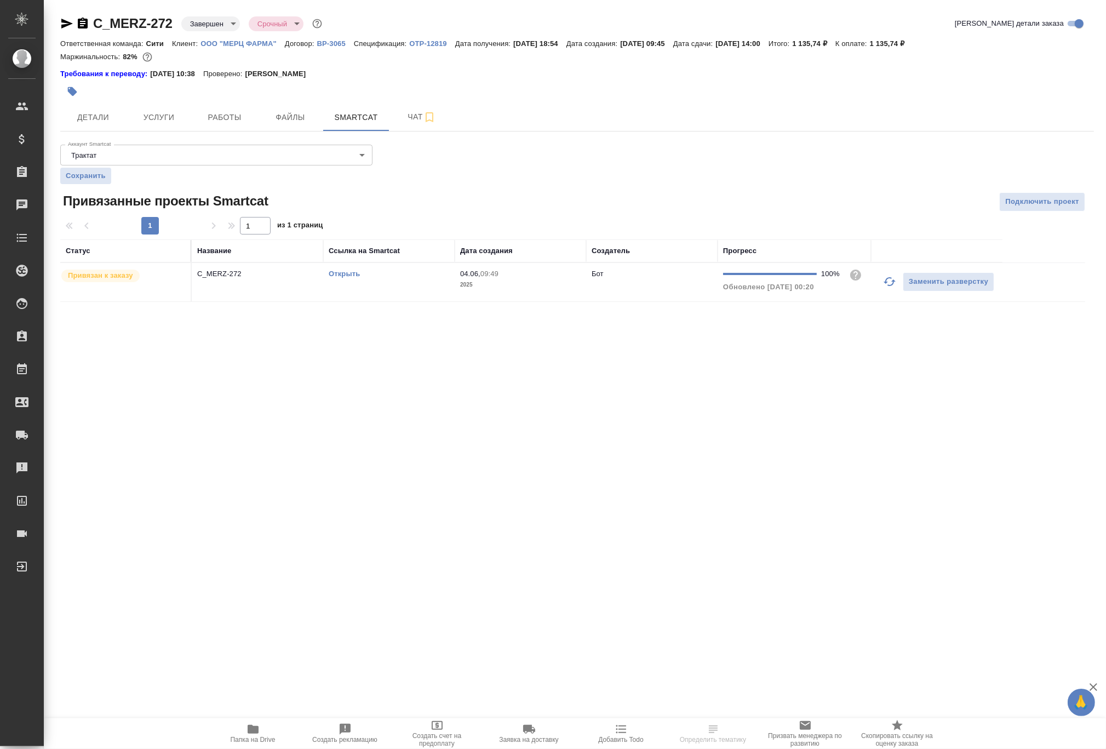
click at [337, 274] on link "Открыть" at bounding box center [344, 273] width 31 height 8
click at [255, 731] on icon "button" at bounding box center [253, 729] width 11 height 9
click at [80, 22] on icon "button" at bounding box center [83, 23] width 10 height 11
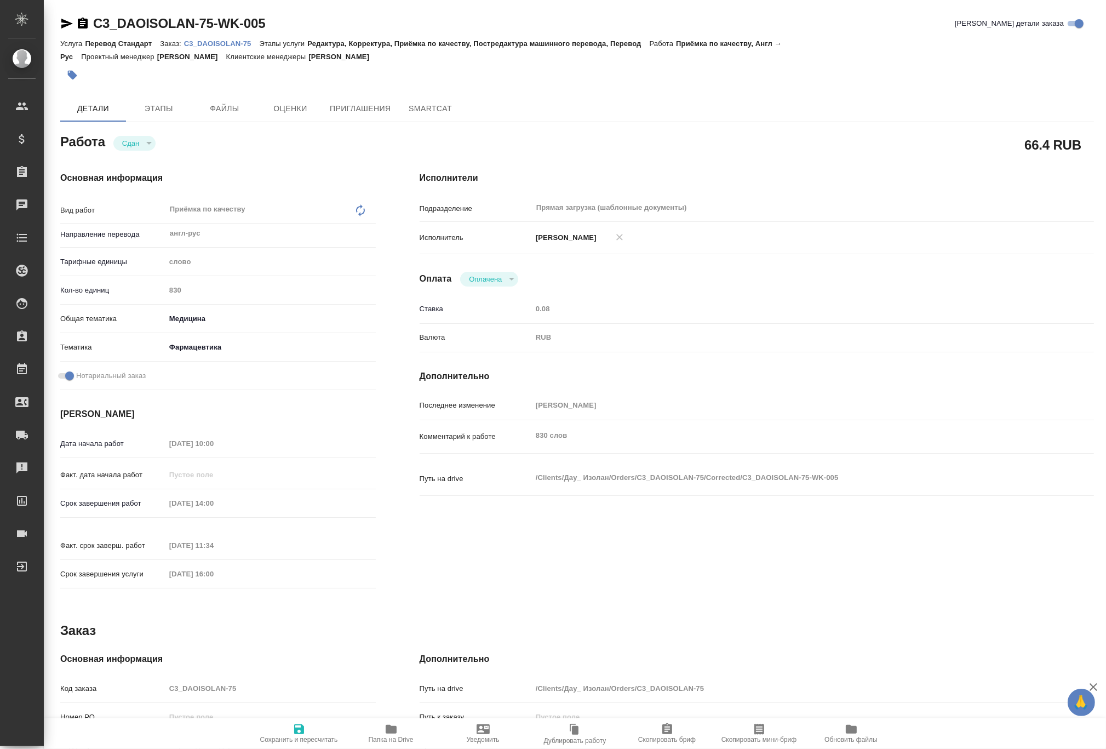
type textarea "x"
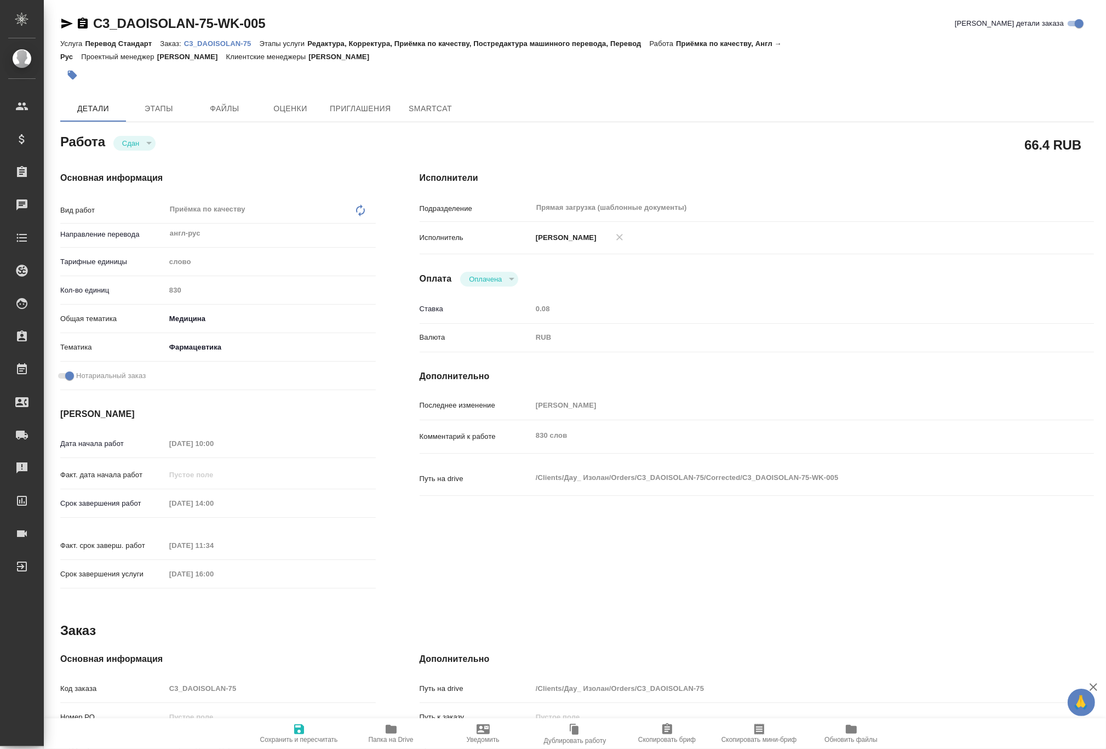
type textarea "x"
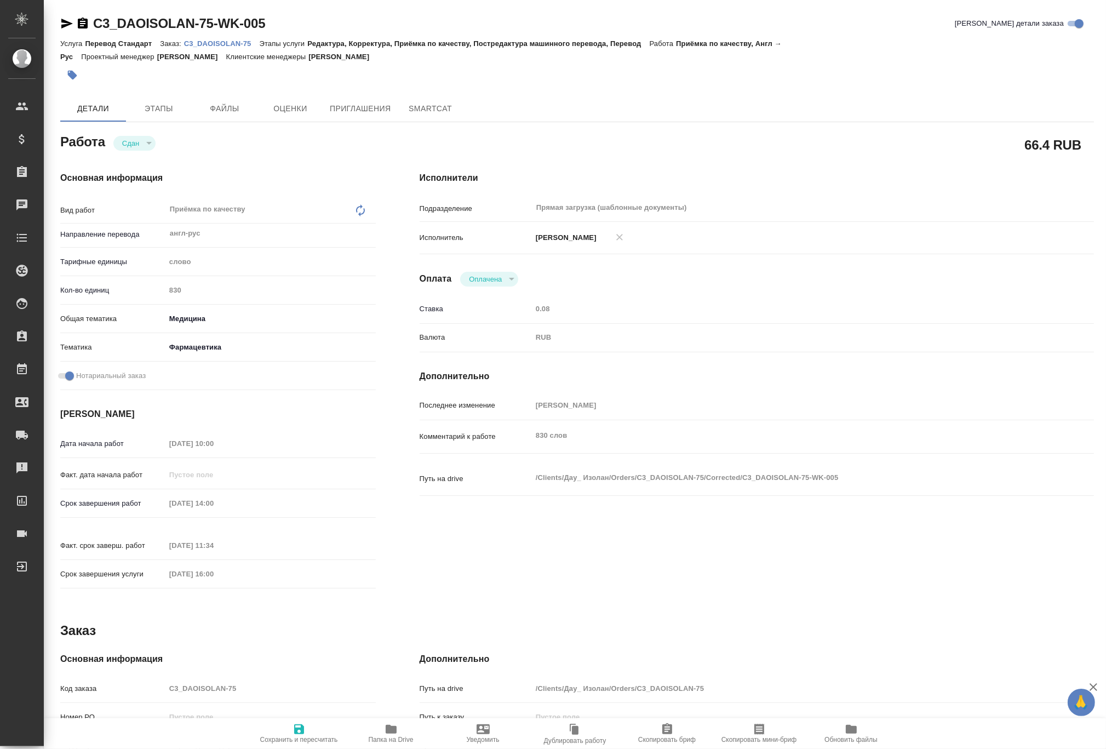
type textarea "x"
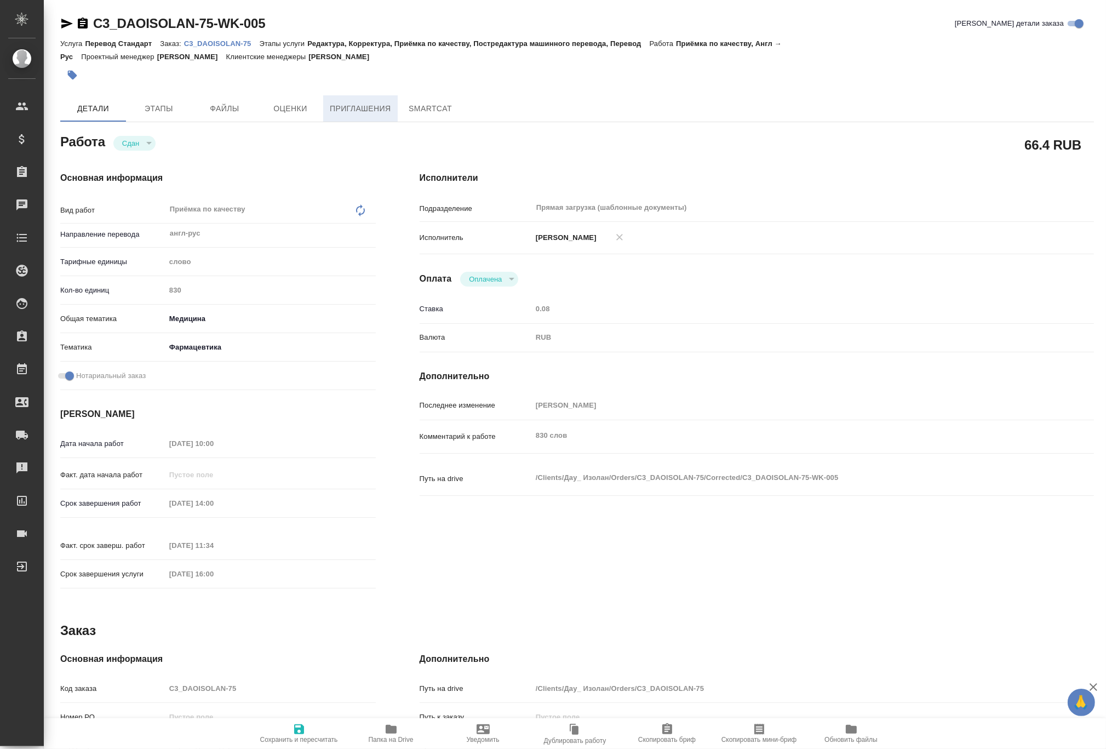
type textarea "x"
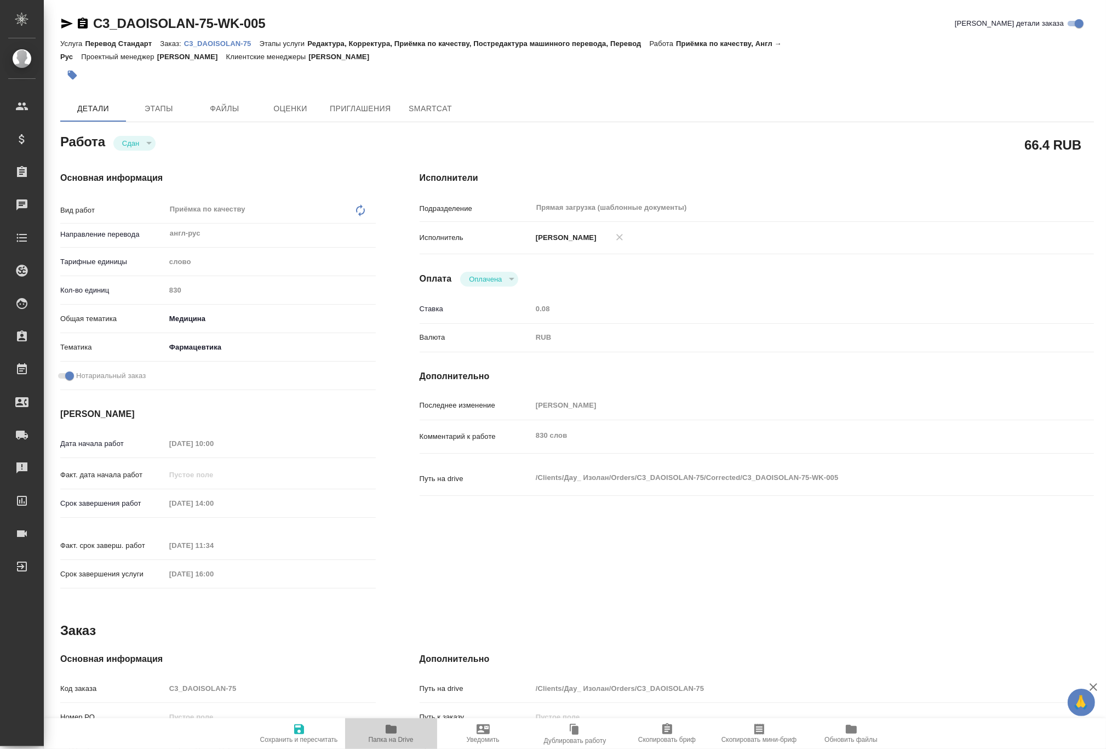
click at [394, 729] on icon "button" at bounding box center [391, 729] width 11 height 9
click at [82, 20] on icon "button" at bounding box center [83, 23] width 10 height 11
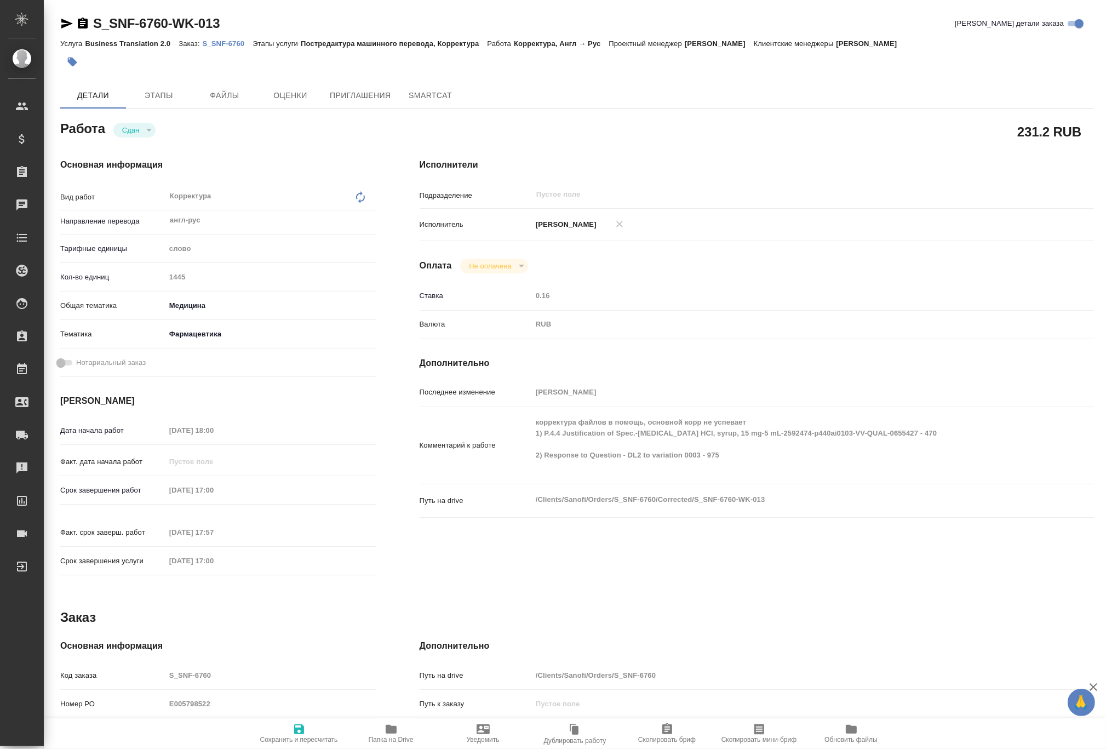
type textarea "x"
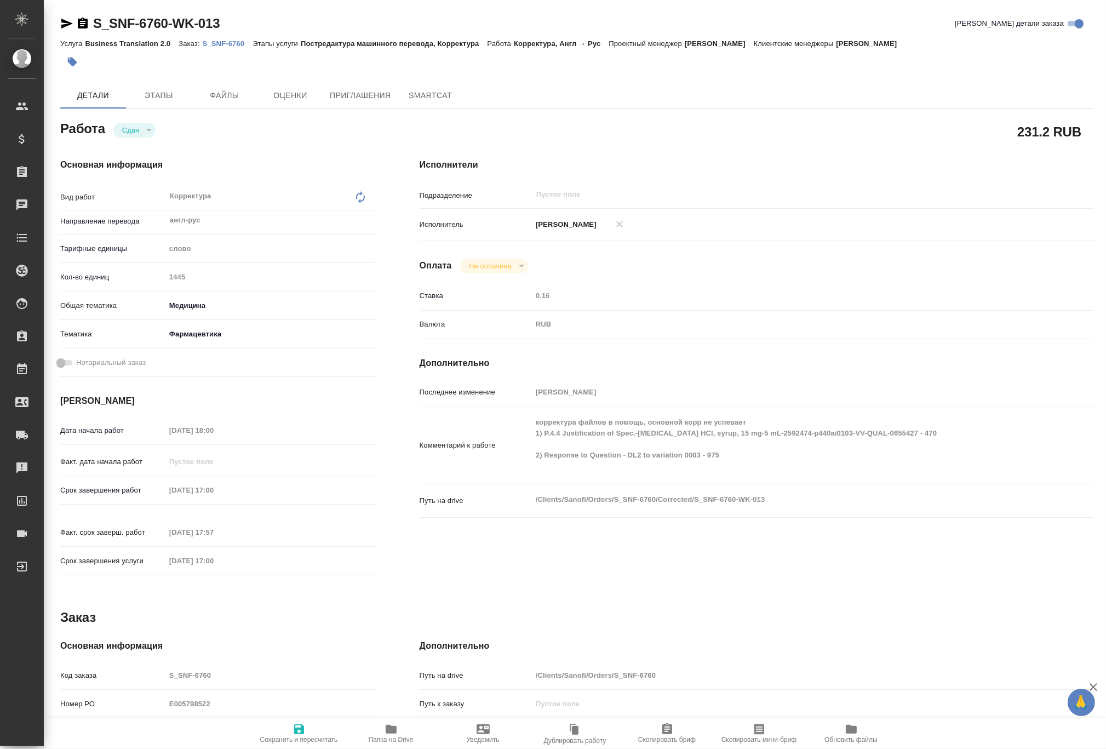
type textarea "x"
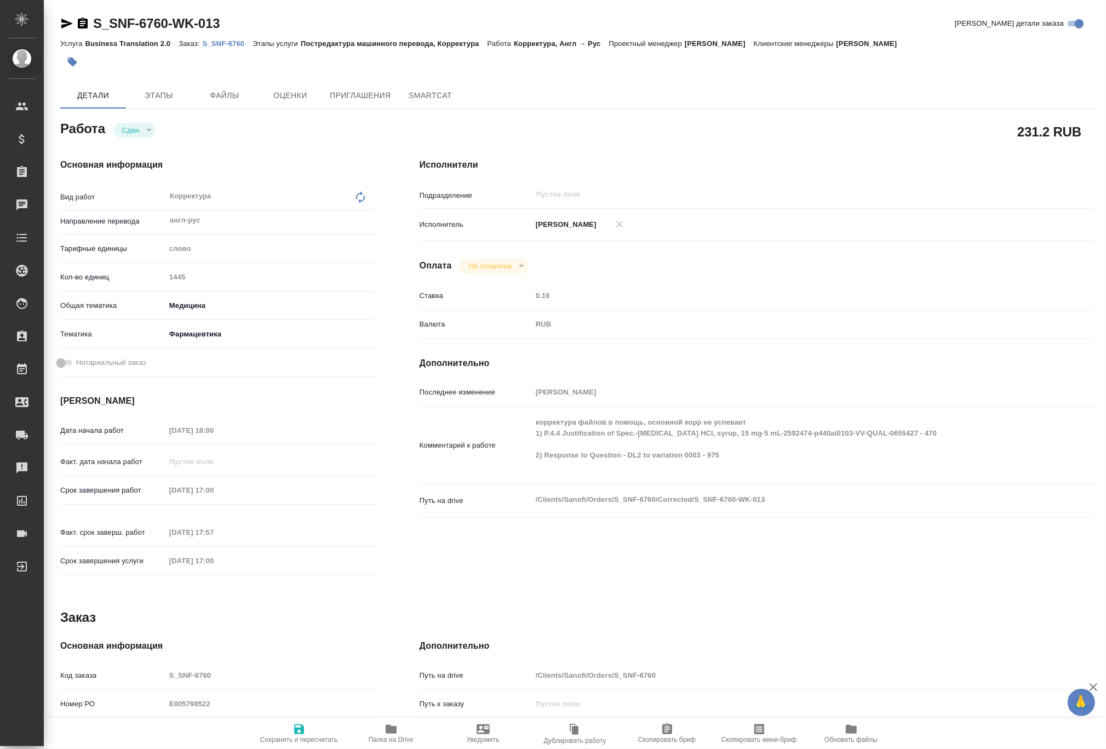
type textarea "x"
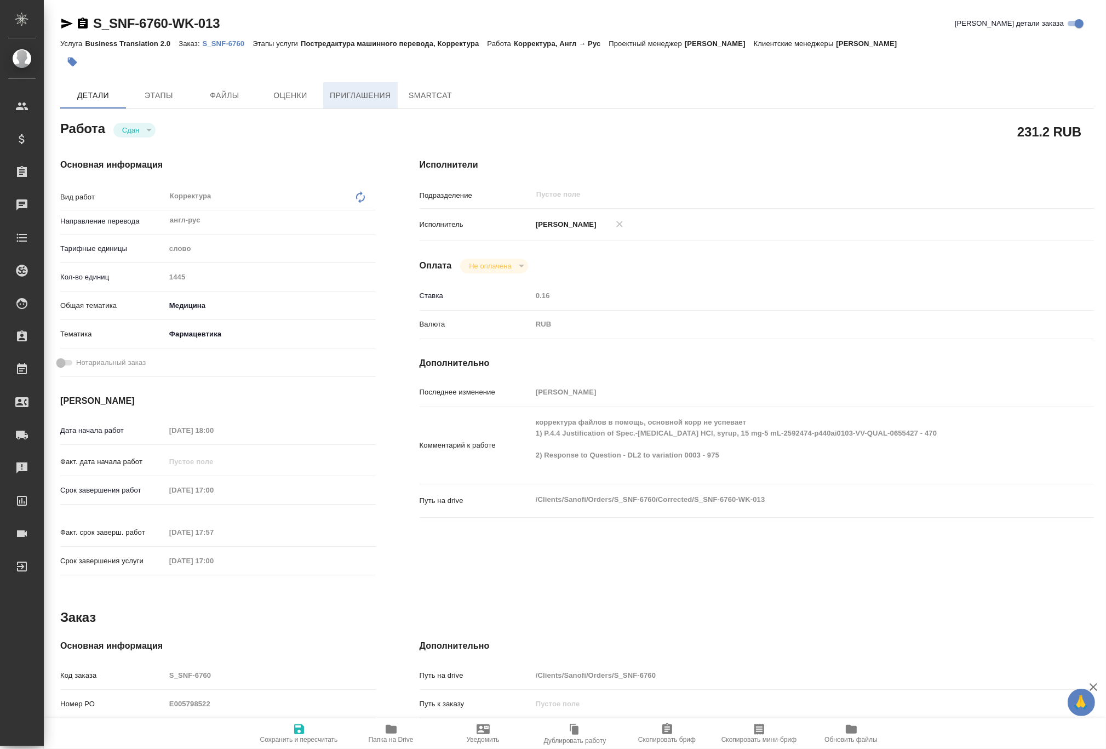
type textarea "x"
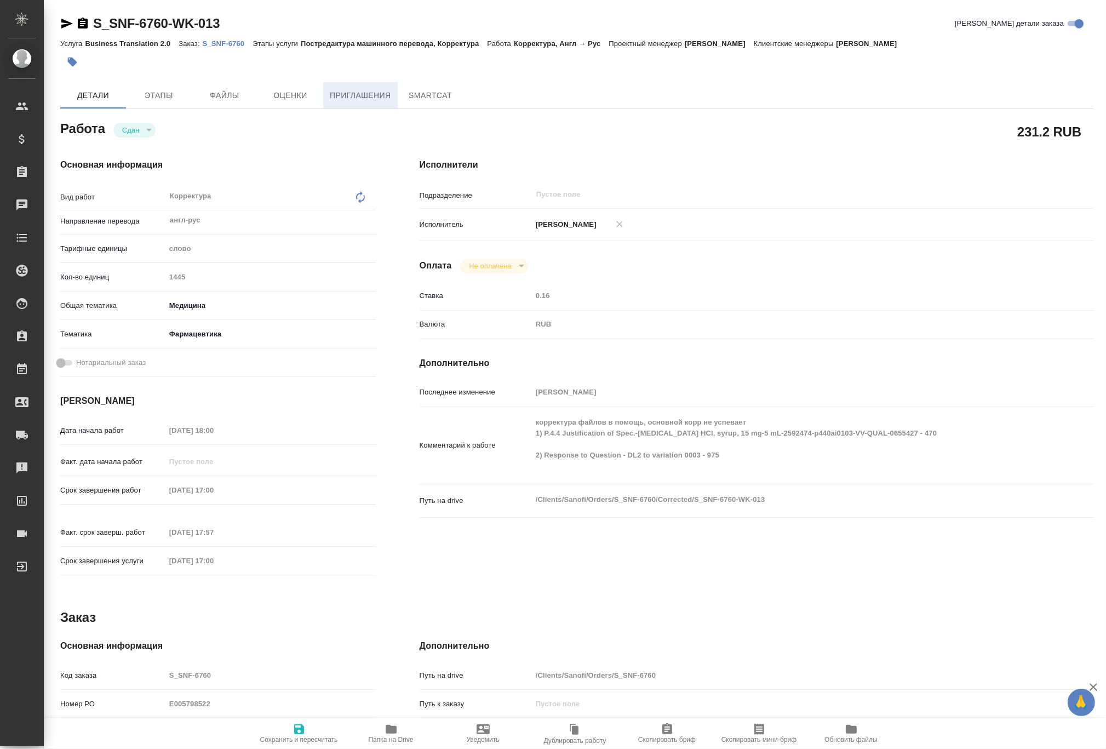
type textarea "x"
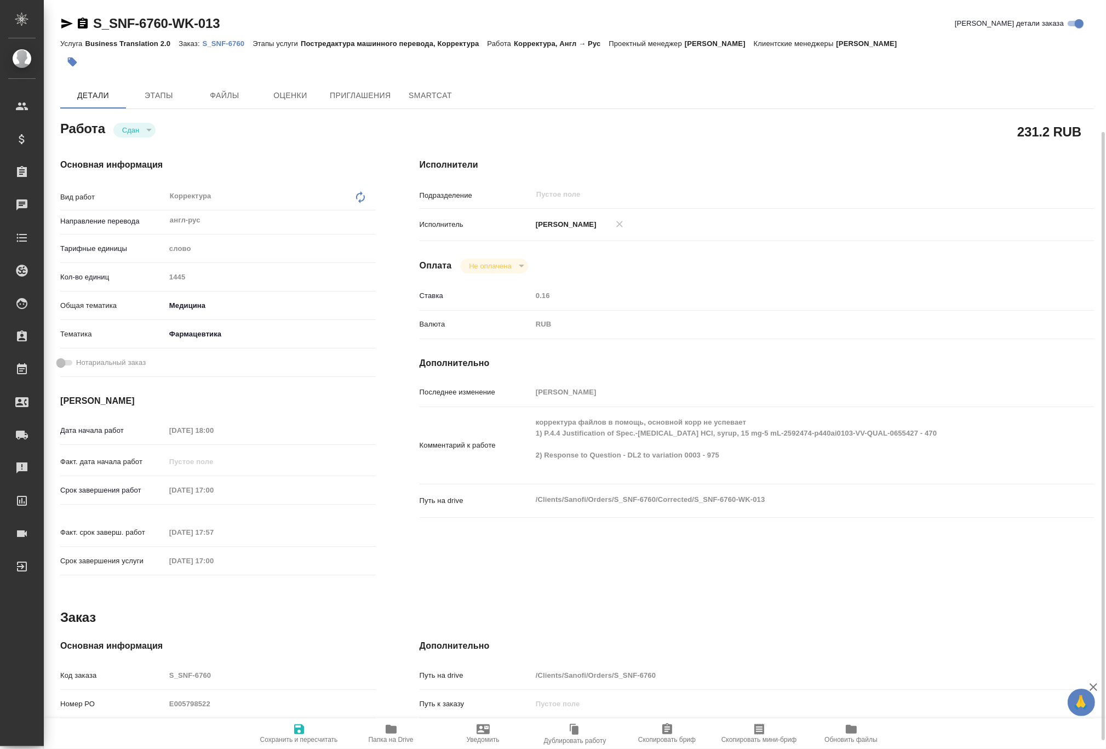
scroll to position [172, 0]
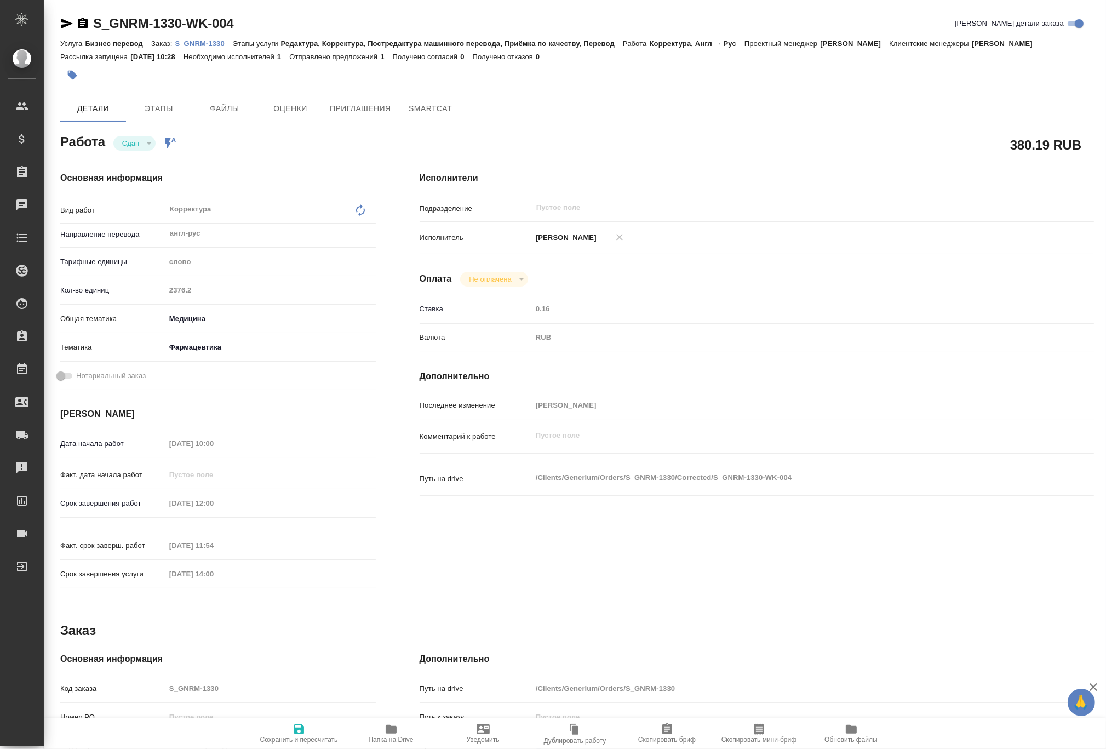
type textarea "x"
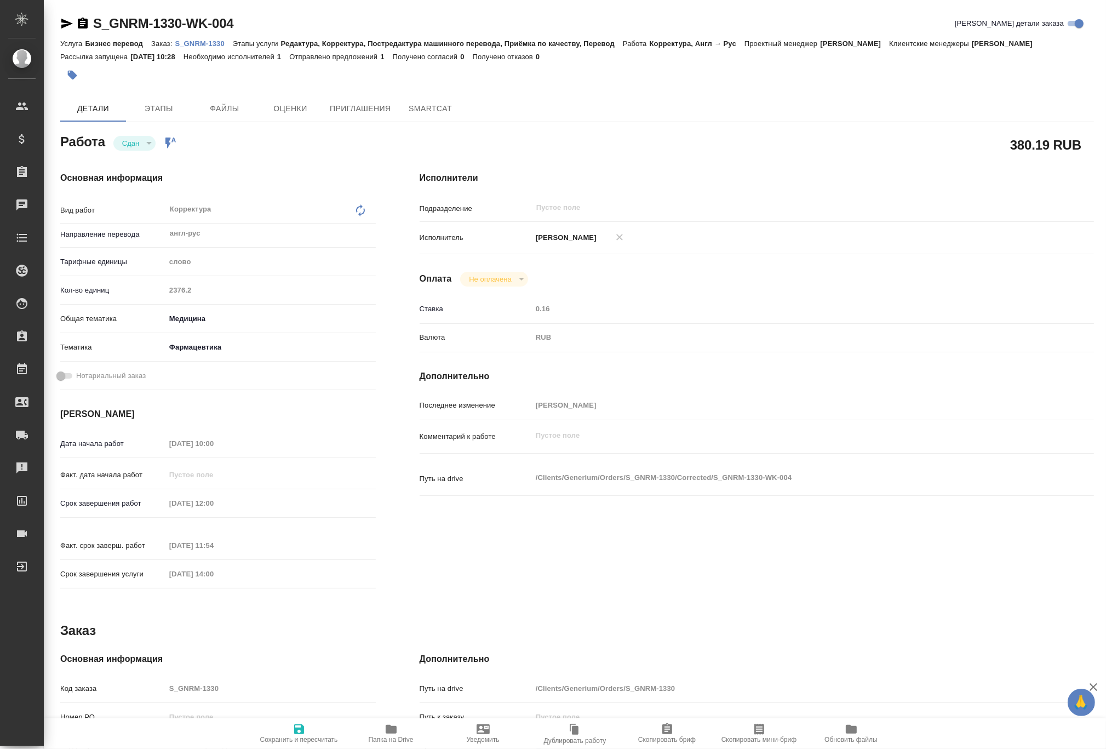
type textarea "x"
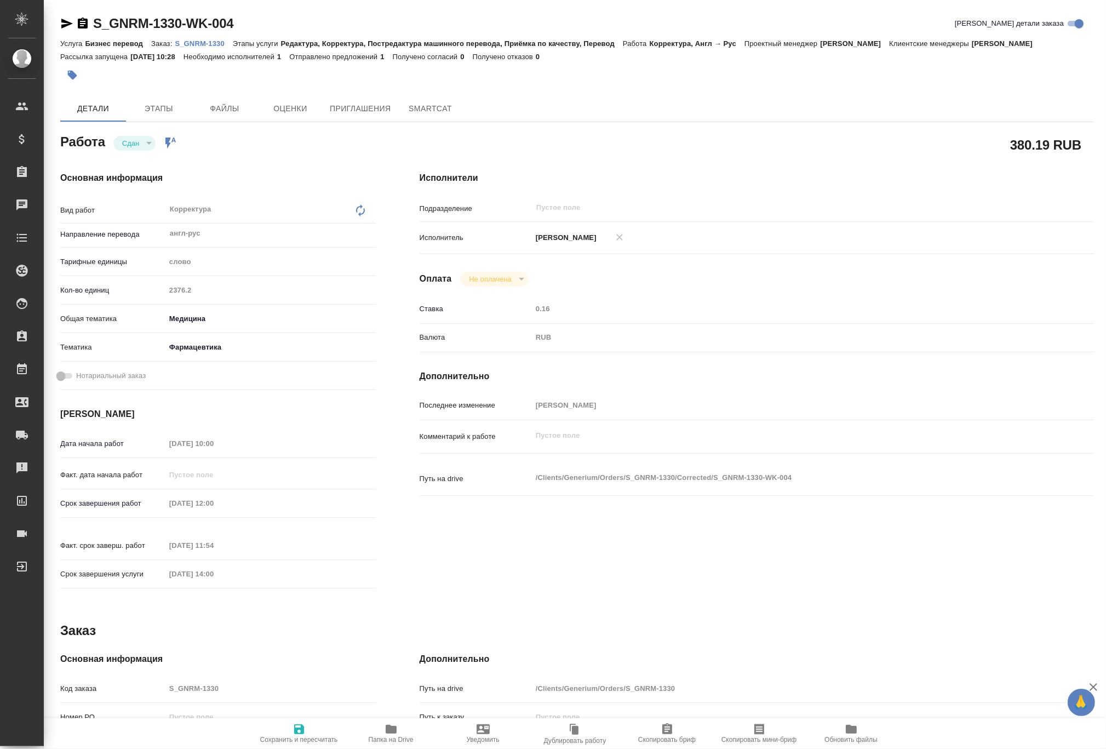
type textarea "x"
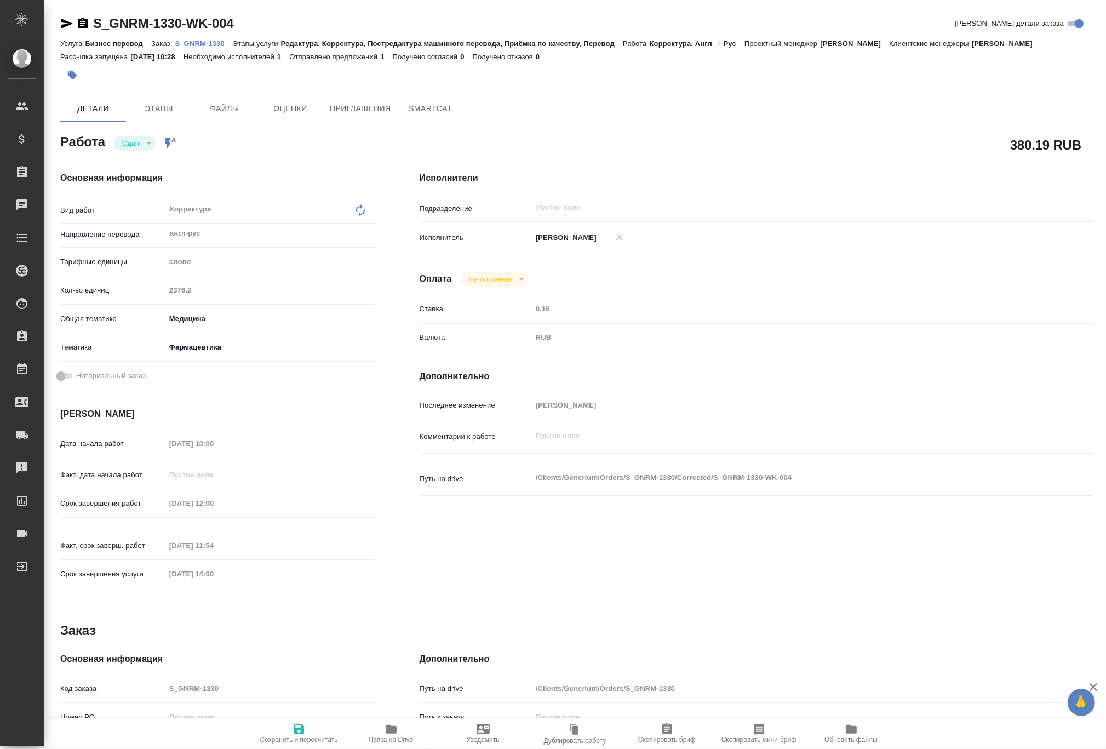
type textarea "x"
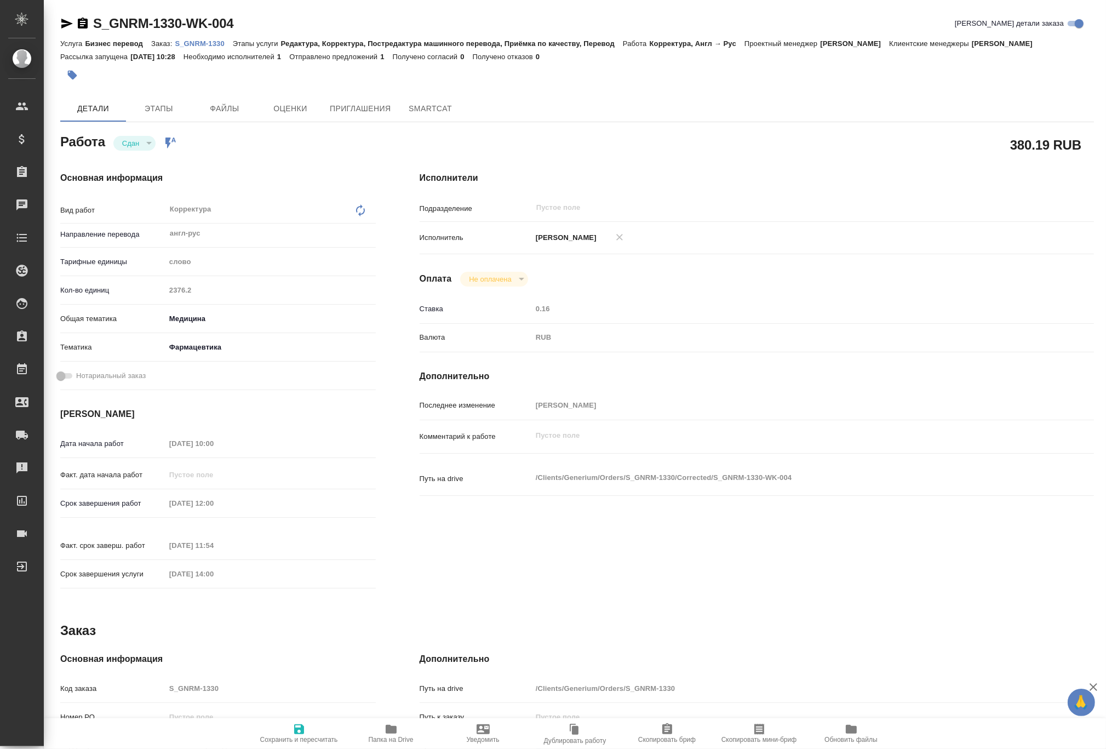
click at [214, 43] on p "S_GNRM-1330" at bounding box center [204, 43] width 58 height 8
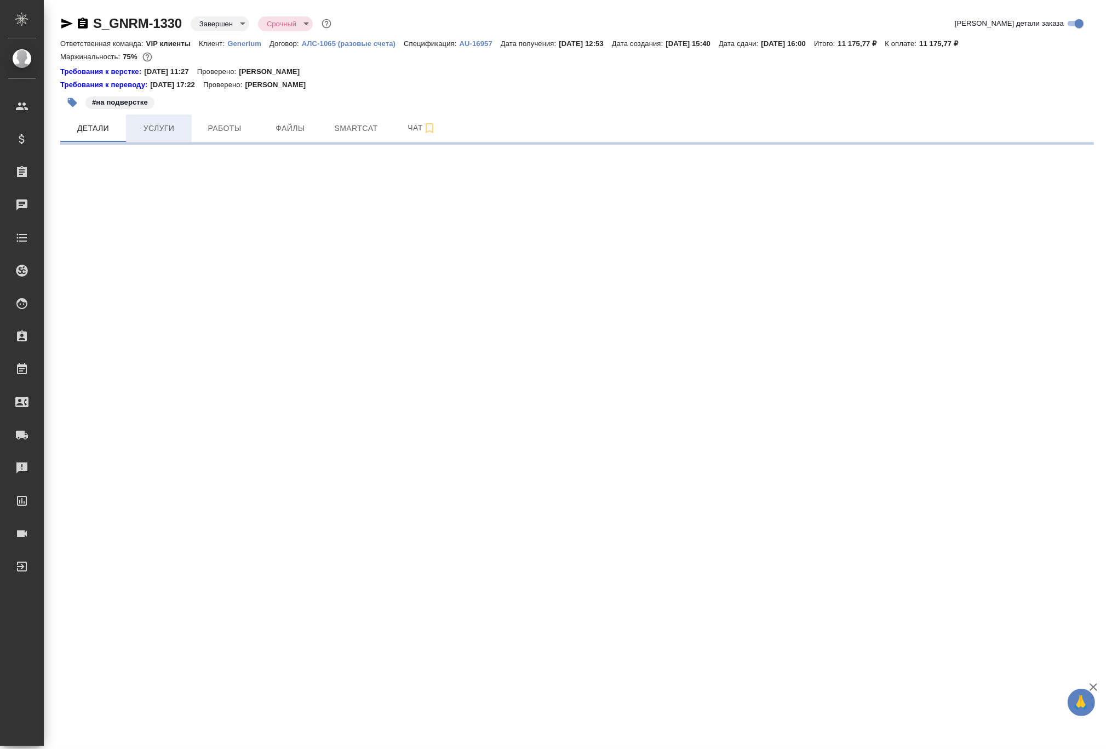
select select "RU"
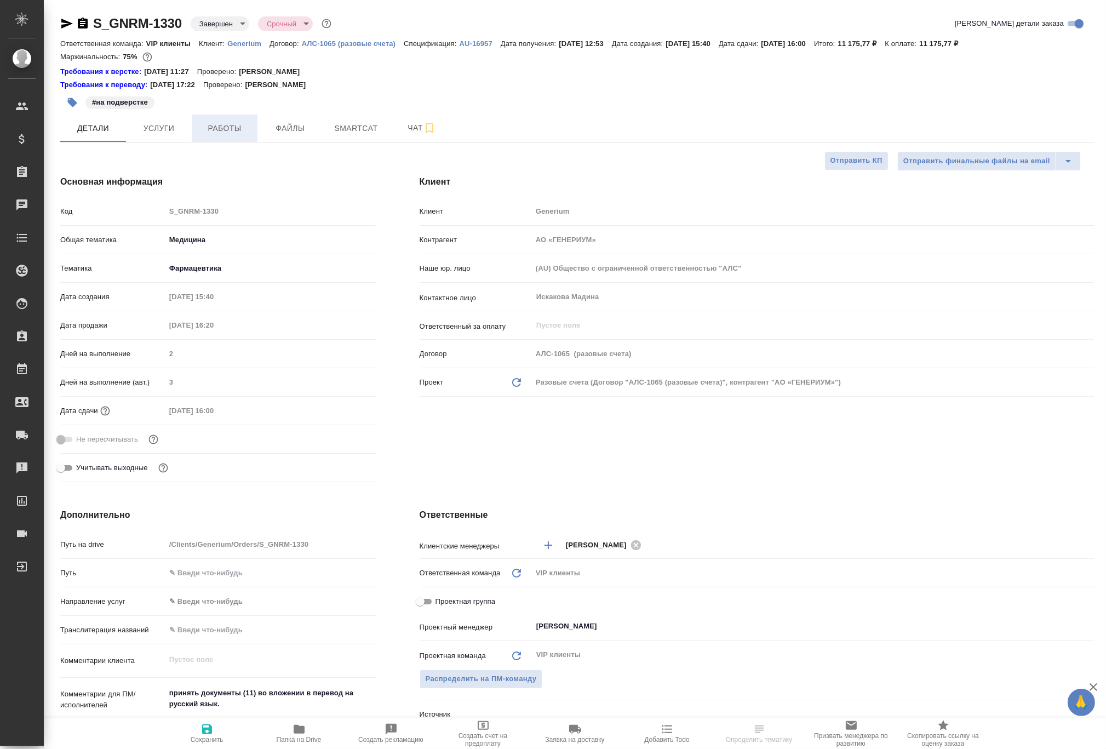
type textarea "x"
click at [223, 130] on span "Работы" at bounding box center [224, 129] width 53 height 14
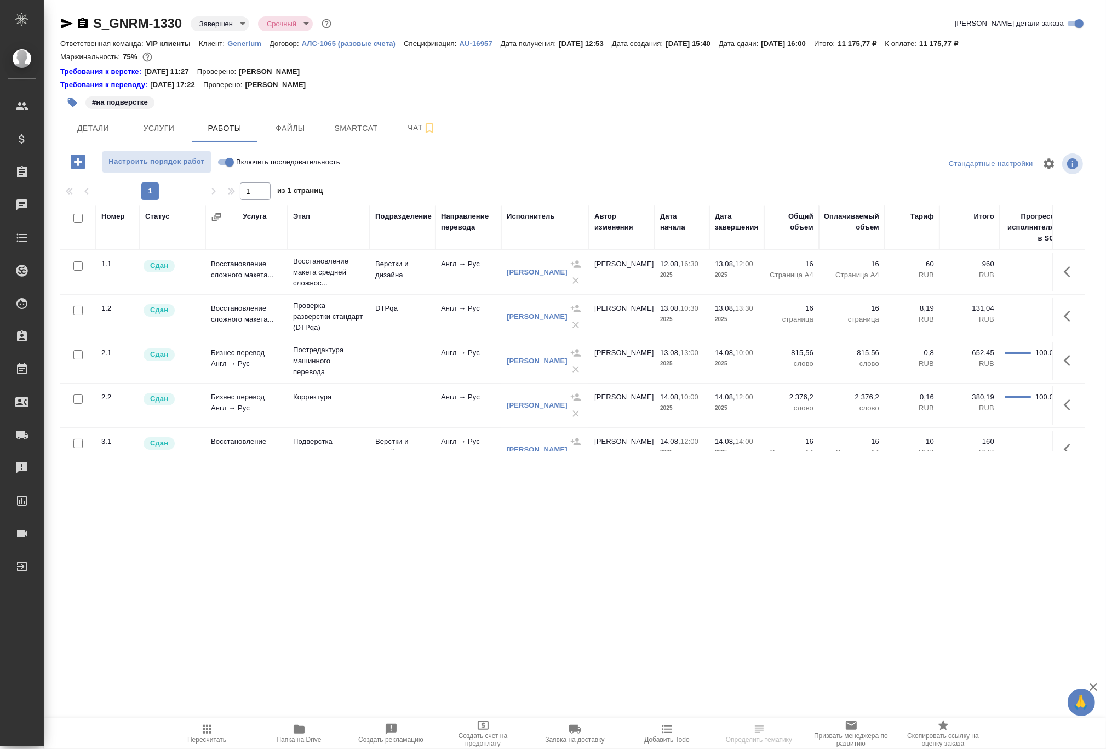
scroll to position [32, 0]
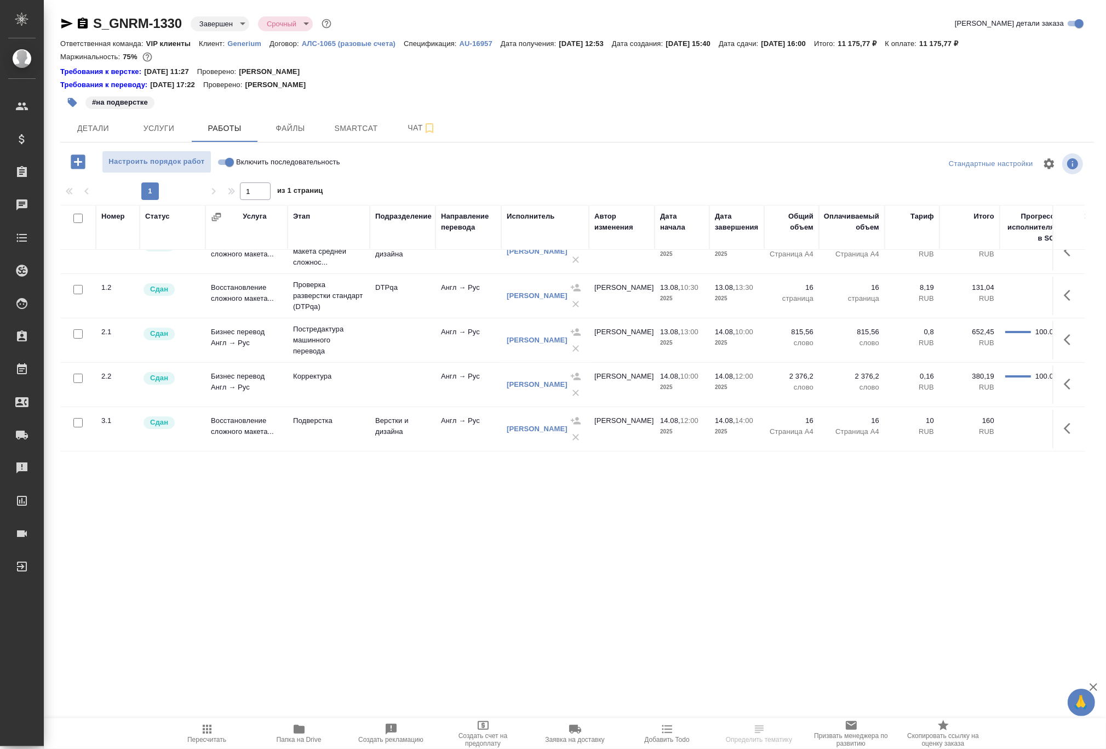
click at [301, 727] on icon "button" at bounding box center [299, 729] width 11 height 9
click at [365, 125] on span "Smartcat" at bounding box center [356, 129] width 53 height 14
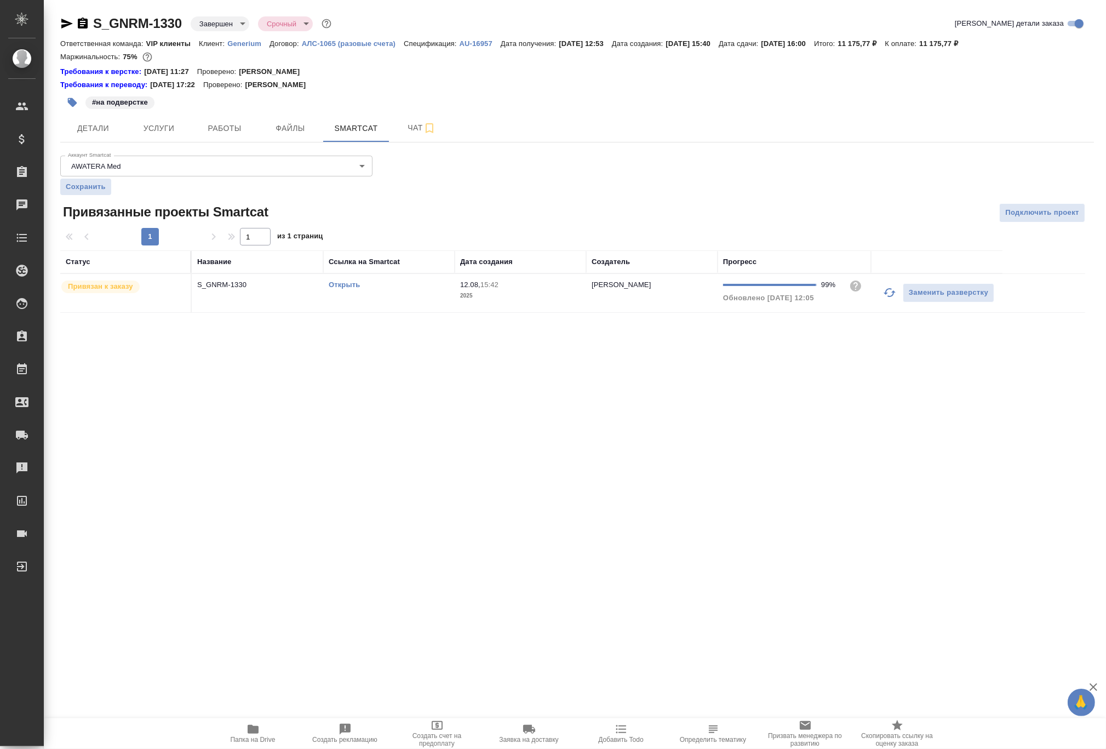
click at [341, 284] on link "Открыть" at bounding box center [344, 284] width 31 height 8
click at [349, 284] on link "Открыть" at bounding box center [344, 284] width 31 height 8
click at [81, 25] on icon "button" at bounding box center [83, 23] width 10 height 11
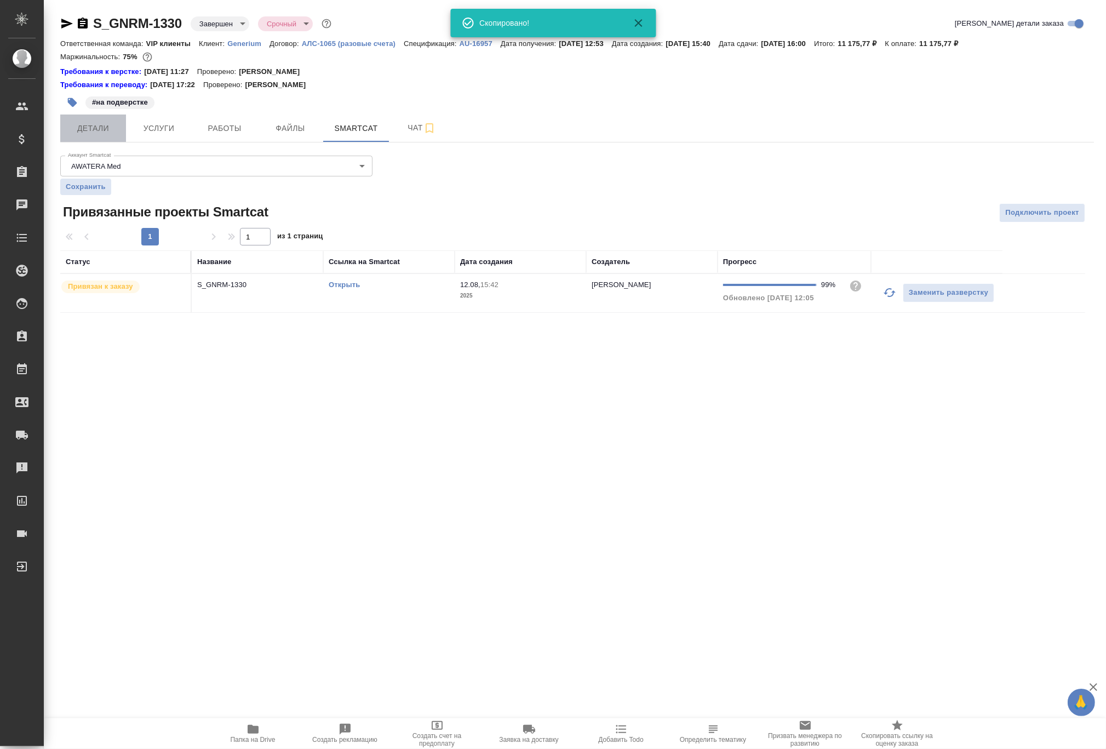
click at [90, 130] on span "Детали" at bounding box center [93, 129] width 53 height 14
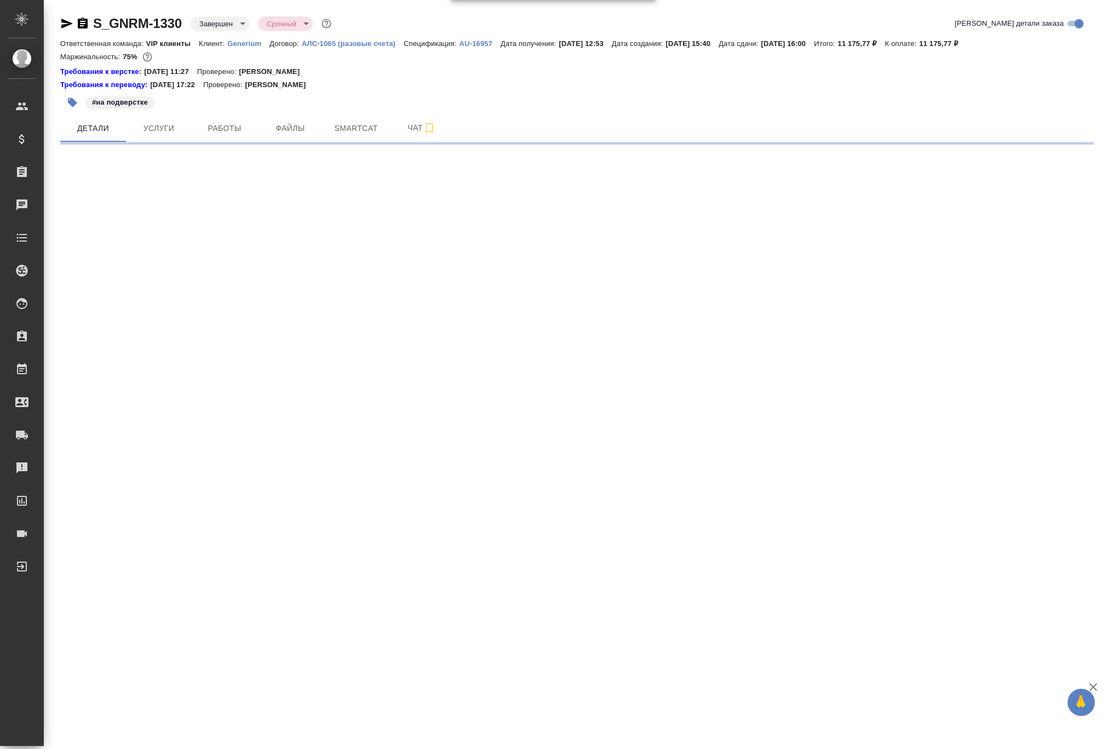
select select "RU"
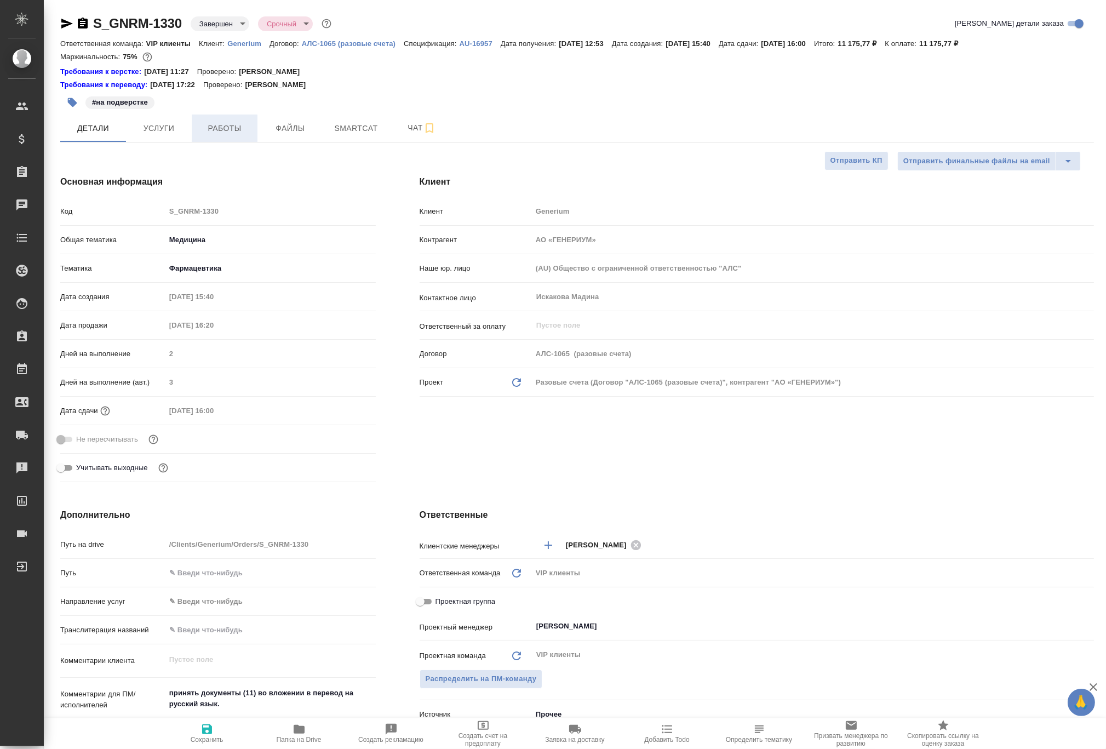
click at [217, 127] on span "Работы" at bounding box center [224, 129] width 53 height 14
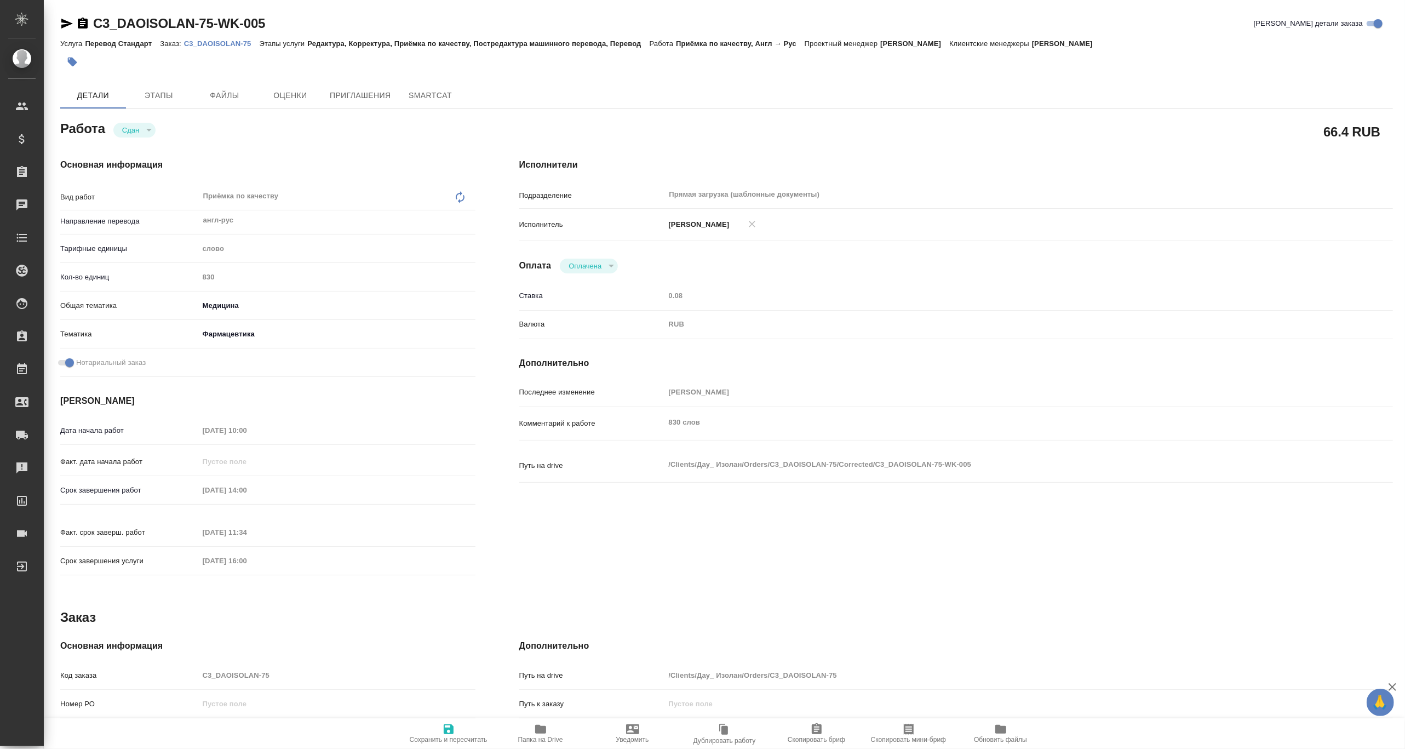
type textarea "x"
